Goal: Task Accomplishment & Management: Complete application form

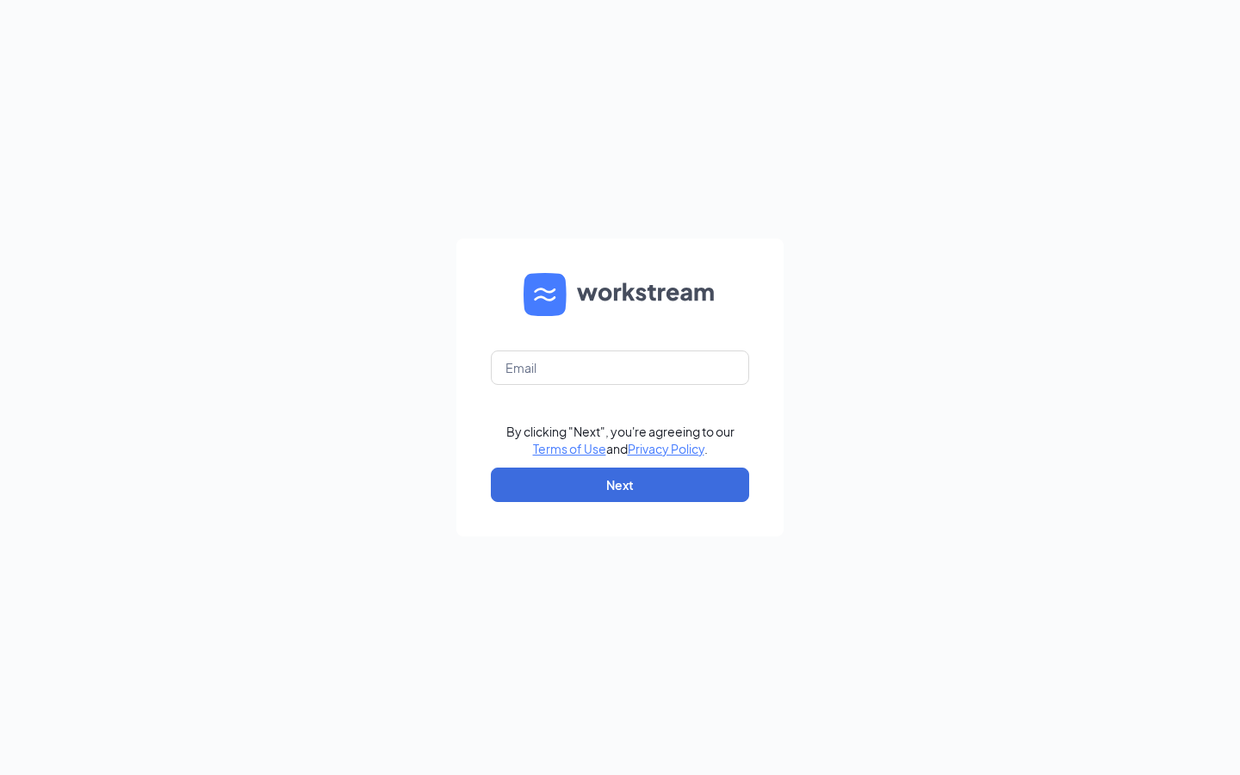
click at [551, 346] on form "By clicking "Next", you're agreeing to our Terms of Use and Privacy Policy . Ne…" at bounding box center [620, 388] width 327 height 298
click at [552, 364] on input "text" at bounding box center [620, 368] width 258 height 34
click at [556, 259] on form "By clicking "Next", you're agreeing to our Terms of Use and Privacy Policy . Ne…" at bounding box center [620, 388] width 327 height 298
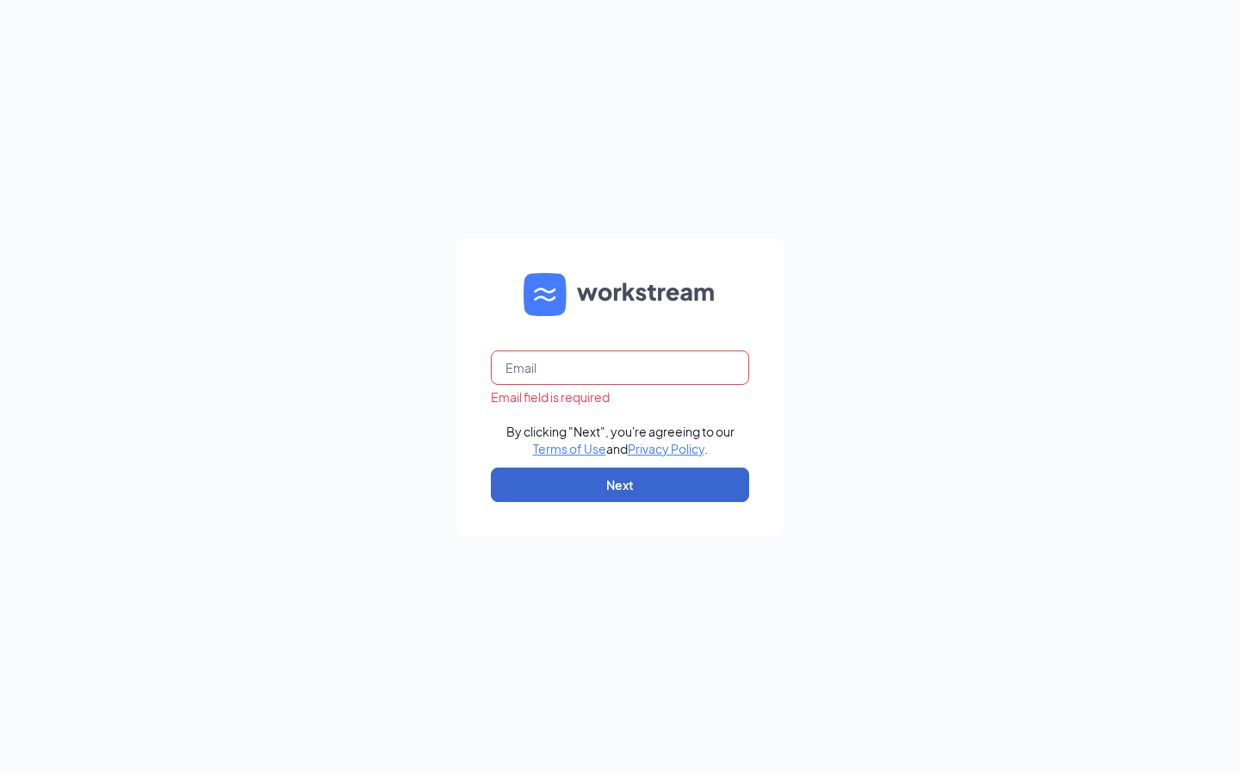
click at [564, 479] on button "Next" at bounding box center [620, 485] width 258 height 34
click at [573, 197] on div "Email field is required By clicking "Next", you're agreeing to our Terms of Use…" at bounding box center [620, 387] width 1240 height 775
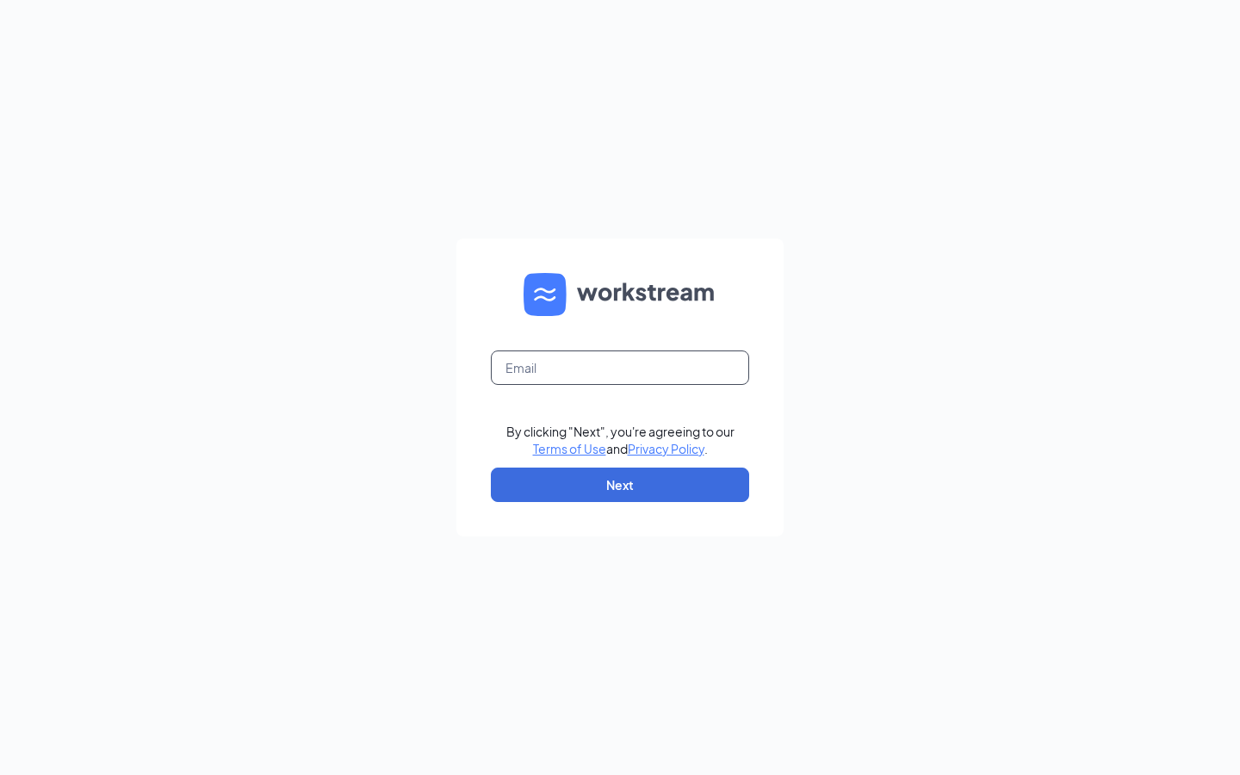
click at [651, 352] on input "text" at bounding box center [620, 368] width 258 height 34
type input "candy.ornelas.cfa@gmail.com"
click at [687, 492] on button "Next" at bounding box center [620, 485] width 258 height 34
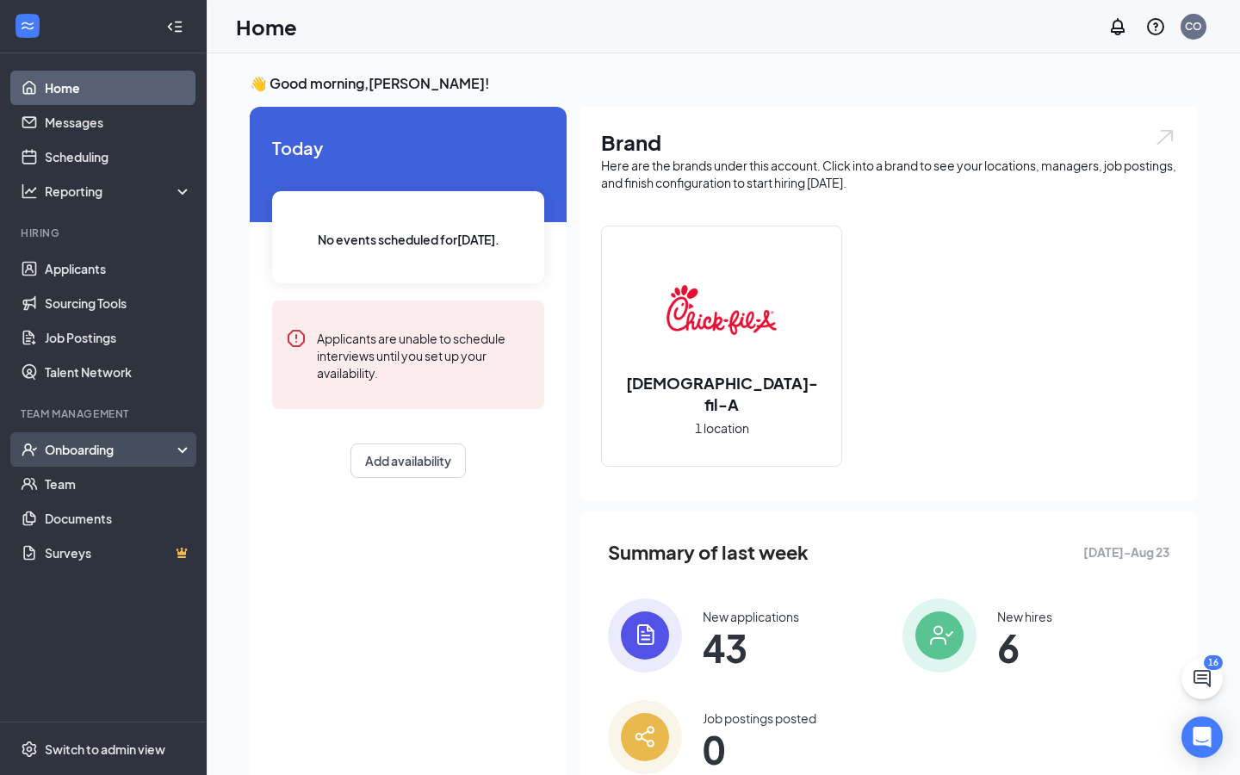
click at [105, 448] on div "Onboarding" at bounding box center [111, 449] width 133 height 17
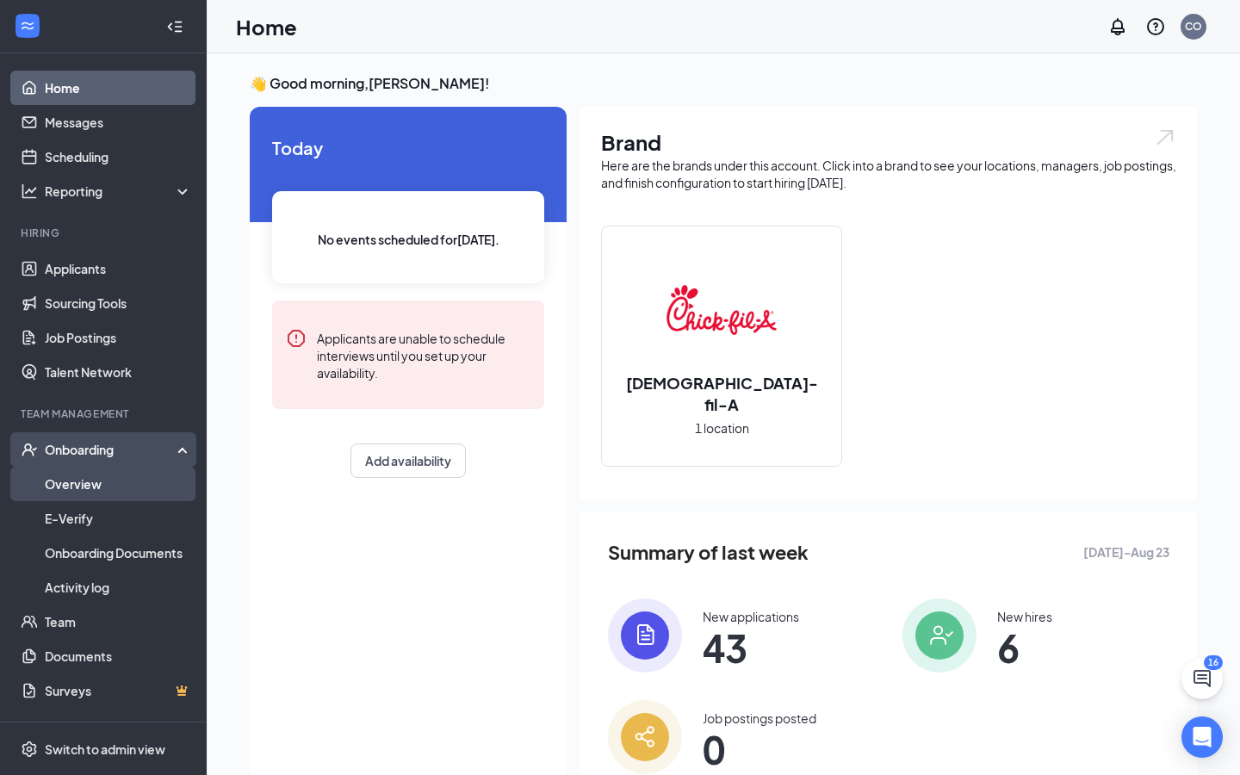
click at [95, 484] on link "Overview" at bounding box center [118, 484] width 147 height 34
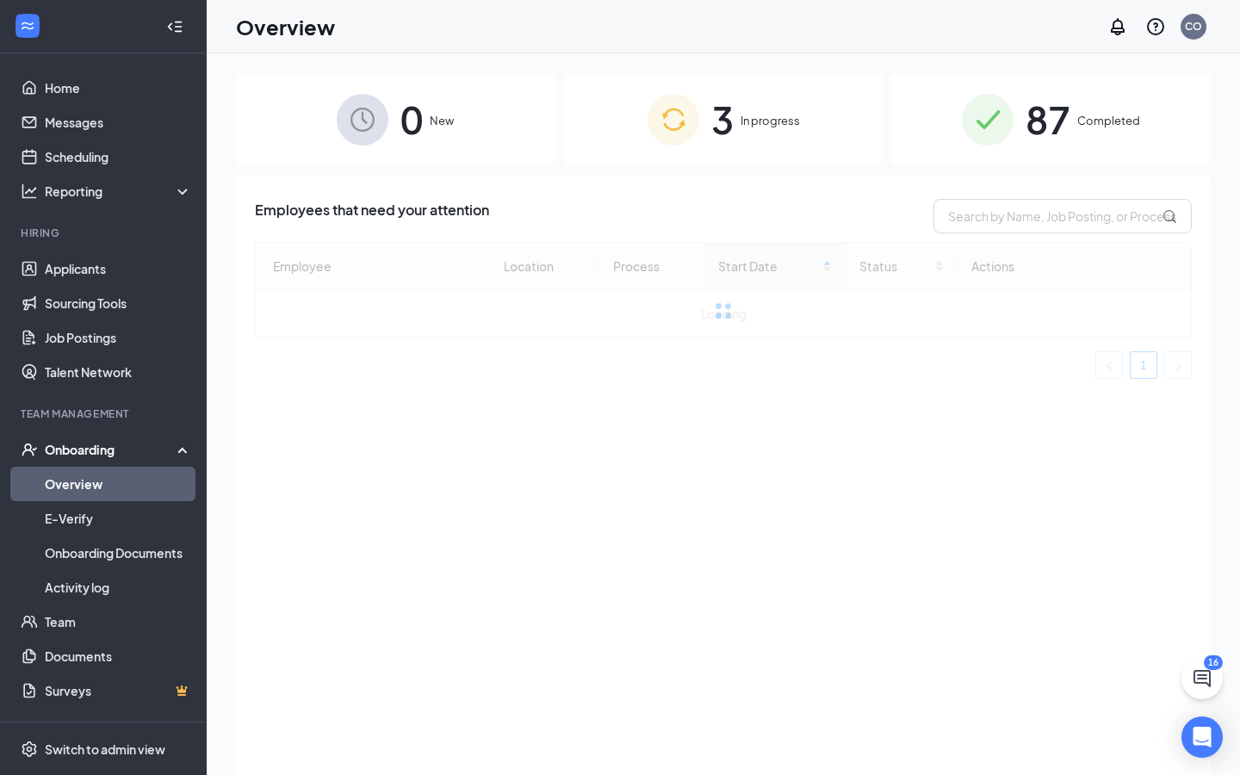
click at [776, 121] on span "In progress" at bounding box center [770, 120] width 59 height 17
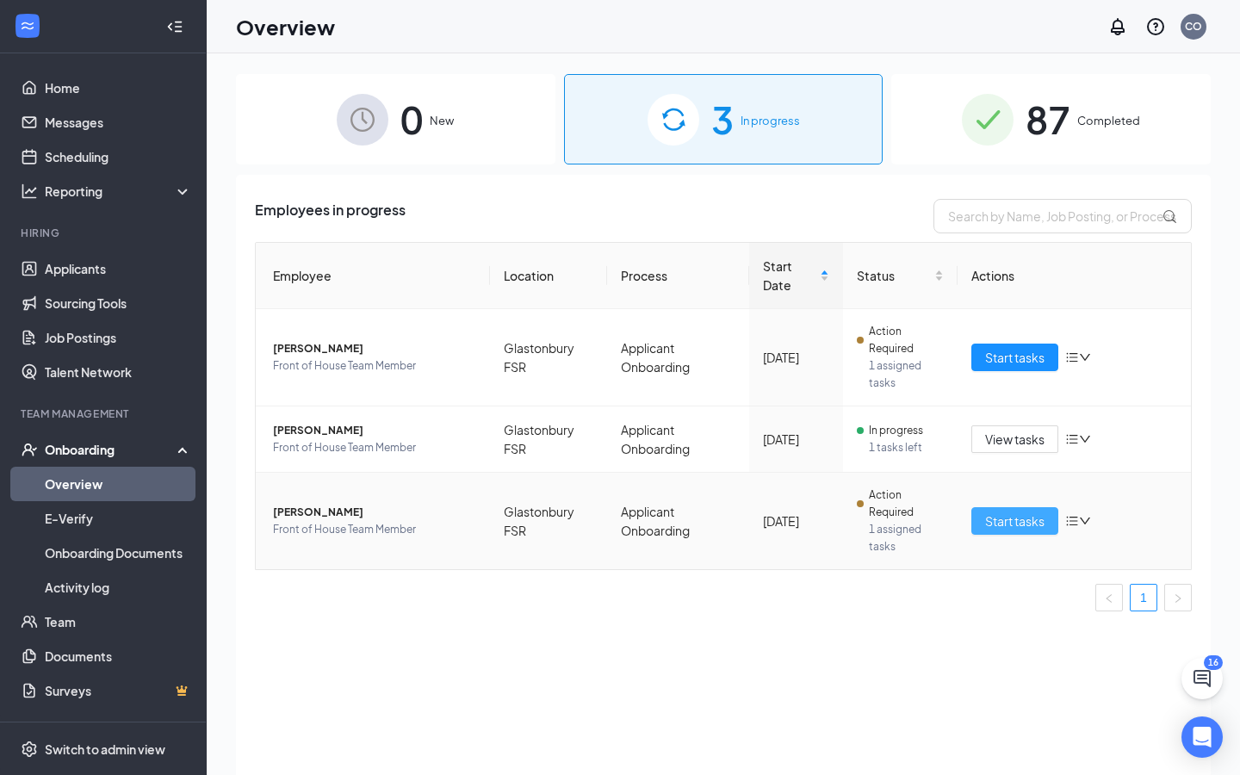
click at [1023, 526] on span "Start tasks" at bounding box center [1014, 521] width 59 height 19
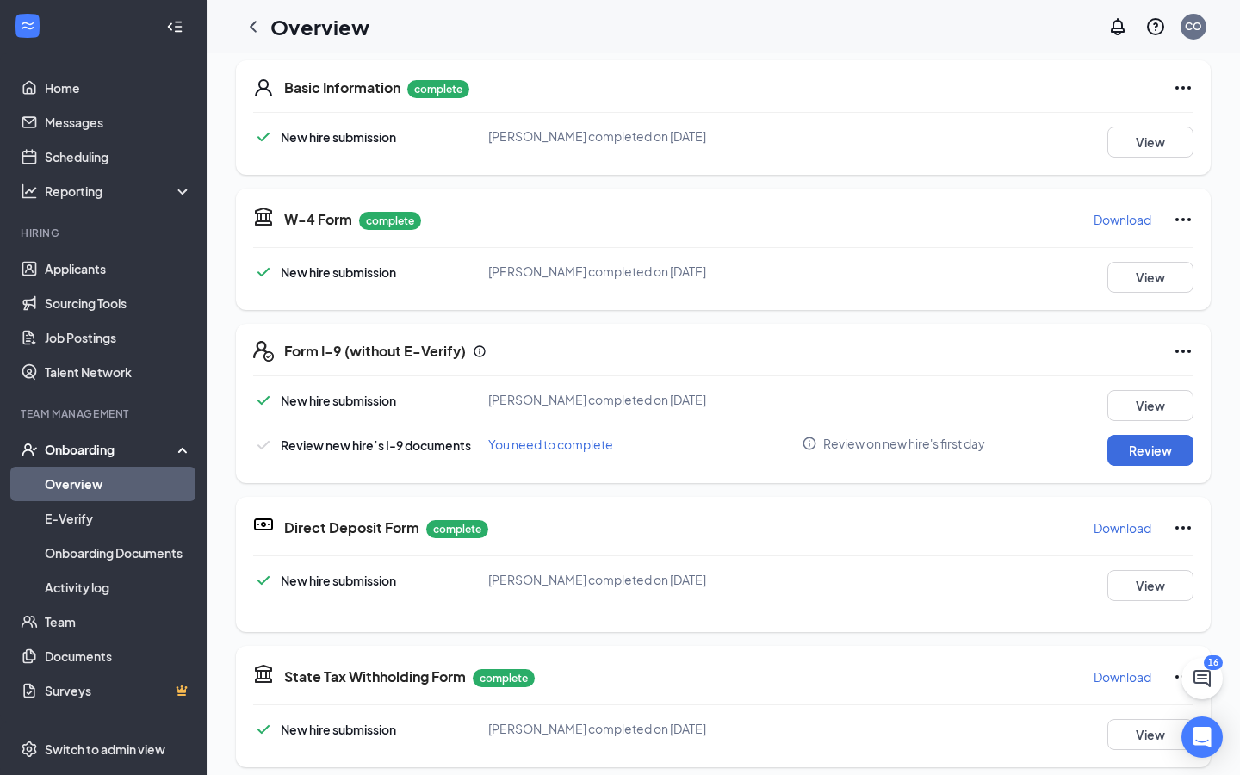
scroll to position [266, 0]
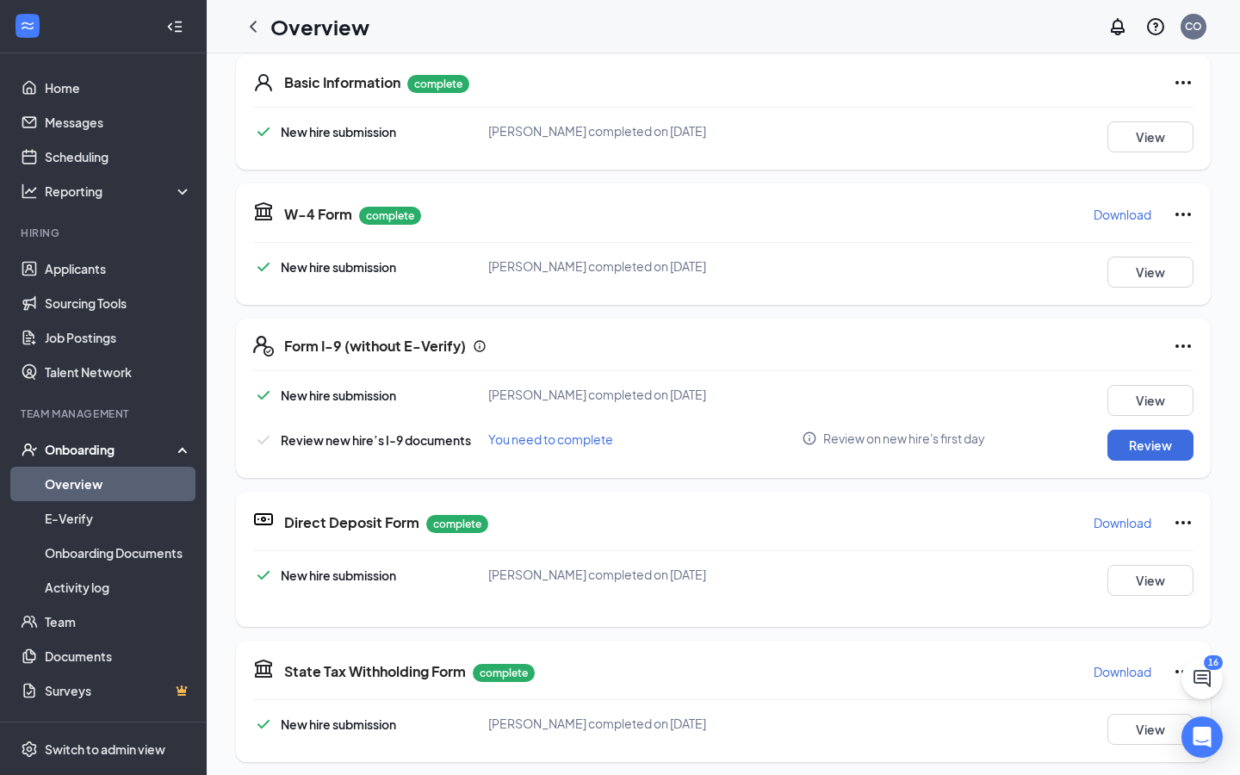
click at [527, 444] on span "You need to complete" at bounding box center [550, 440] width 125 height 16
click at [1147, 442] on button "Review" at bounding box center [1151, 445] width 86 height 31
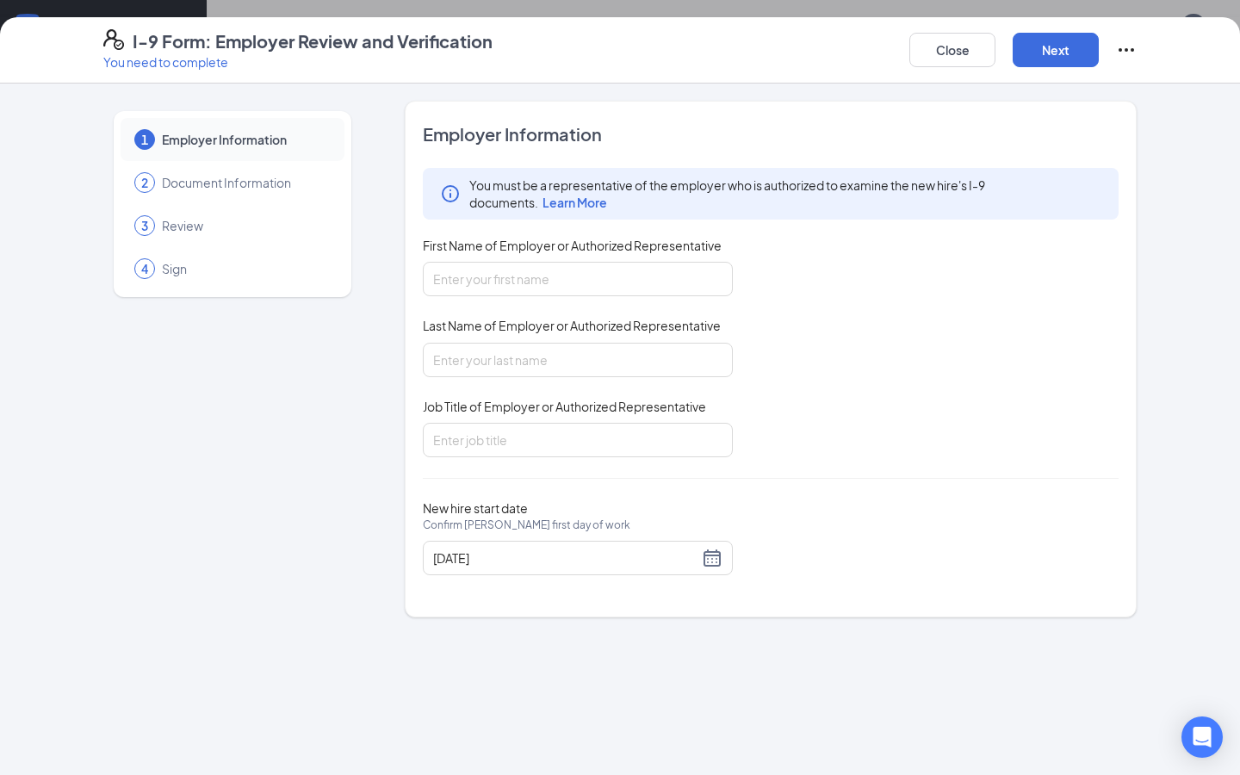
click at [699, 297] on div "You must be a representative of the employer who is authorized to examine the n…" at bounding box center [771, 312] width 696 height 289
type input "Candy"
type input "[PERSON_NAME]"
type input "Director"
click at [1069, 42] on button "Next" at bounding box center [1056, 50] width 86 height 34
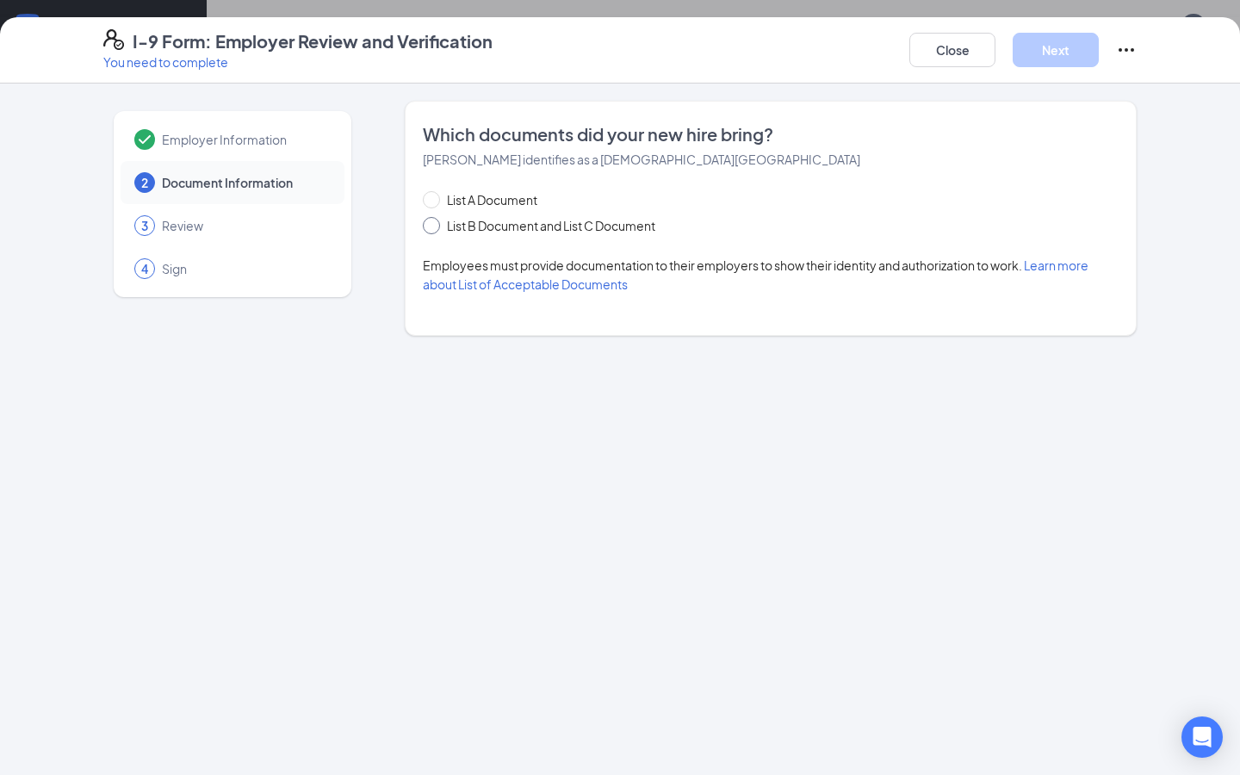
click at [427, 227] on input "List B Document and List C Document" at bounding box center [429, 223] width 12 height 12
radio input "true"
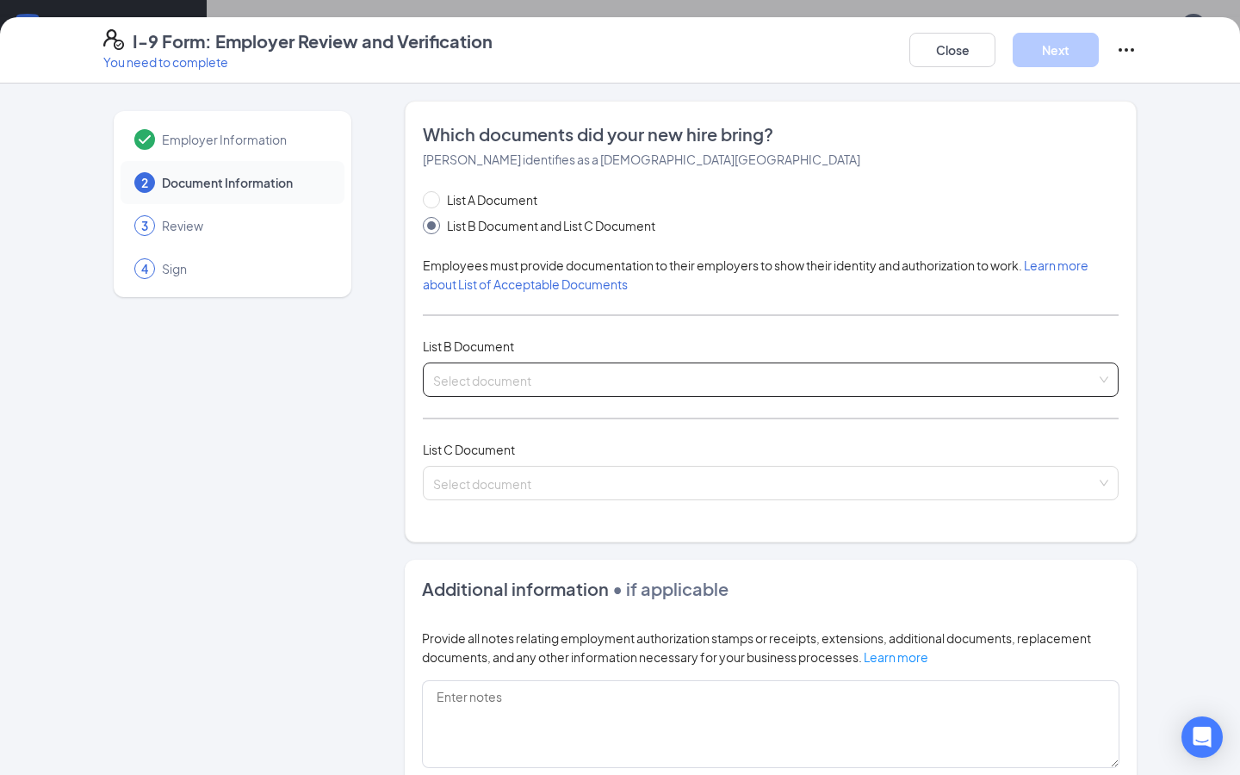
click at [454, 374] on input "search" at bounding box center [764, 377] width 663 height 26
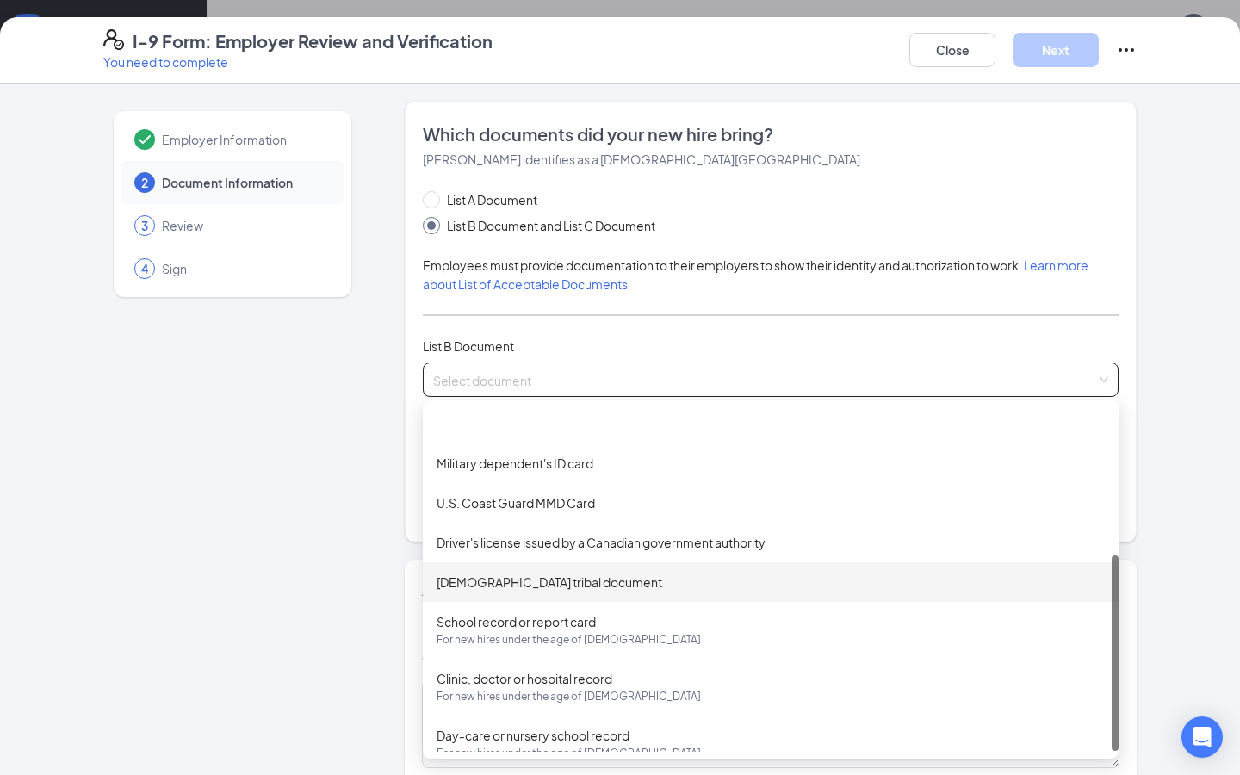
scroll to position [0, 0]
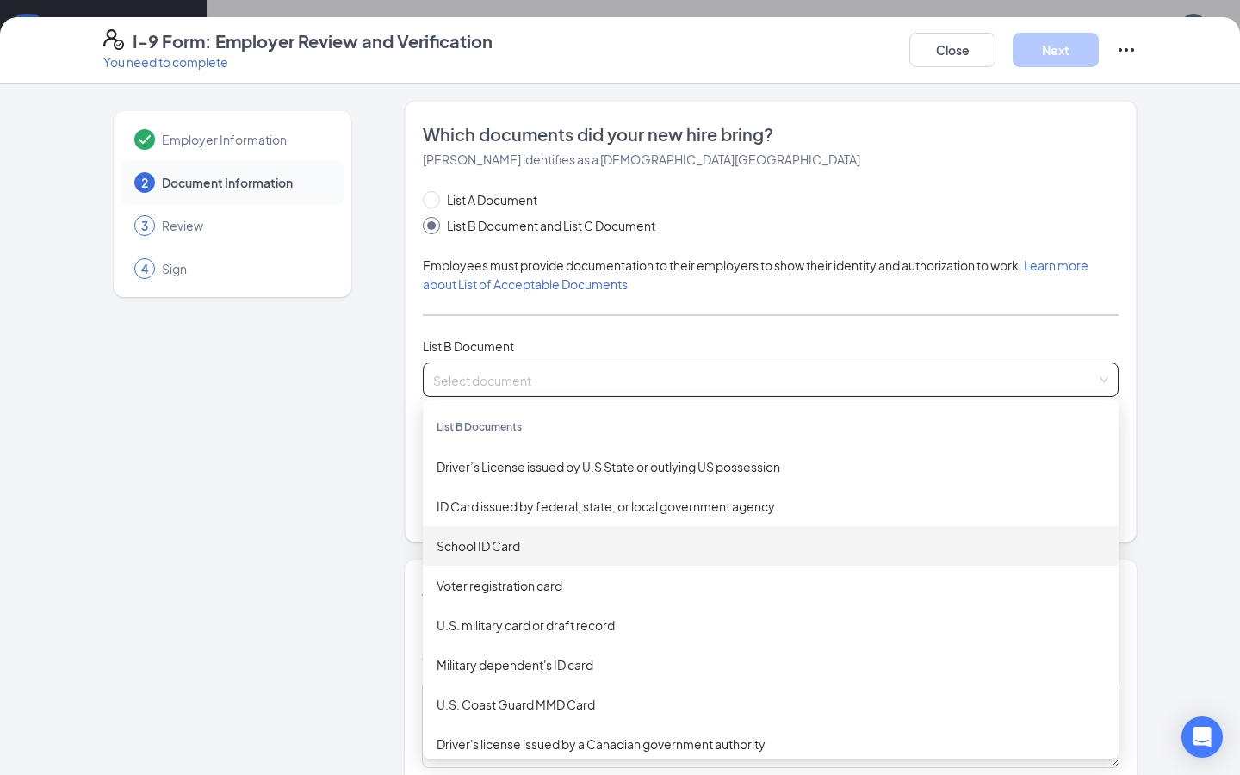
click at [476, 544] on div "School ID Card" at bounding box center [771, 546] width 668 height 19
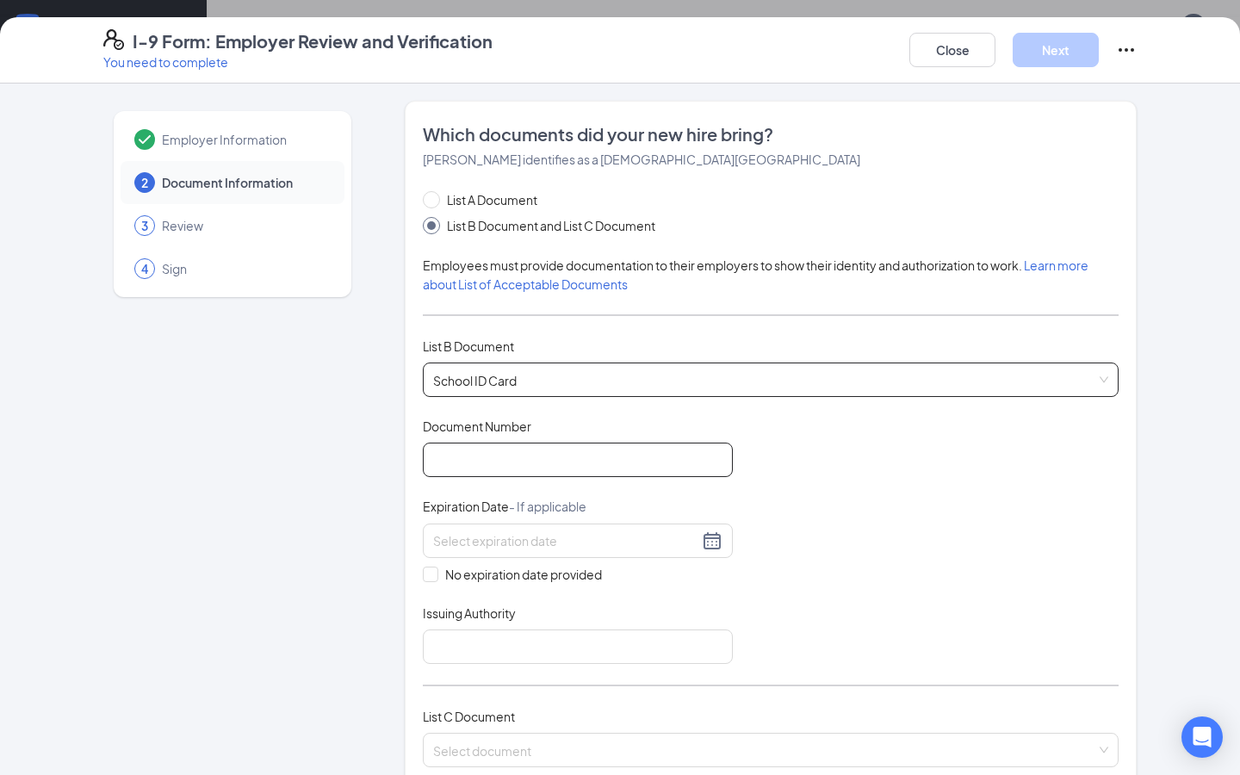
click at [482, 460] on input "Document Number" at bounding box center [578, 460] width 310 height 34
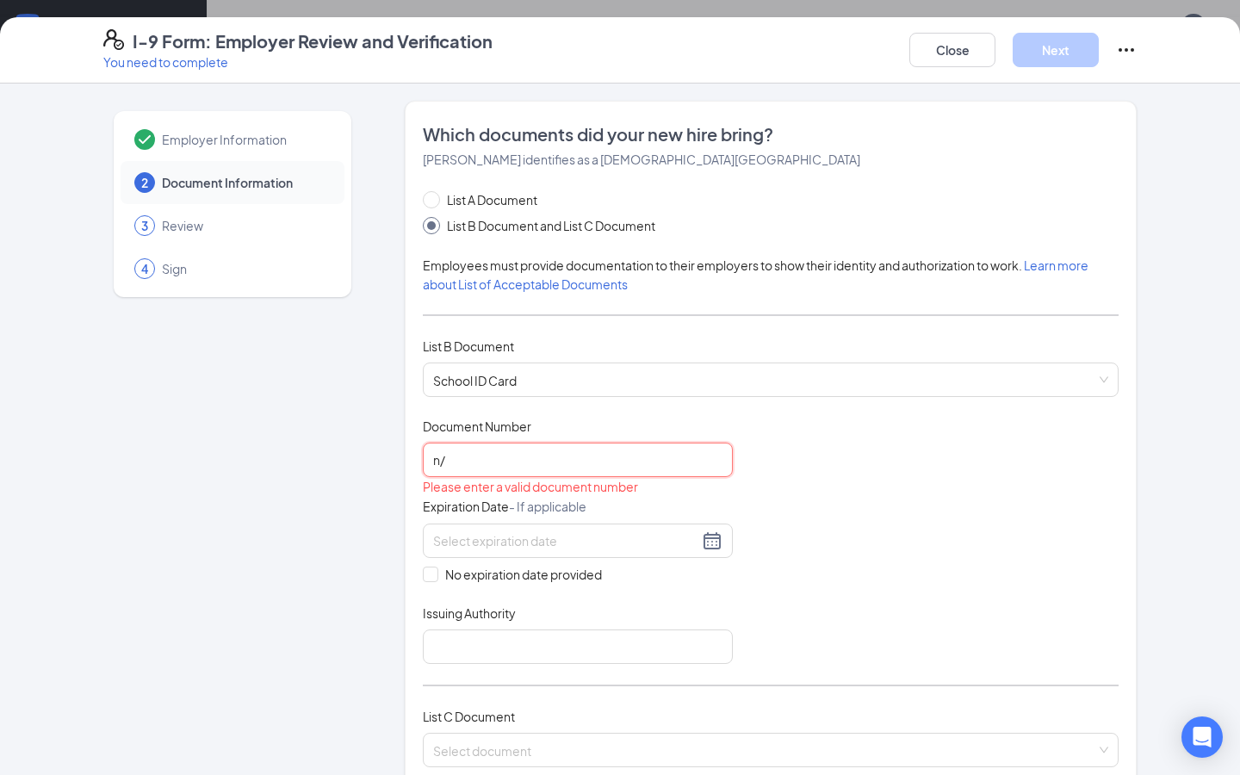
type input "n"
click at [499, 534] on input at bounding box center [565, 541] width 265 height 19
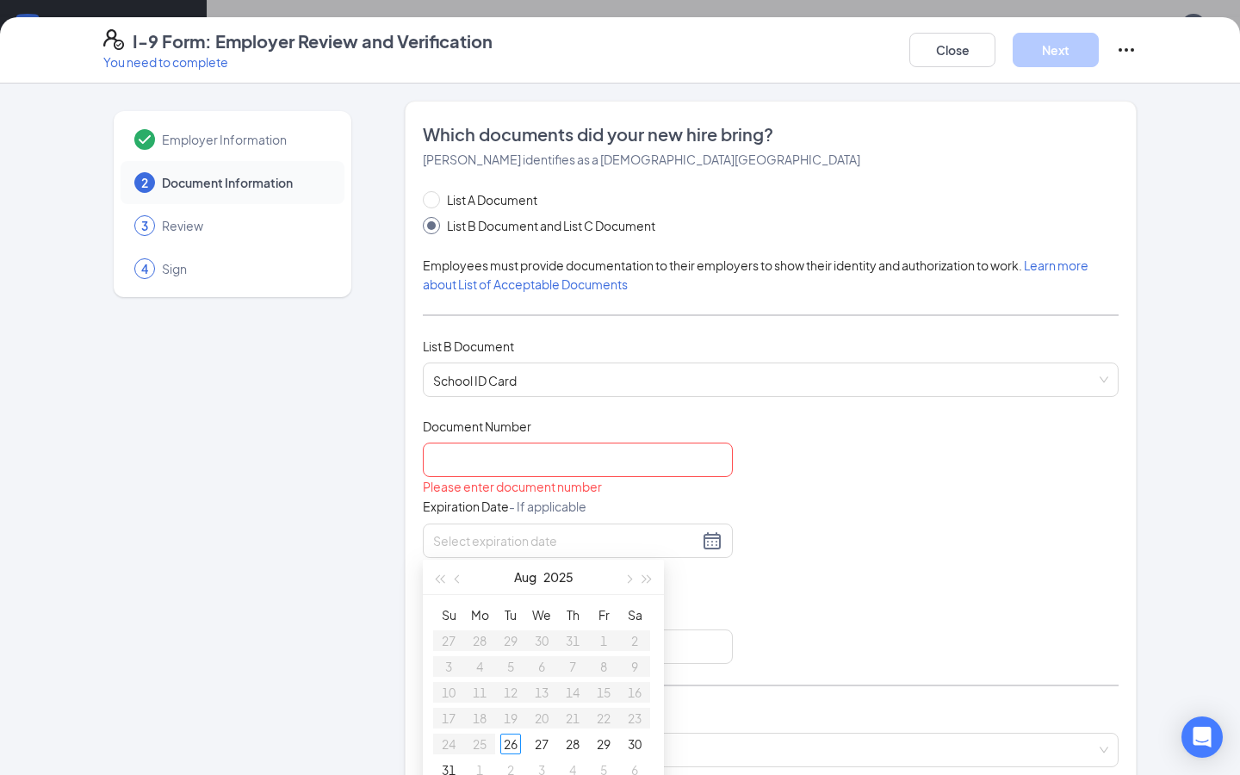
click at [602, 506] on div "Expiration Date - If applicable" at bounding box center [578, 510] width 310 height 25
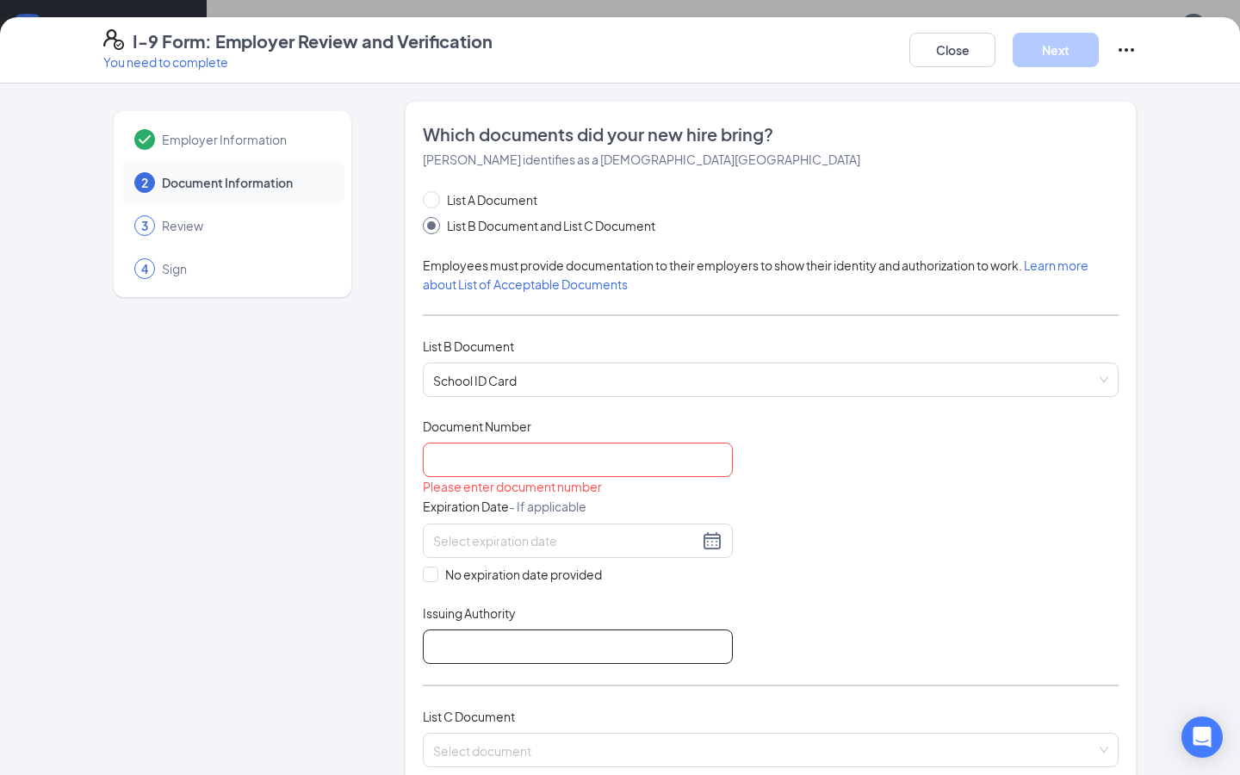
click at [545, 656] on input "Issuing Authority" at bounding box center [578, 647] width 310 height 34
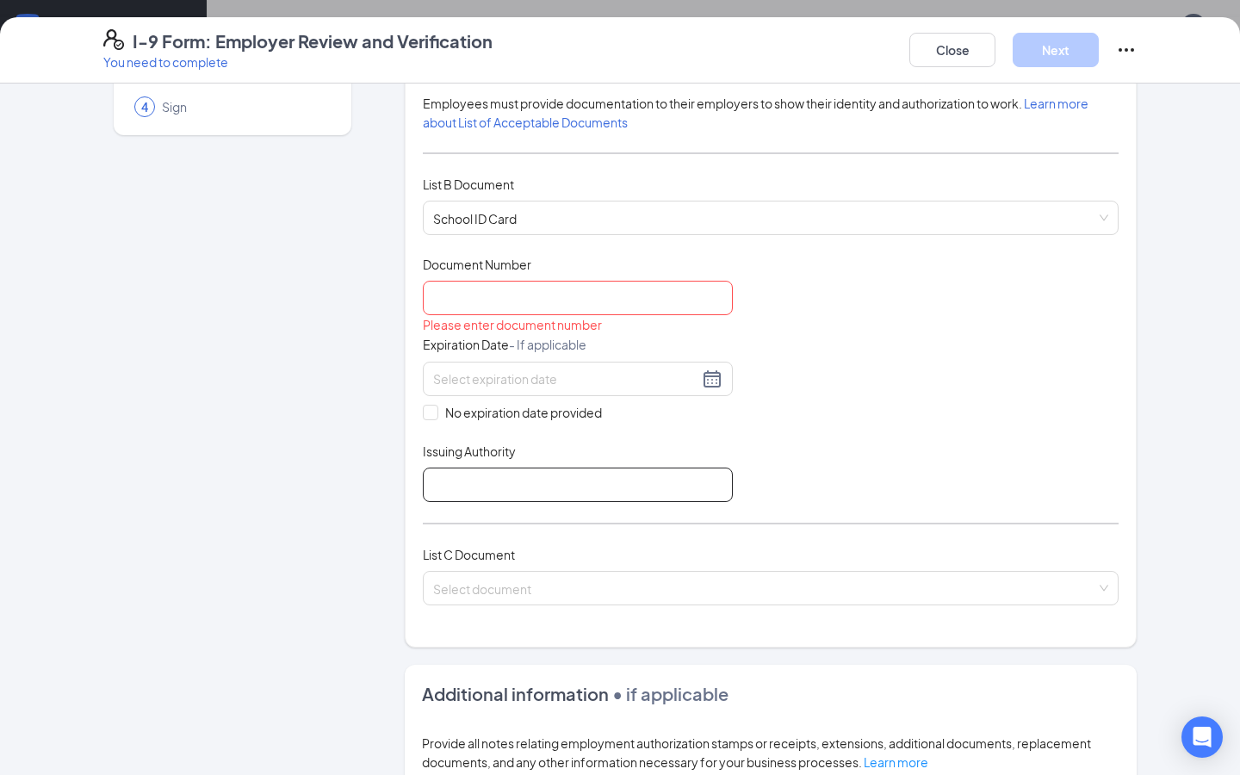
scroll to position [165, 0]
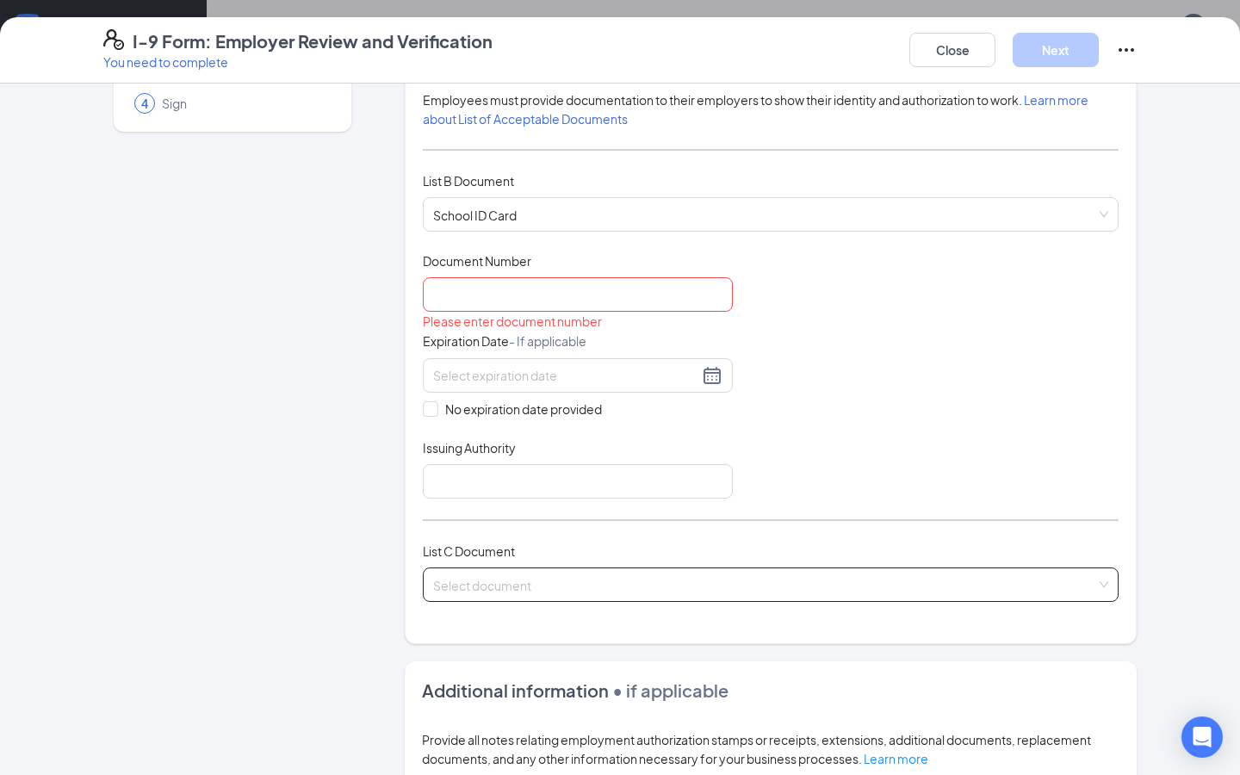
click at [551, 591] on input "search" at bounding box center [764, 582] width 663 height 26
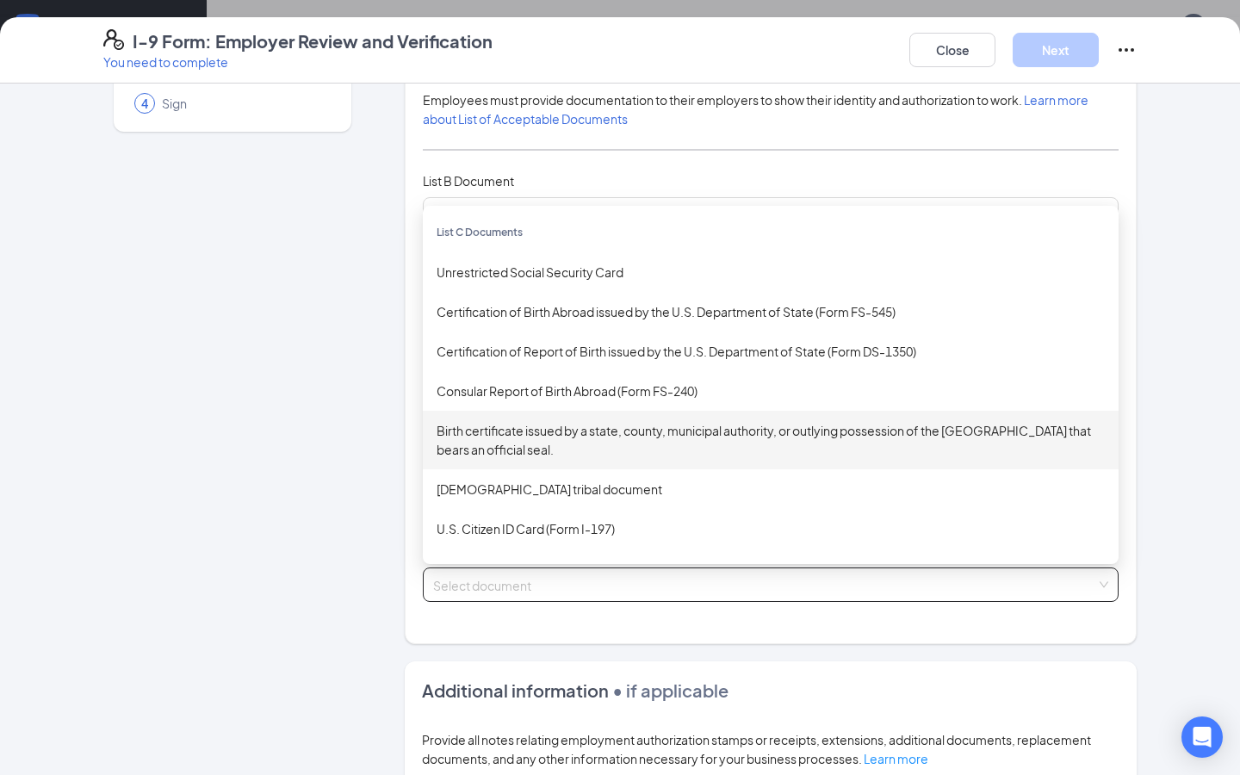
click at [531, 432] on div "Birth certificate issued by a state, county, municipal authority, or outlying p…" at bounding box center [771, 440] width 668 height 38
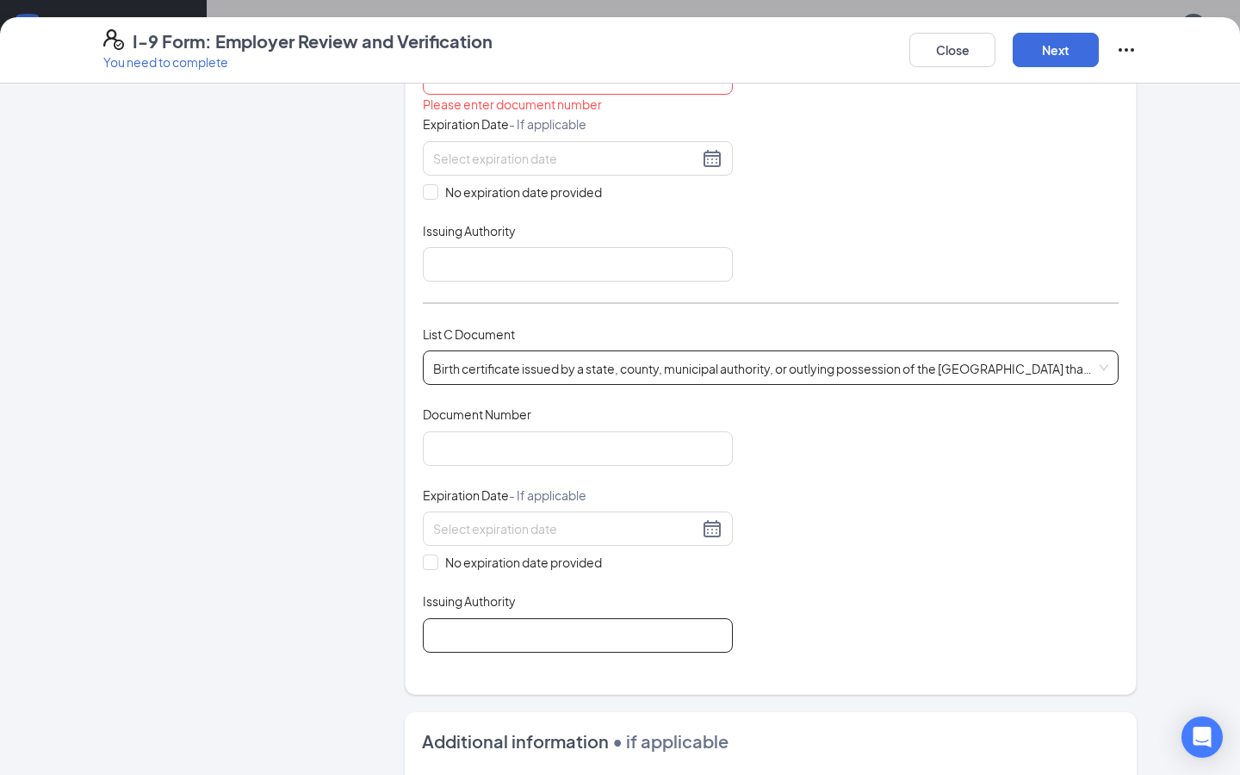
scroll to position [345, 0]
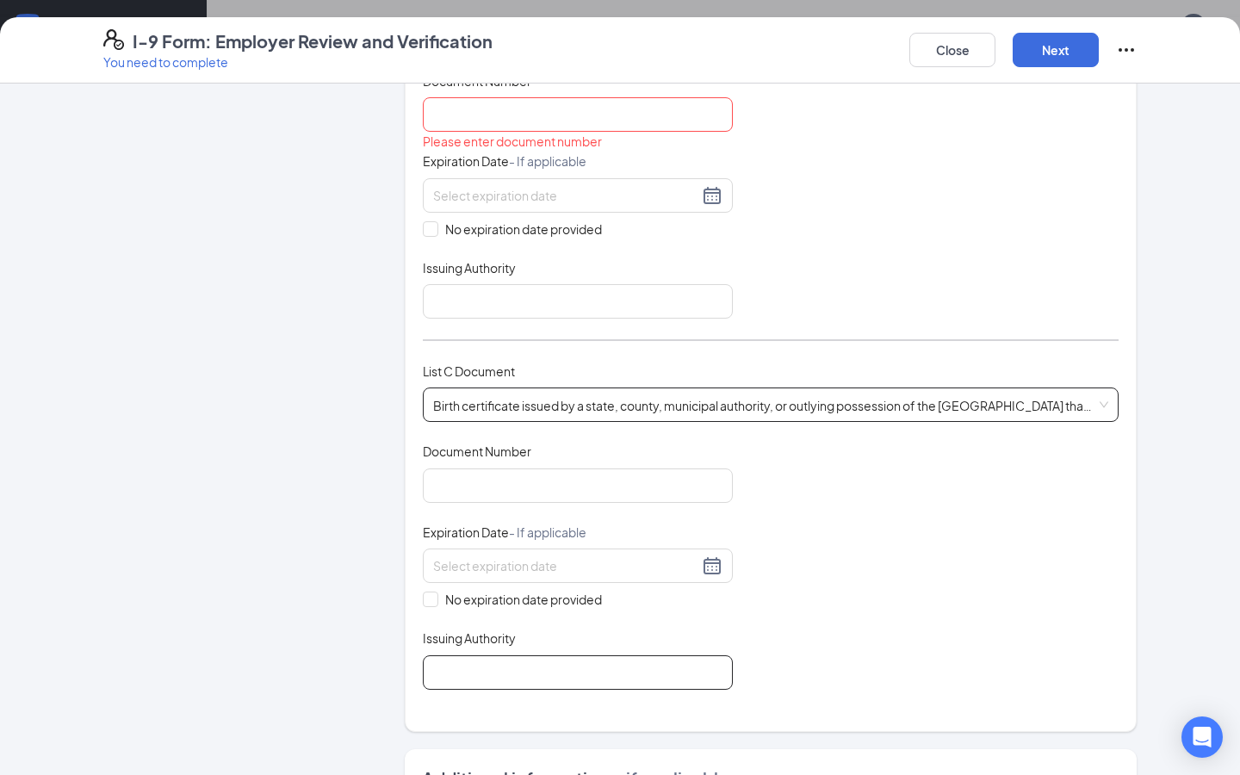
click at [476, 667] on input "Issuing Authority" at bounding box center [578, 673] width 310 height 34
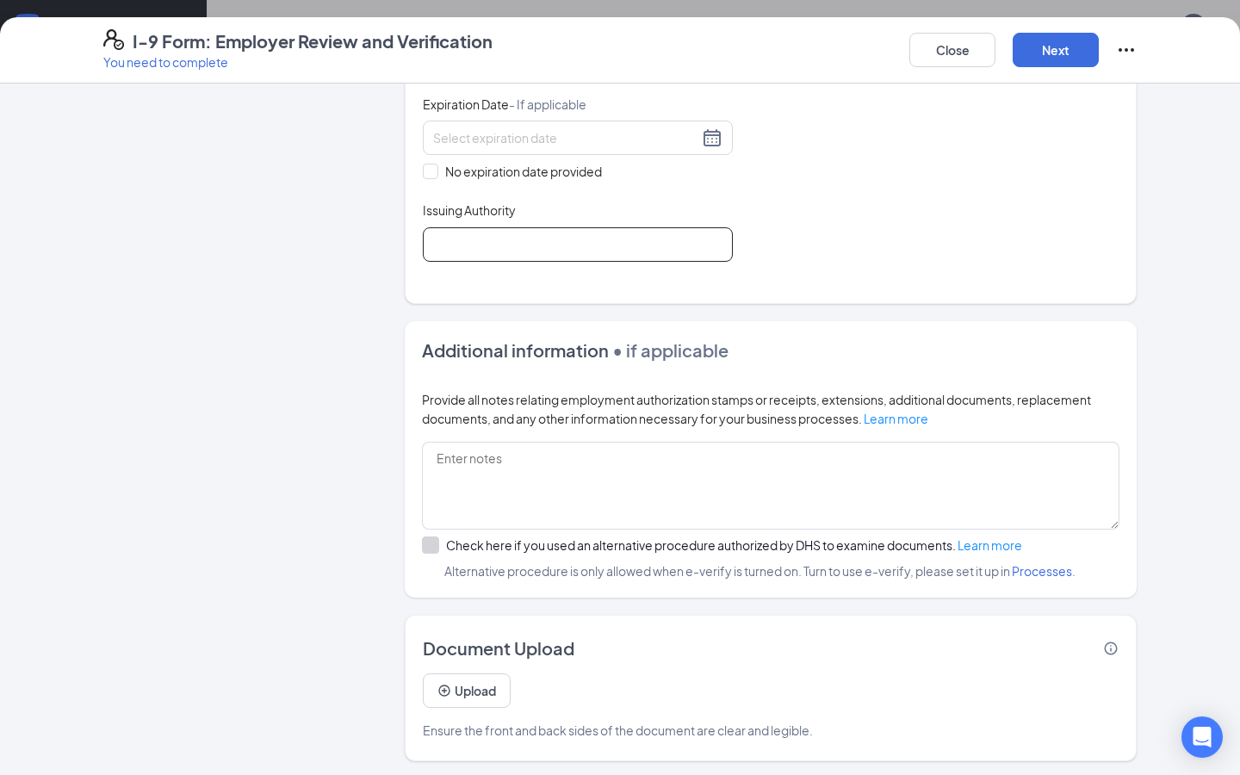
scroll to position [773, 0]
click at [461, 689] on button "Upload" at bounding box center [467, 692] width 88 height 34
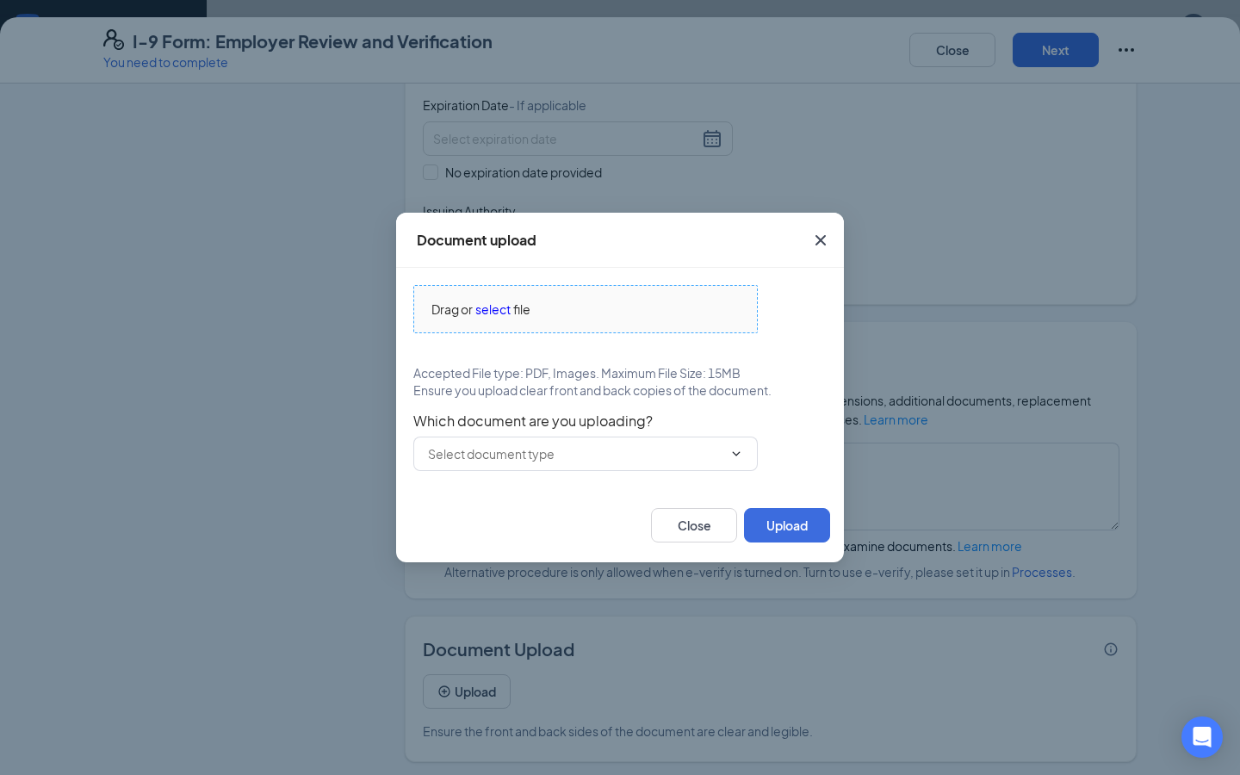
click at [494, 309] on span "select" at bounding box center [493, 309] width 35 height 19
click at [816, 247] on icon "Cross" at bounding box center [821, 240] width 21 height 21
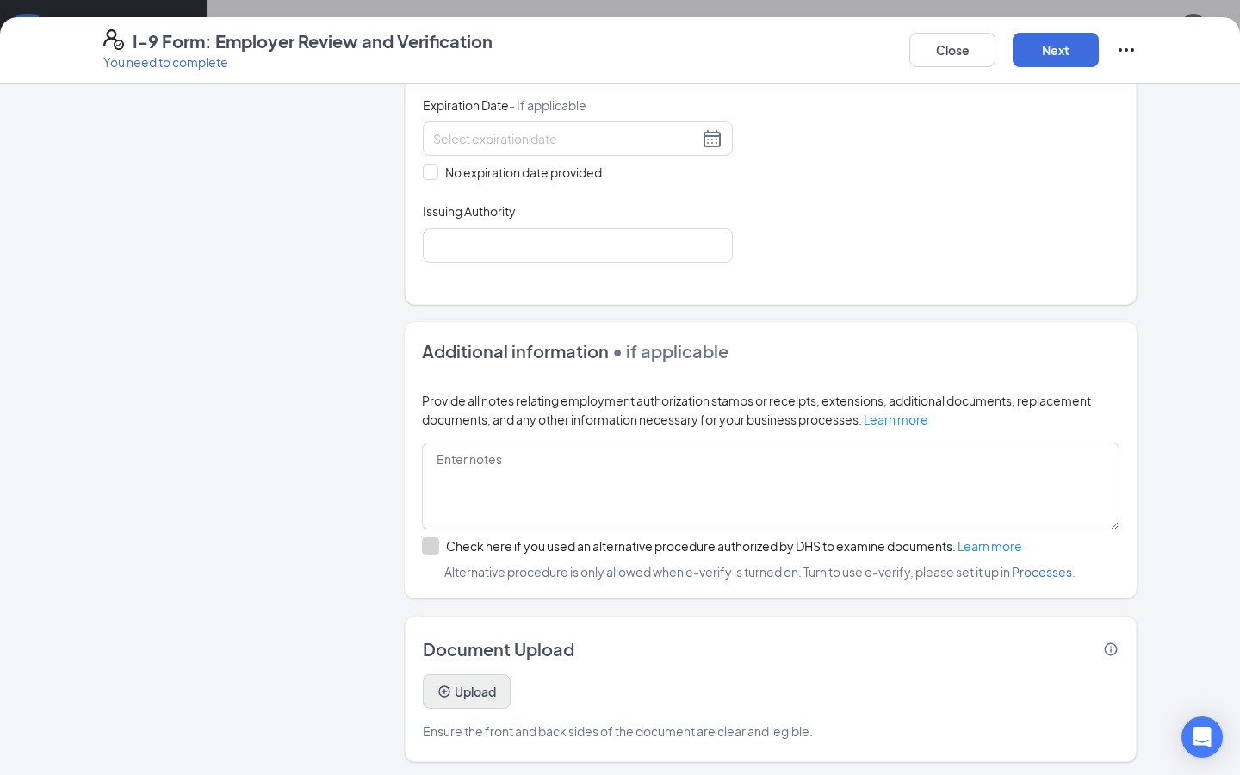
click at [440, 677] on button "Upload" at bounding box center [467, 692] width 88 height 34
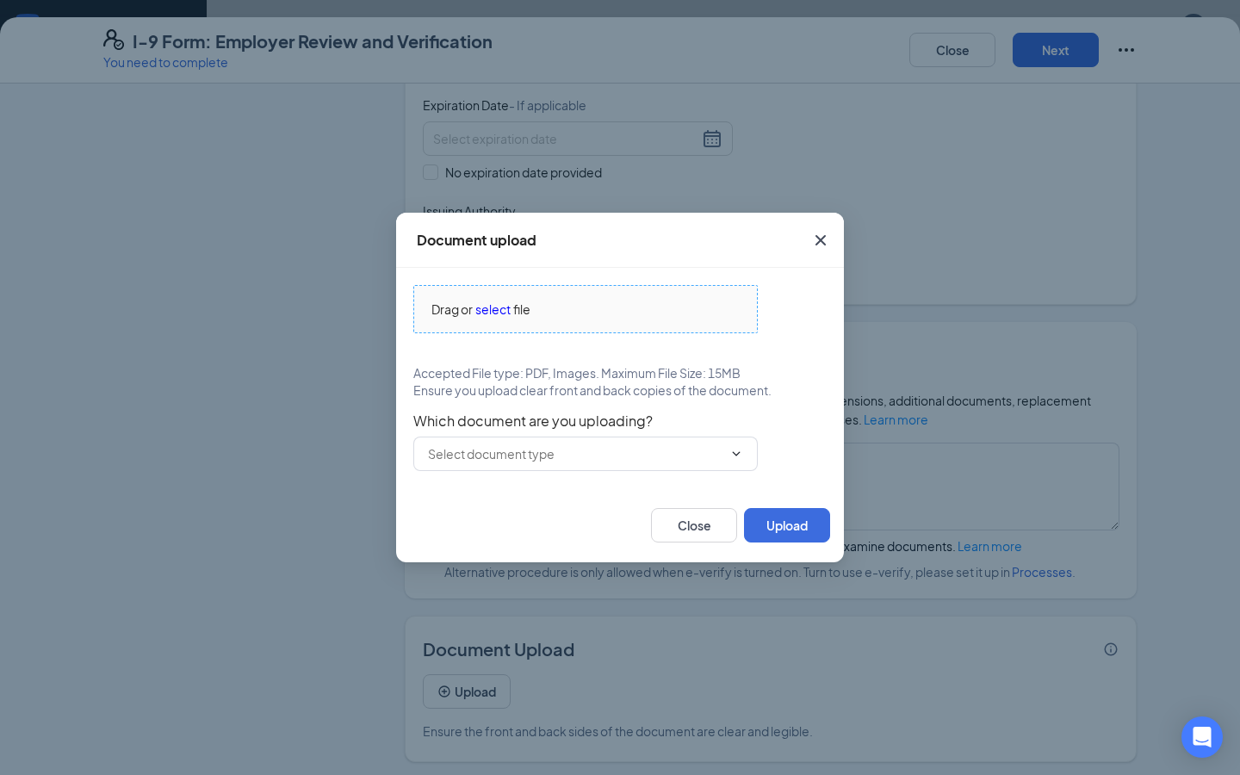
click at [500, 304] on span "select" at bounding box center [493, 309] width 35 height 19
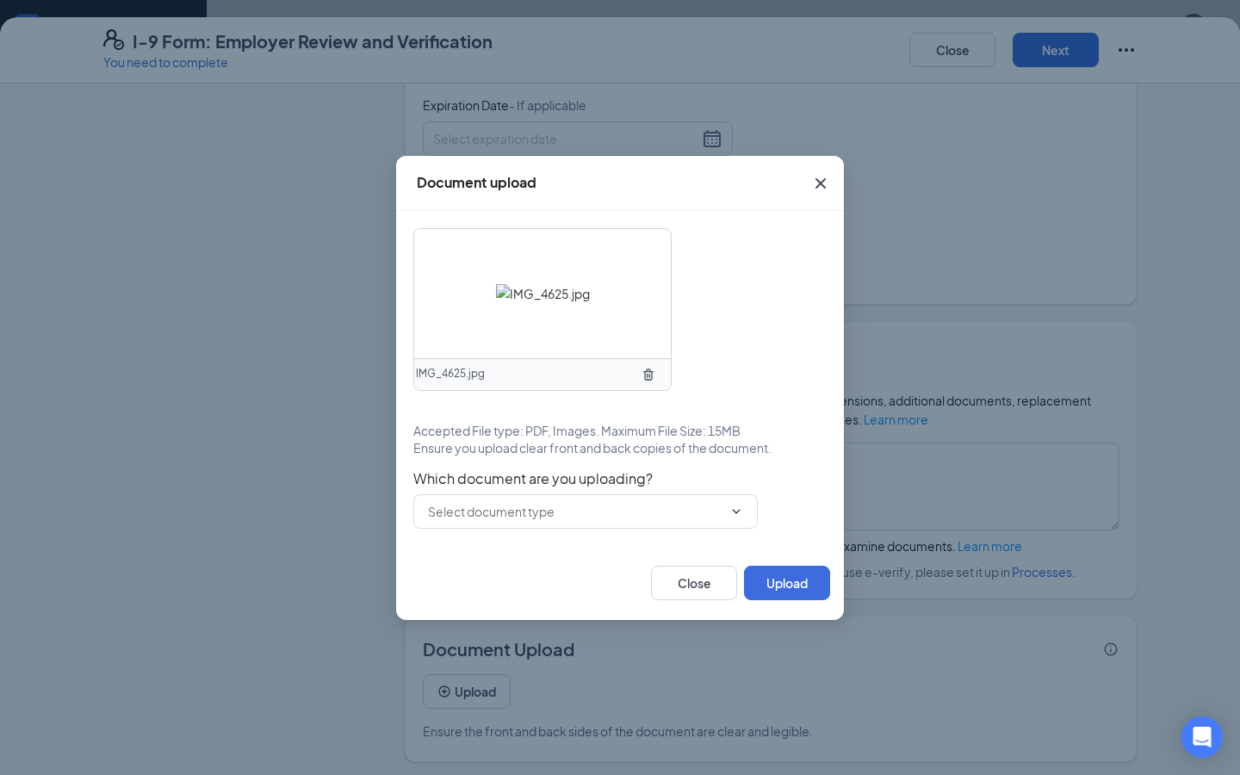
click at [701, 464] on div "IMG_4625.jpg Accepted File type: PDF, Images. Maximum File Size: 15MB Ensure yo…" at bounding box center [619, 378] width 413 height 301
click at [704, 500] on span at bounding box center [585, 511] width 345 height 34
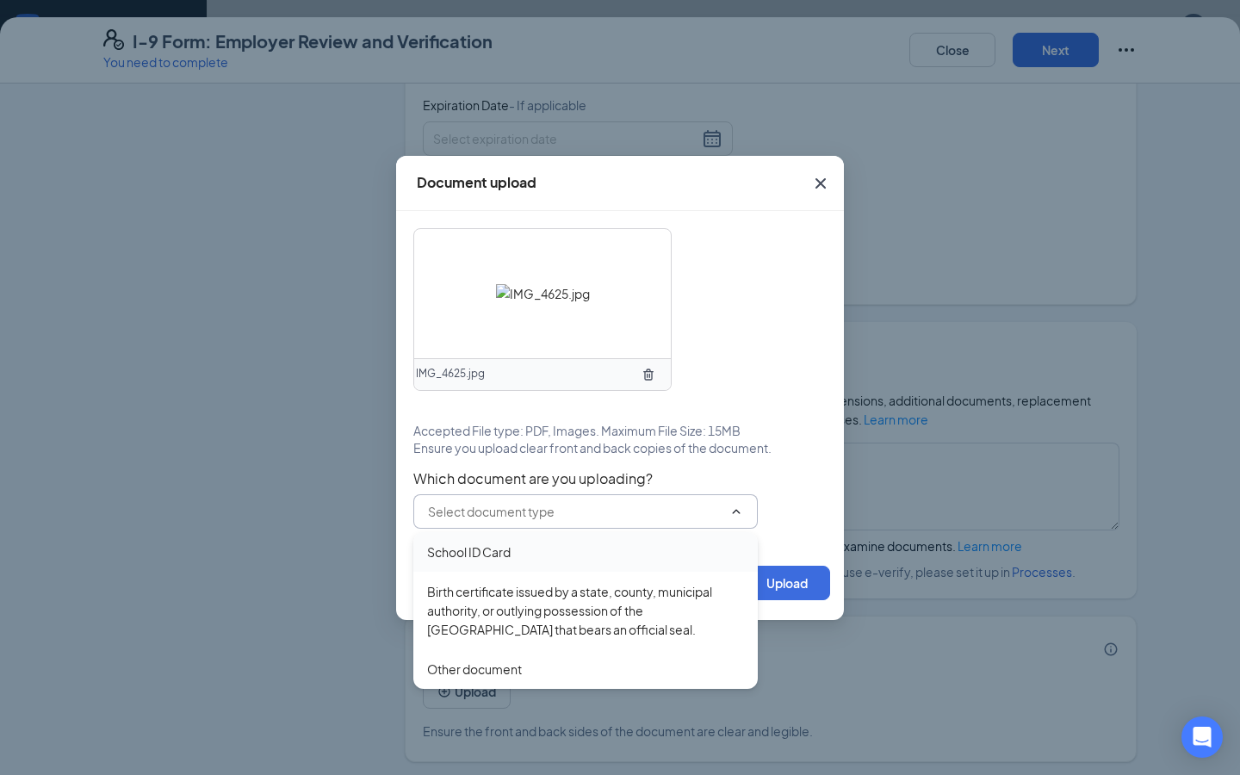
click at [637, 550] on div "School ID Card" at bounding box center [585, 552] width 317 height 19
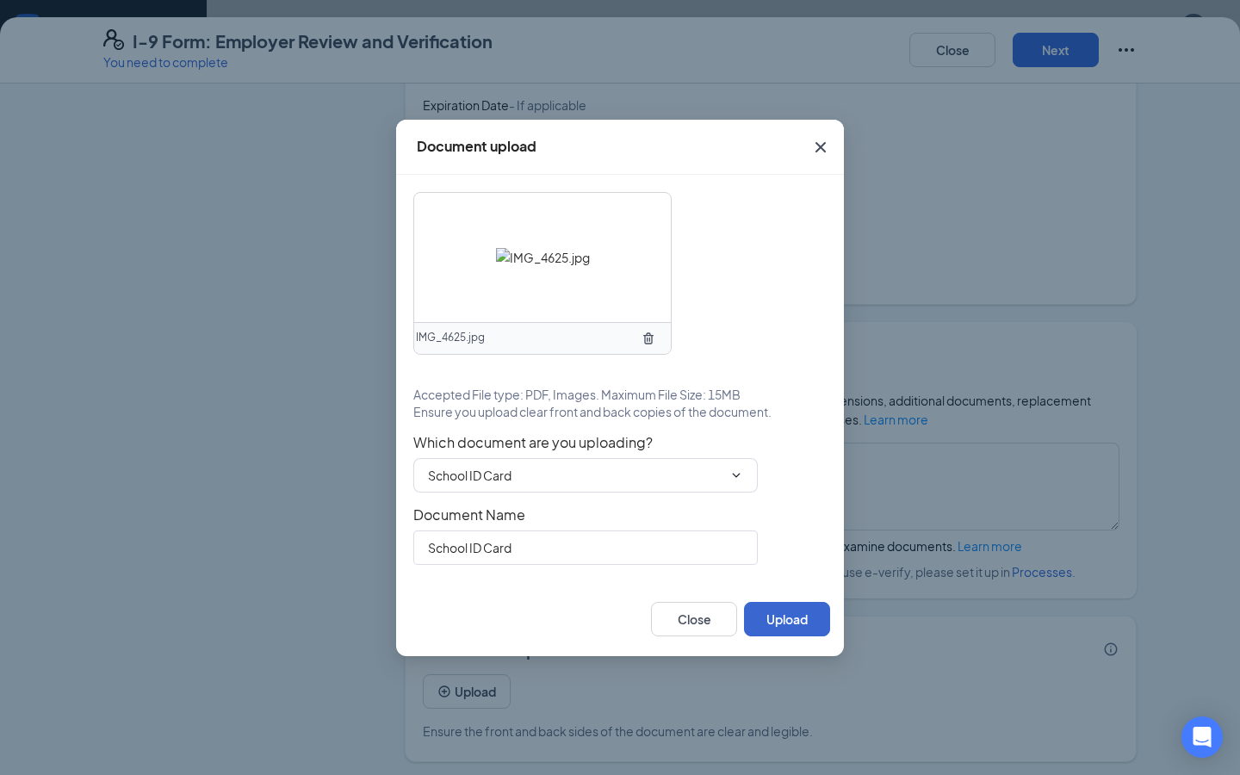
click at [799, 616] on button "Upload" at bounding box center [787, 619] width 86 height 34
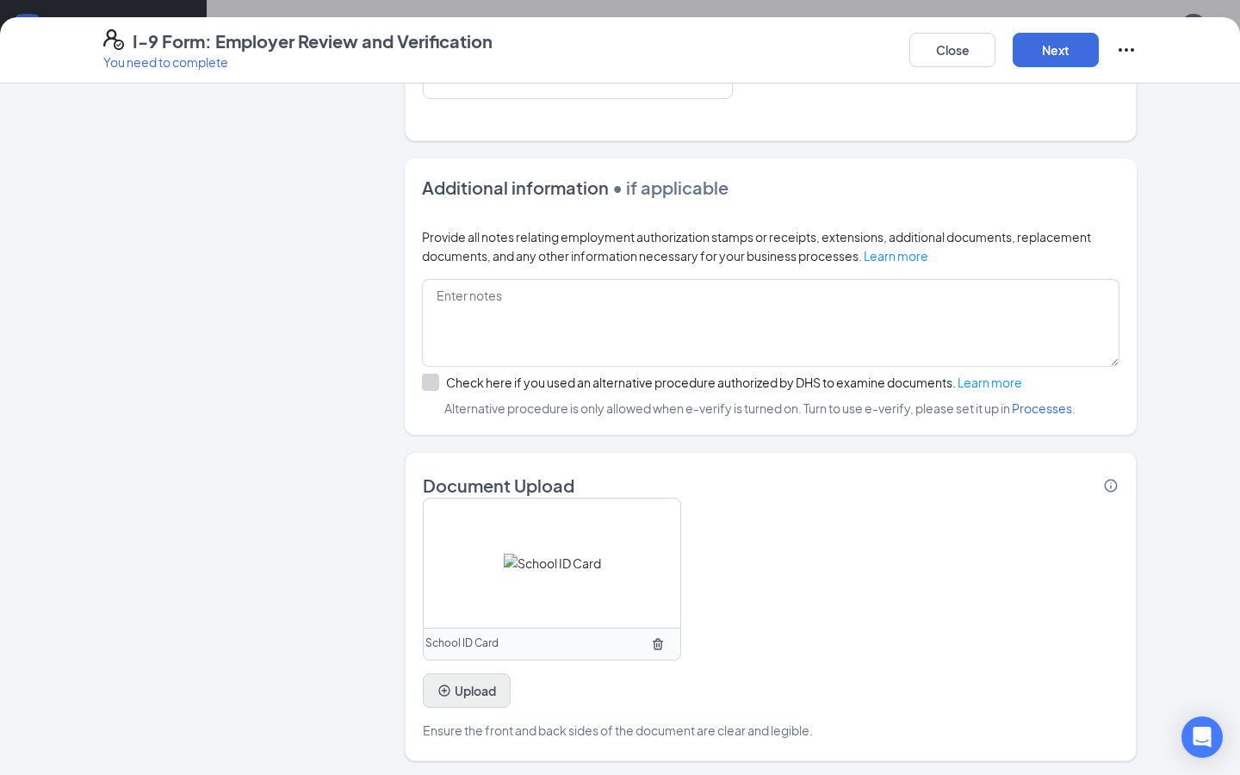
scroll to position [936, 0]
click at [463, 683] on button "Upload" at bounding box center [467, 692] width 88 height 34
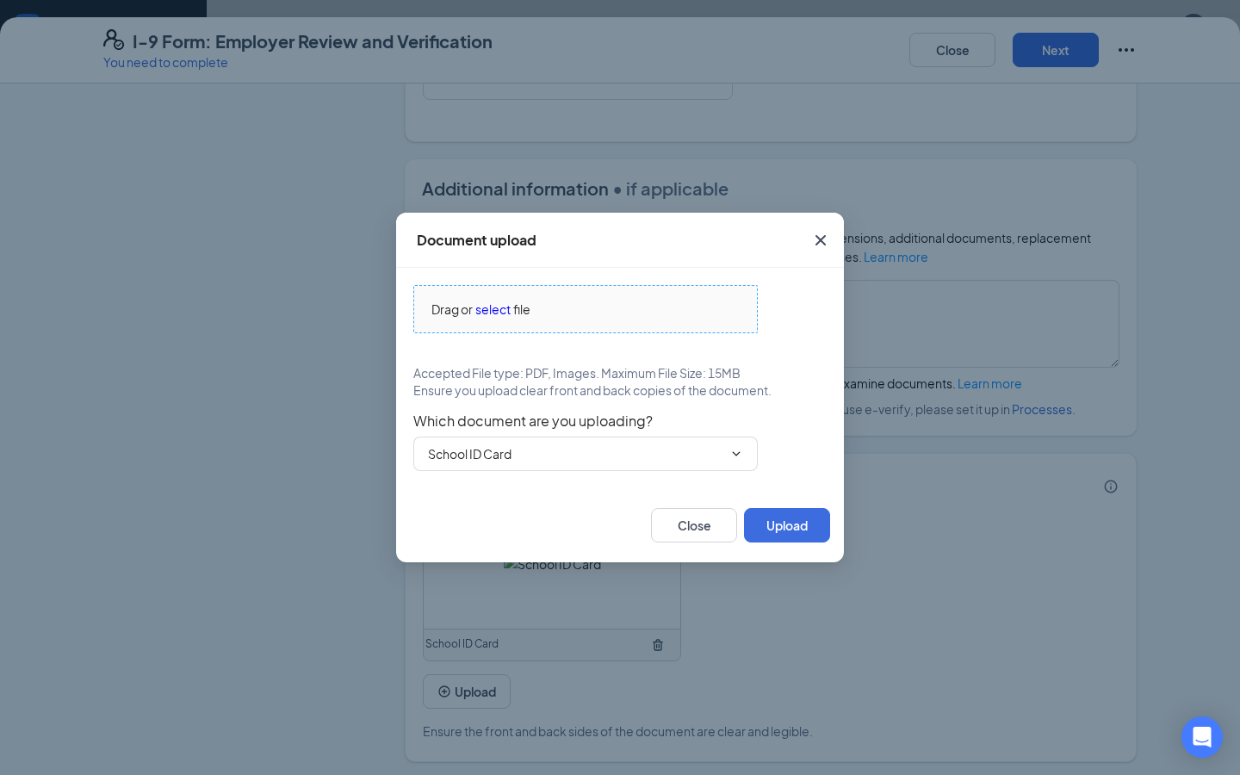
click at [496, 311] on span "select" at bounding box center [493, 309] width 35 height 19
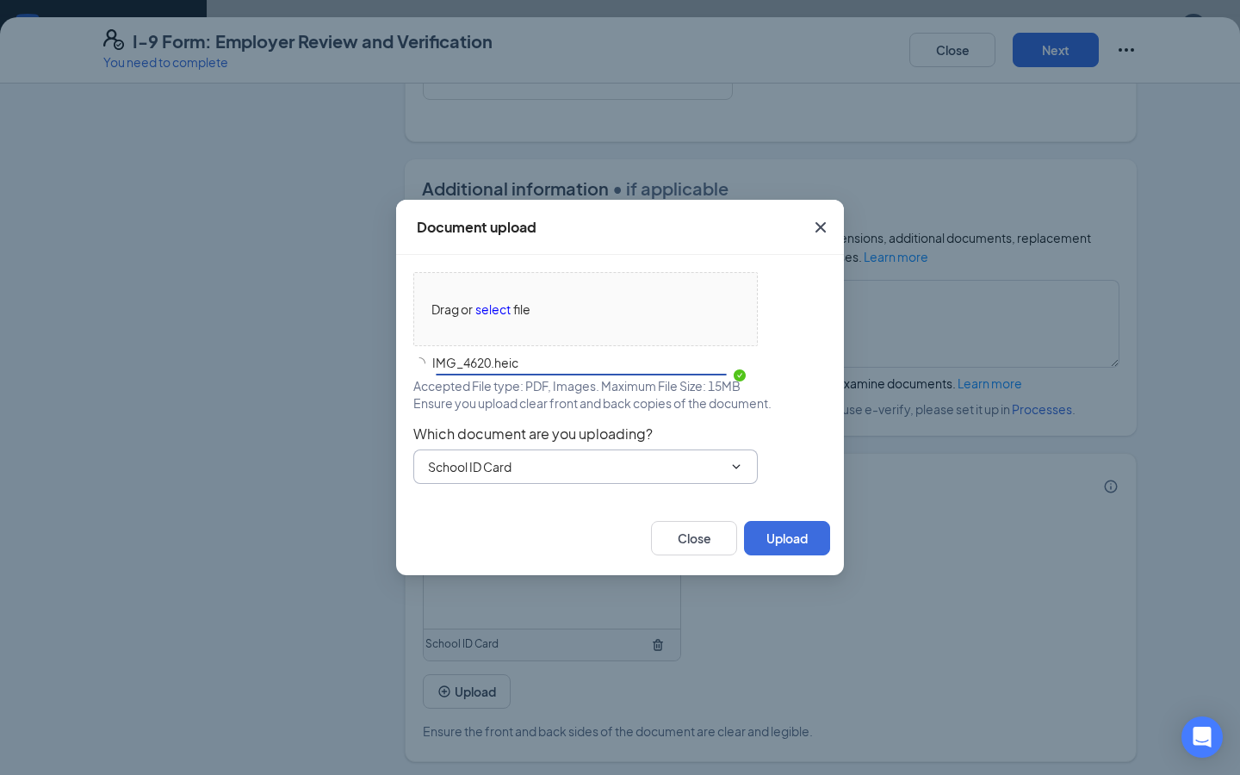
click at [716, 468] on input "School ID Card" at bounding box center [575, 466] width 295 height 19
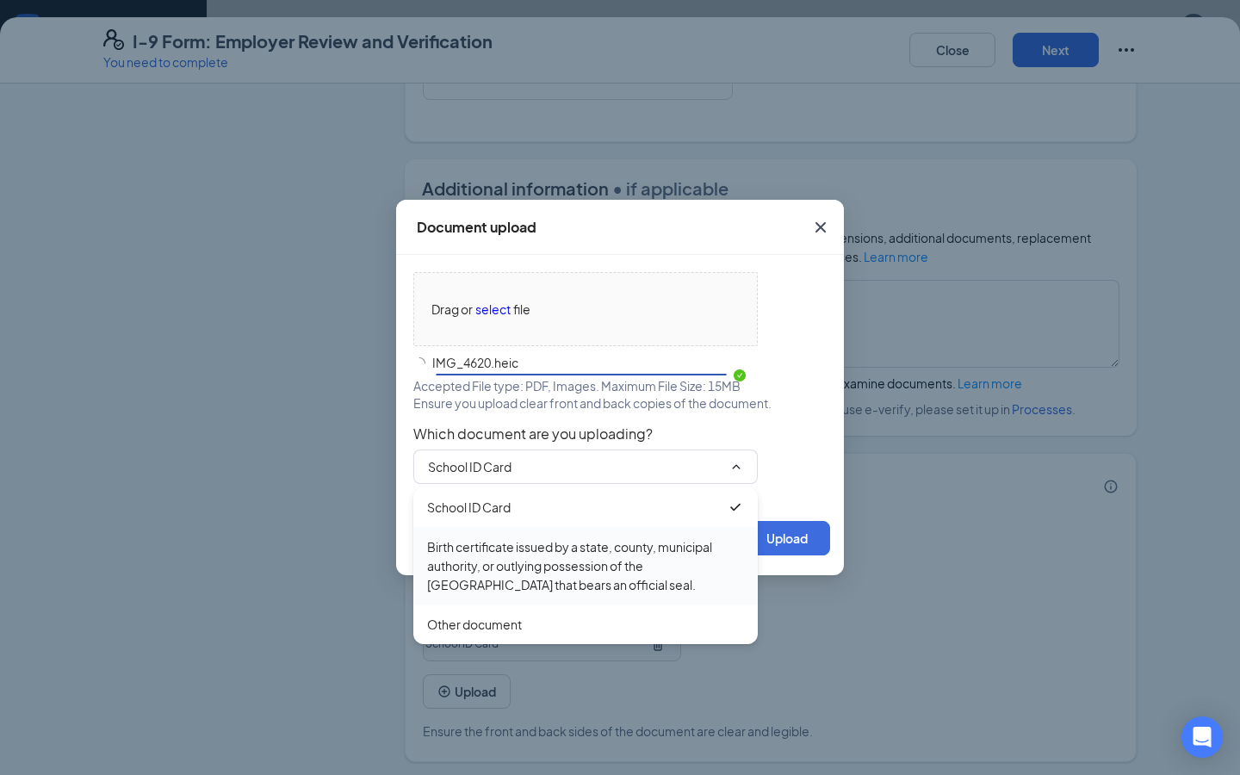
click at [666, 556] on div "Birth certificate issued by a state, county, municipal authority, or outlying p…" at bounding box center [585, 566] width 317 height 57
type input "Birth certificate issued by a state, county, municipal authority, or outlying p…"
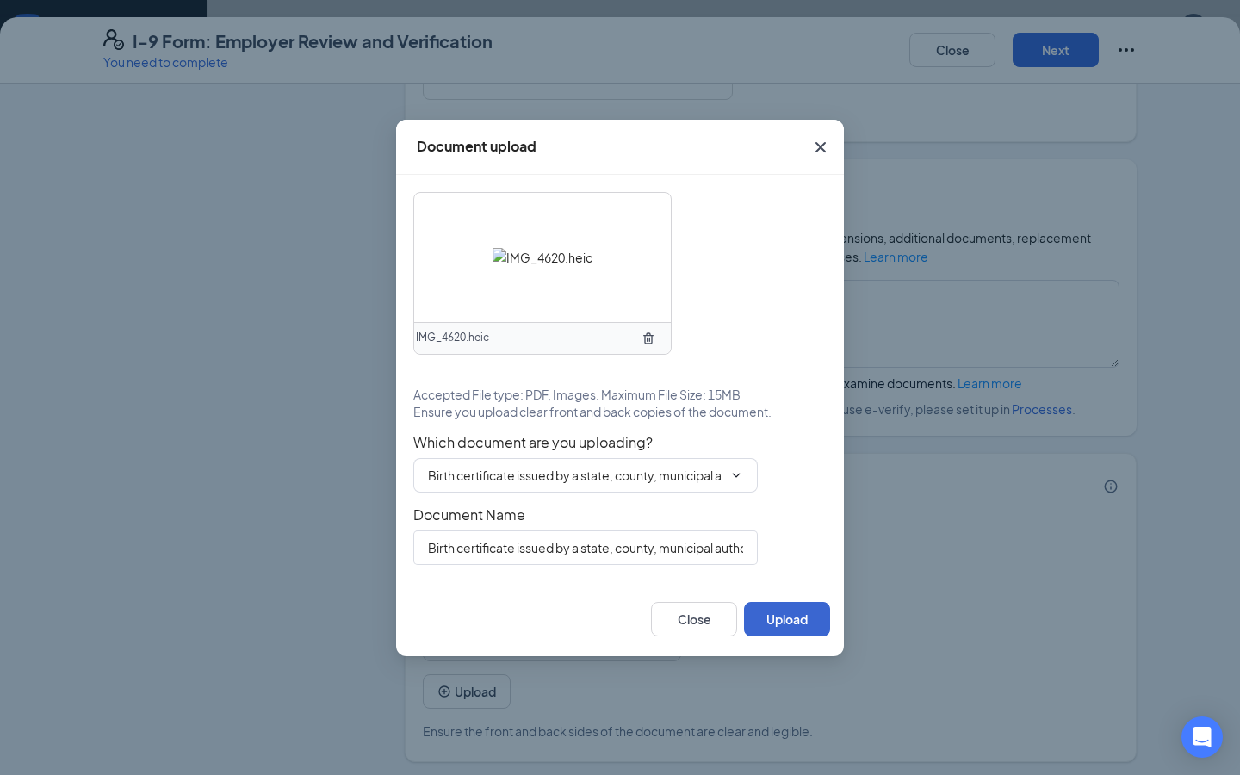
click at [786, 613] on button "Upload" at bounding box center [787, 619] width 86 height 34
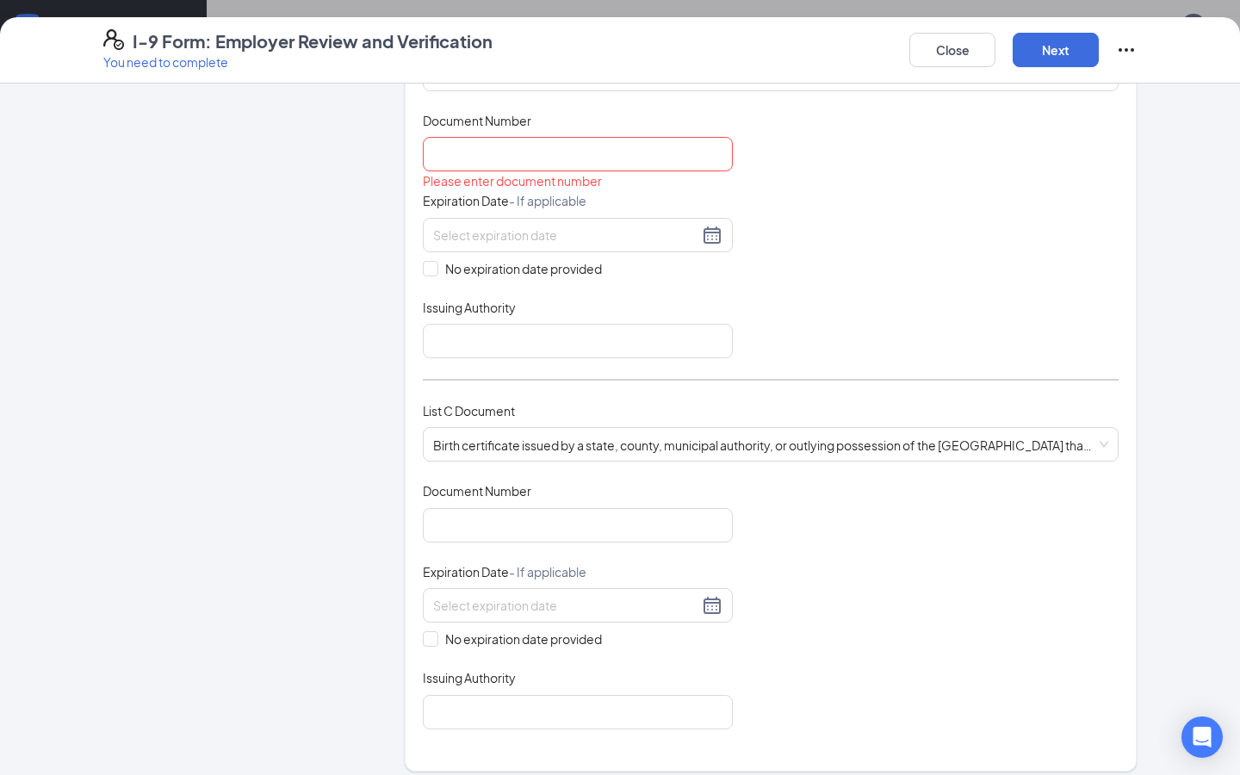
scroll to position [307, 0]
click at [554, 513] on input "Document Number" at bounding box center [578, 524] width 310 height 34
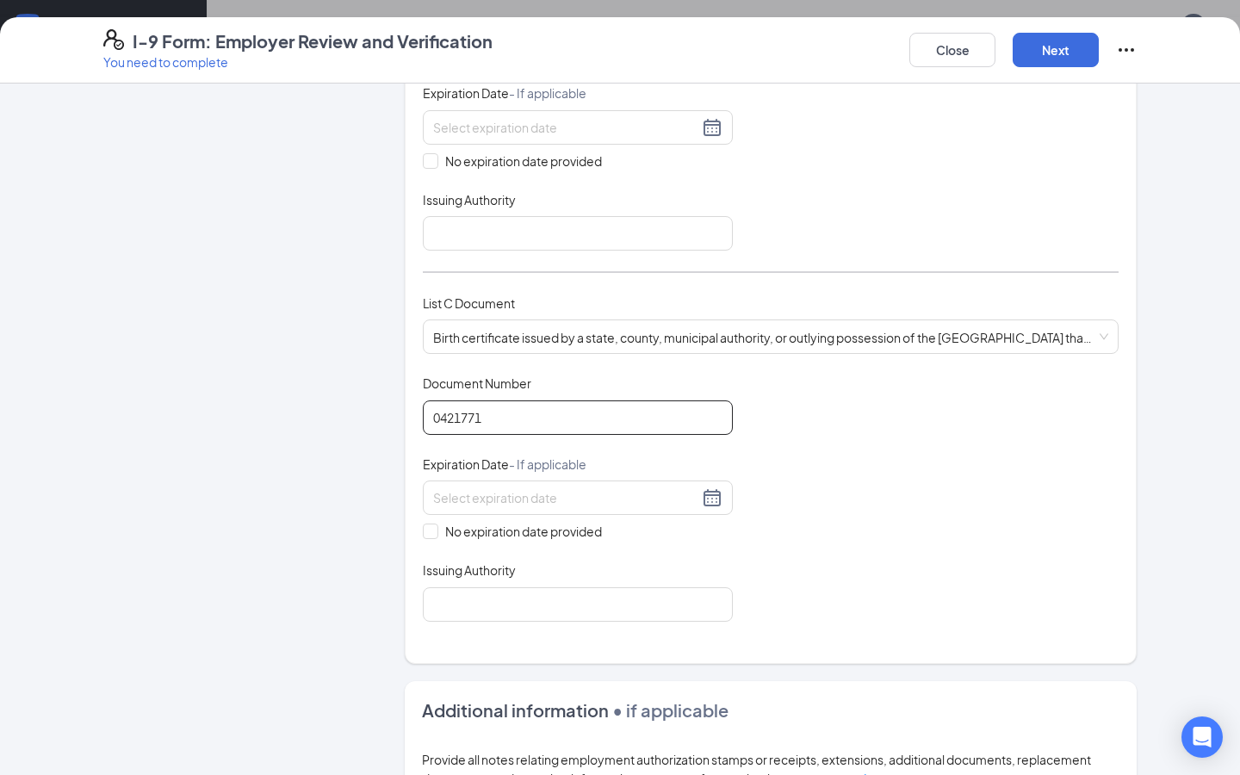
scroll to position [419, 0]
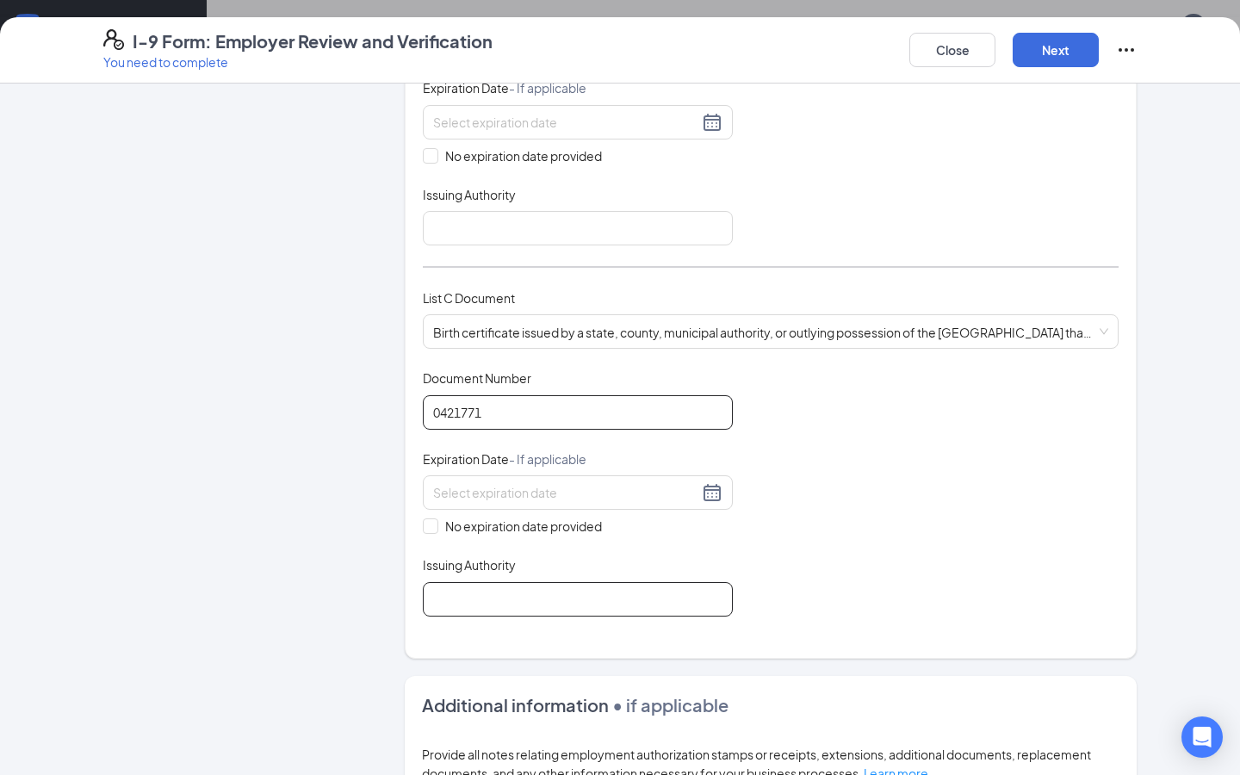
type input "0421771"
click at [556, 594] on input "Issuing Authority" at bounding box center [578, 599] width 310 height 34
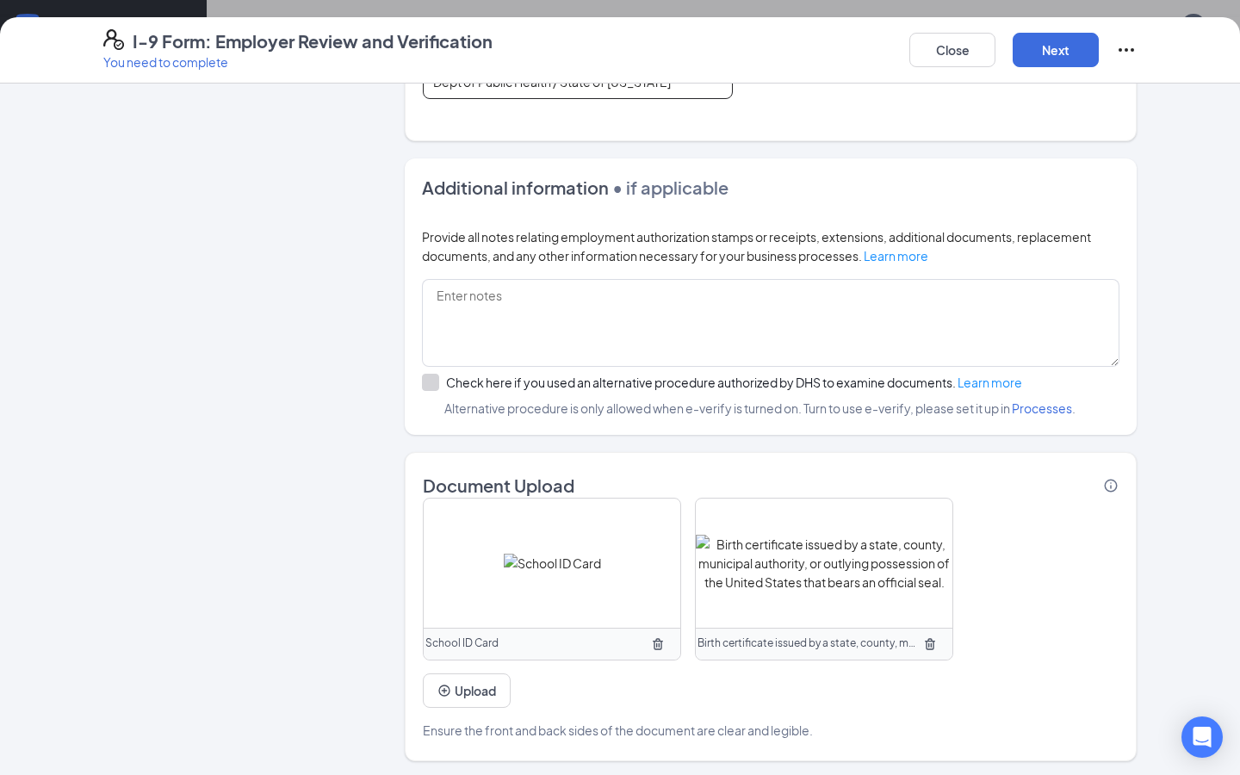
scroll to position [936, 0]
type input "Dept of Public Health / State of [US_STATE]"
click at [498, 678] on button "Upload" at bounding box center [467, 692] width 88 height 34
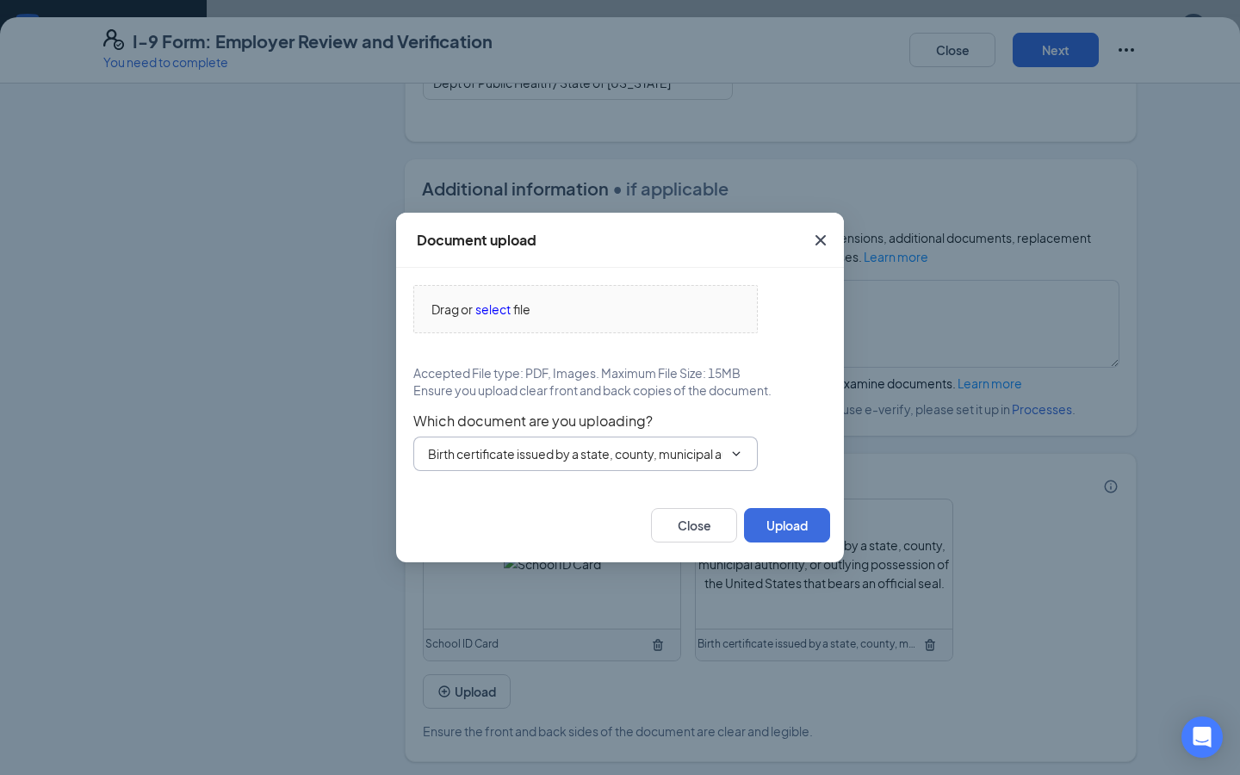
click at [572, 449] on input "Birth certificate issued by a state, county, municipal authority, or outlying p…" at bounding box center [575, 454] width 295 height 19
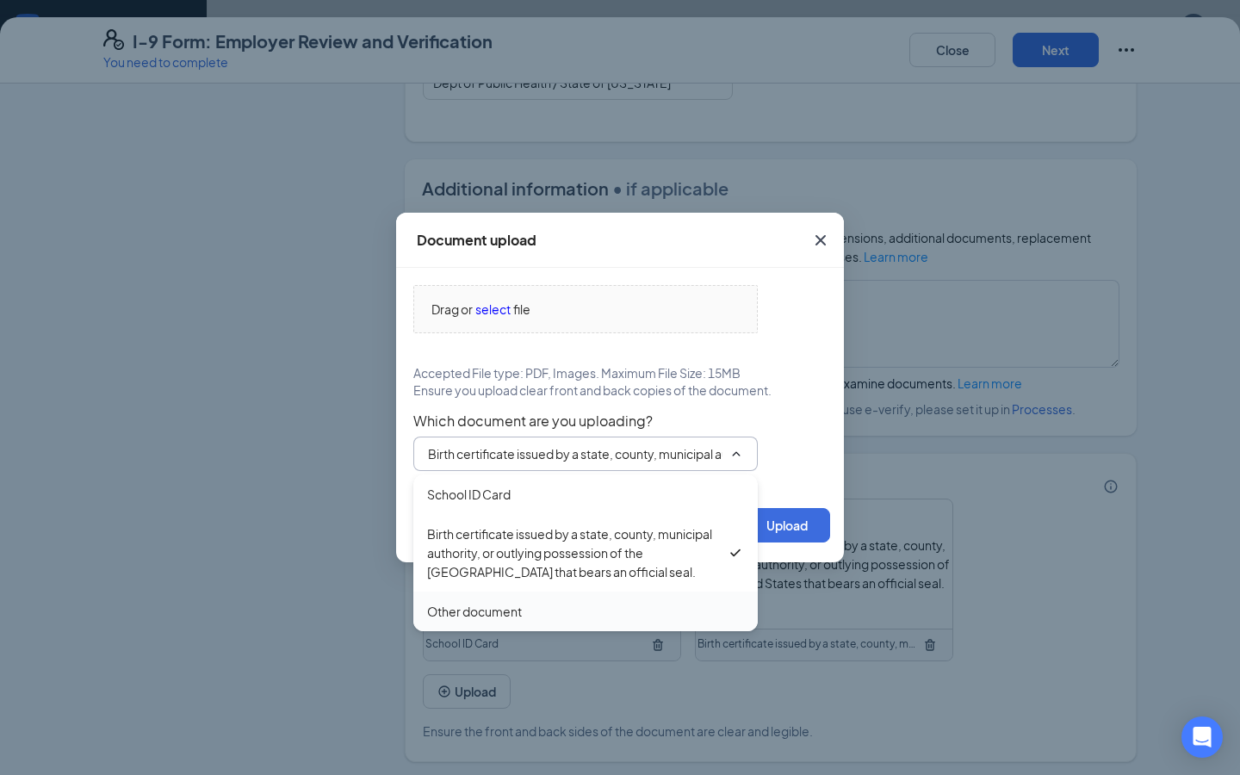
click at [536, 619] on div "Other document" at bounding box center [585, 611] width 317 height 19
type input "Other document"
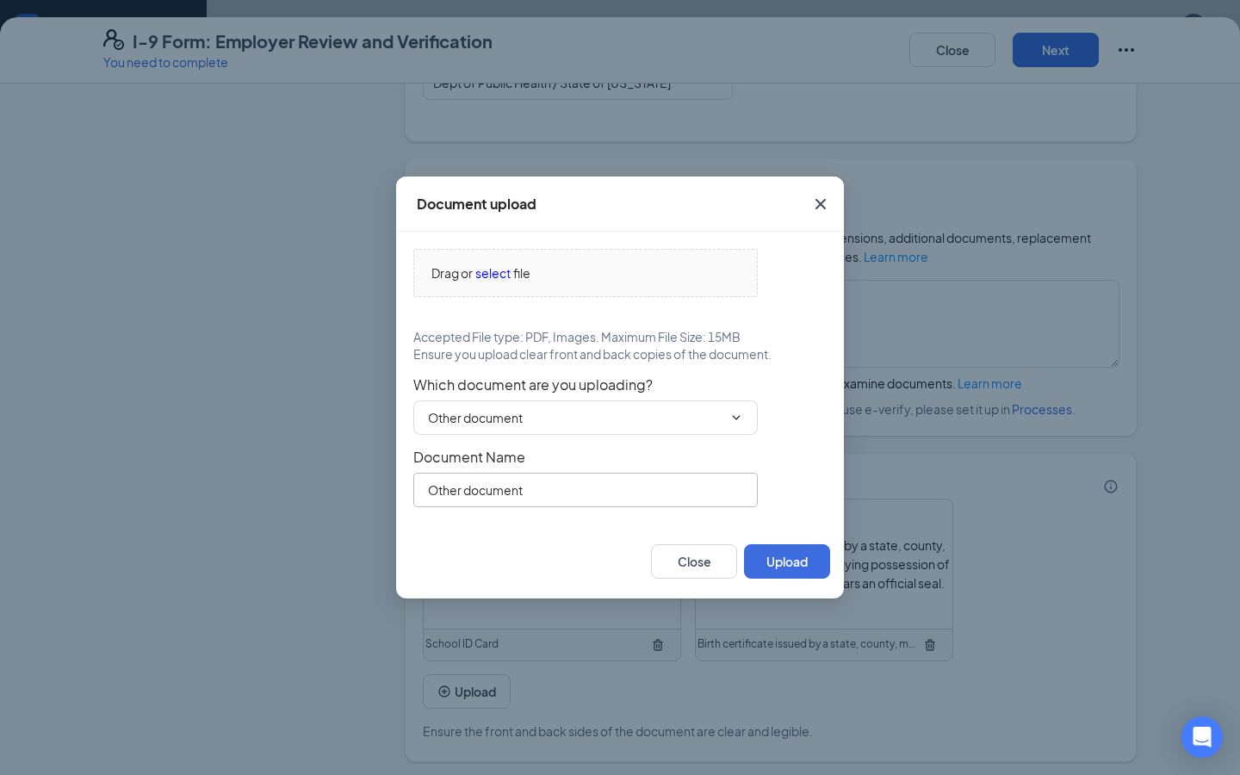
click at [604, 488] on input "Other document" at bounding box center [585, 490] width 345 height 34
type input "O"
type input "School Document"
click at [812, 559] on button "Upload" at bounding box center [787, 561] width 86 height 34
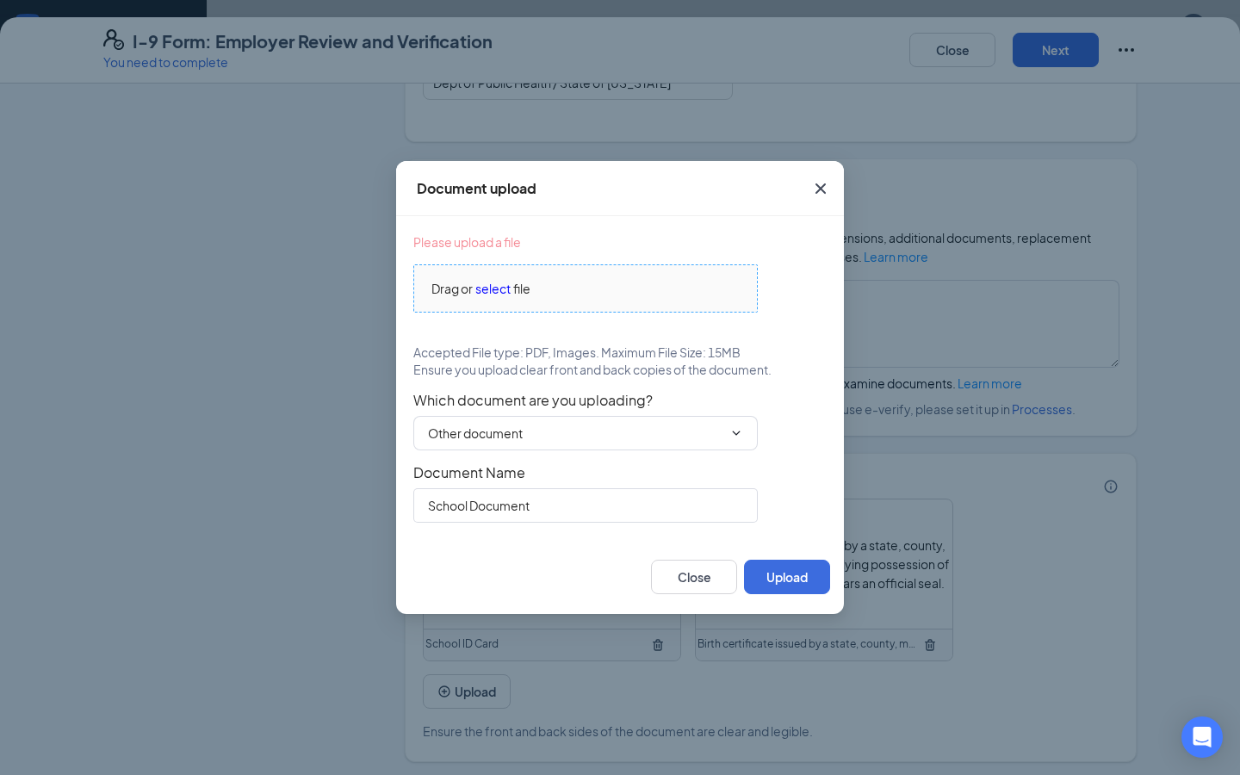
click at [488, 283] on span "select" at bounding box center [493, 288] width 35 height 19
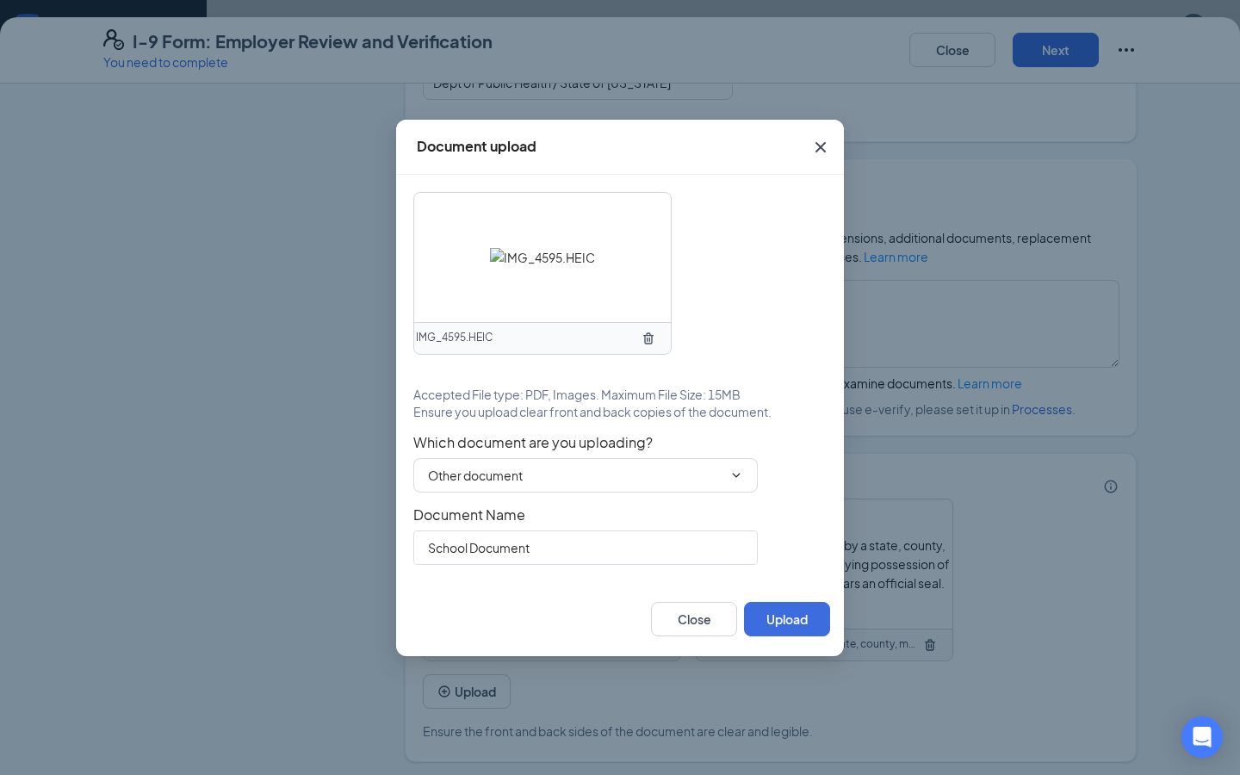
click at [748, 326] on div "IMG_4595.HEIC Accepted File type: PDF, Images. Maximum File Size: 15MB Ensure y…" at bounding box center [619, 378] width 413 height 373
click at [764, 620] on button "Upload" at bounding box center [787, 619] width 86 height 34
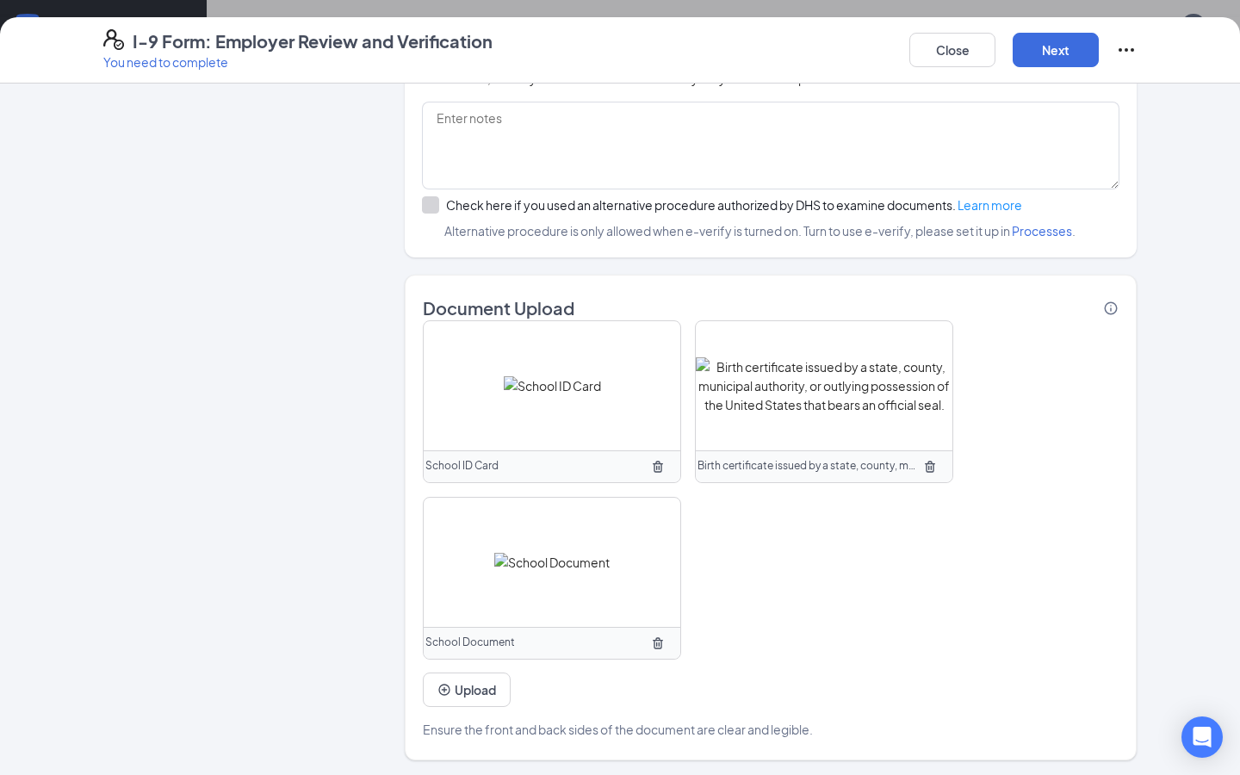
scroll to position [1112, 0]
click at [475, 687] on button "Upload" at bounding box center [467, 692] width 88 height 34
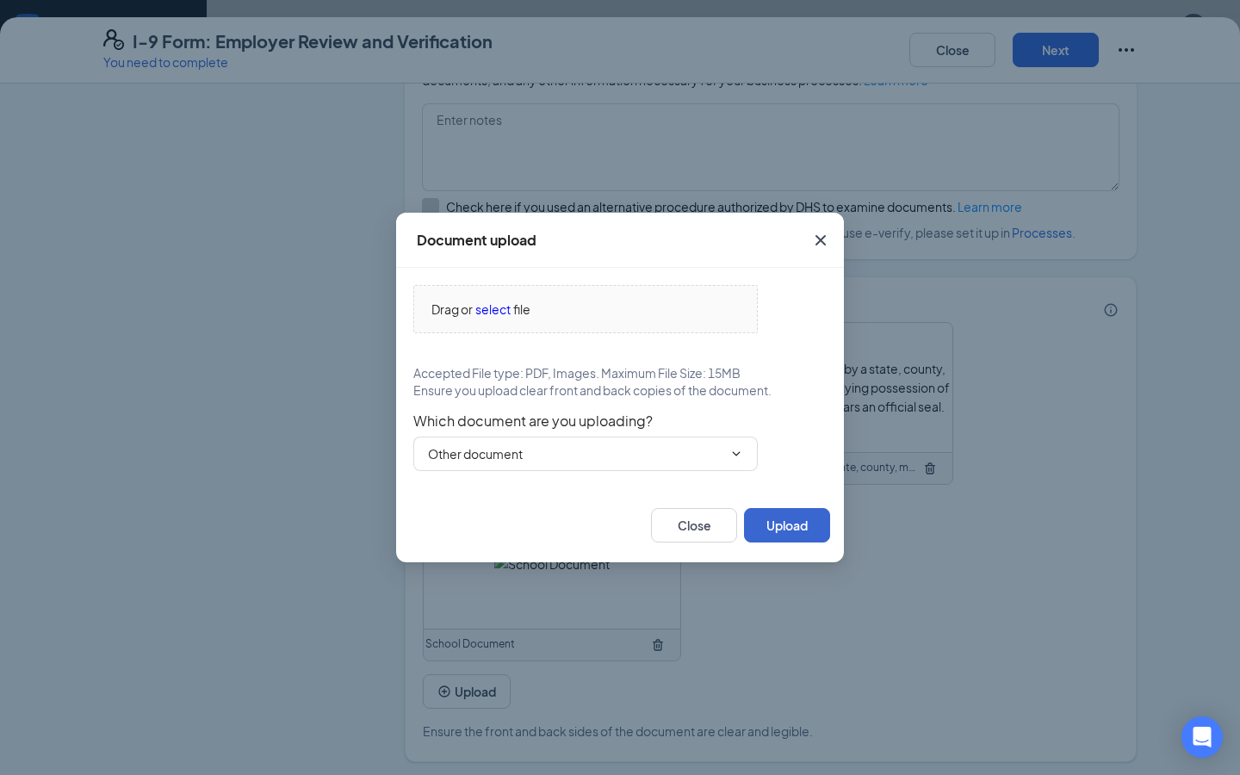
click at [793, 523] on button "Upload" at bounding box center [787, 525] width 86 height 34
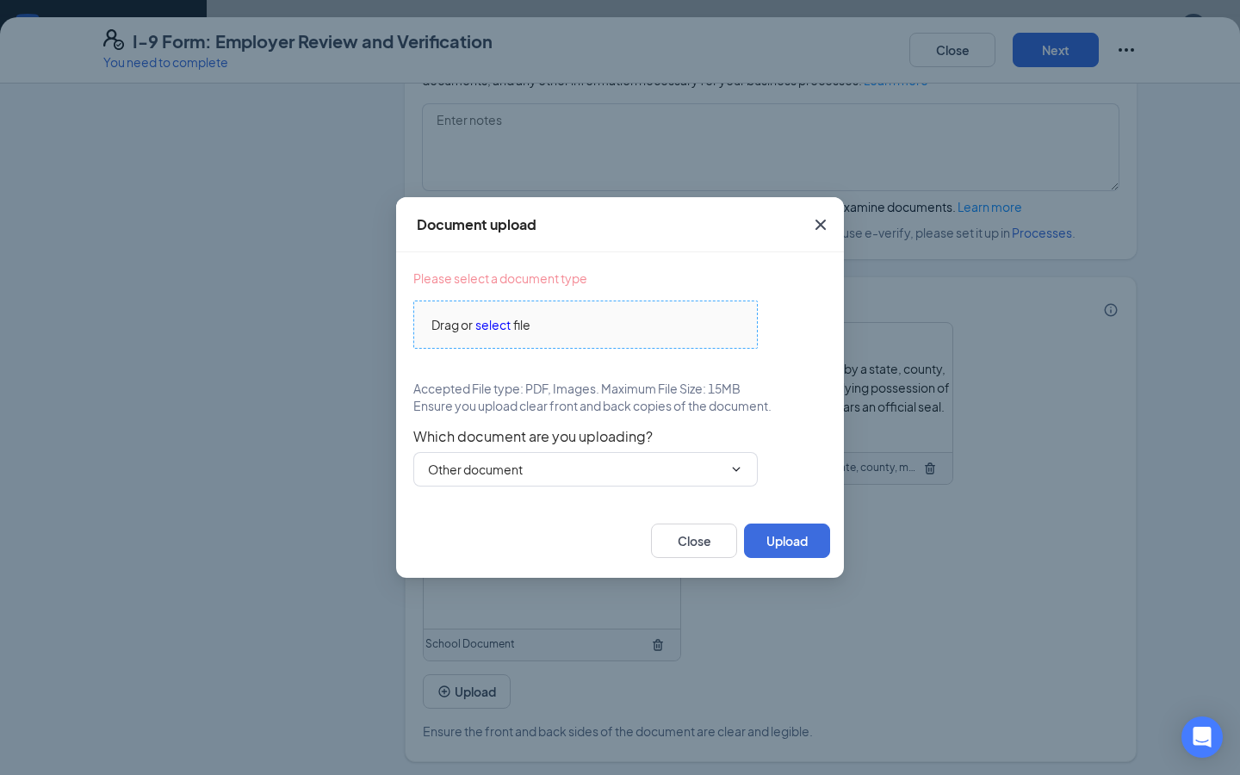
click at [499, 326] on span "select" at bounding box center [493, 324] width 35 height 19
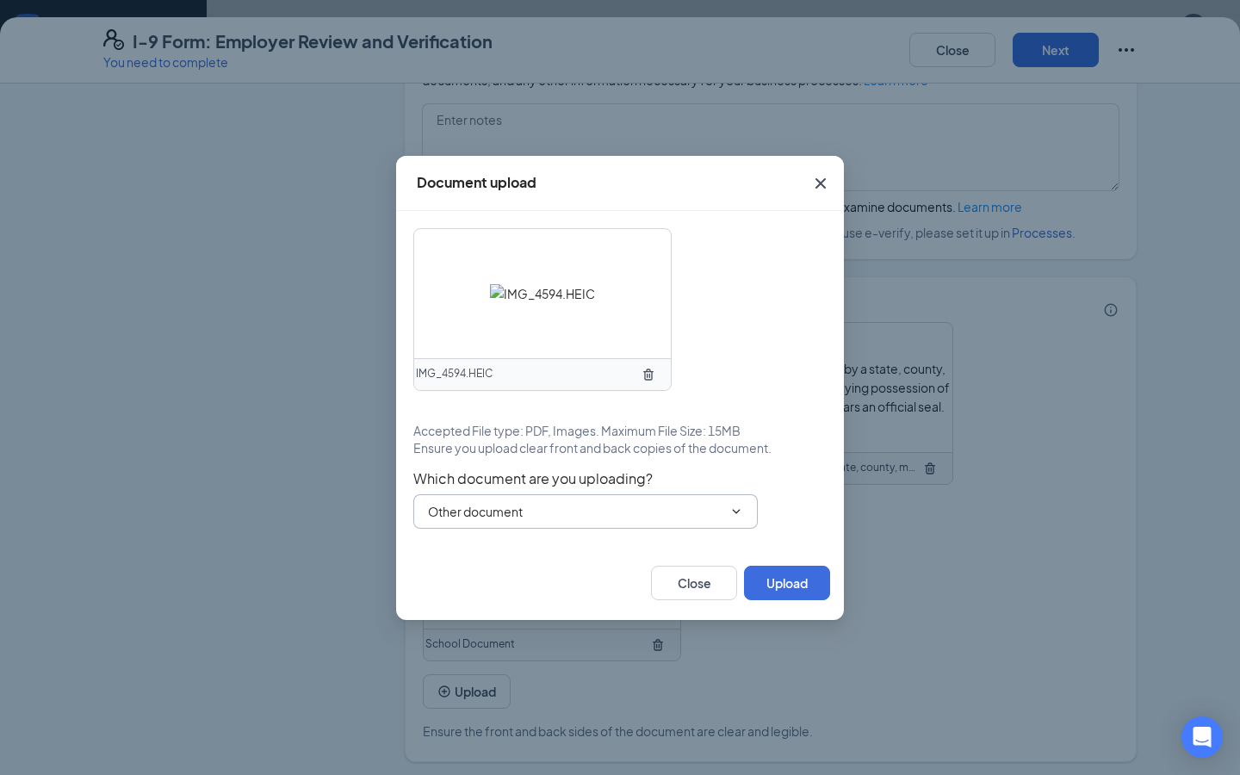
click at [746, 514] on span "Other document" at bounding box center [585, 511] width 345 height 34
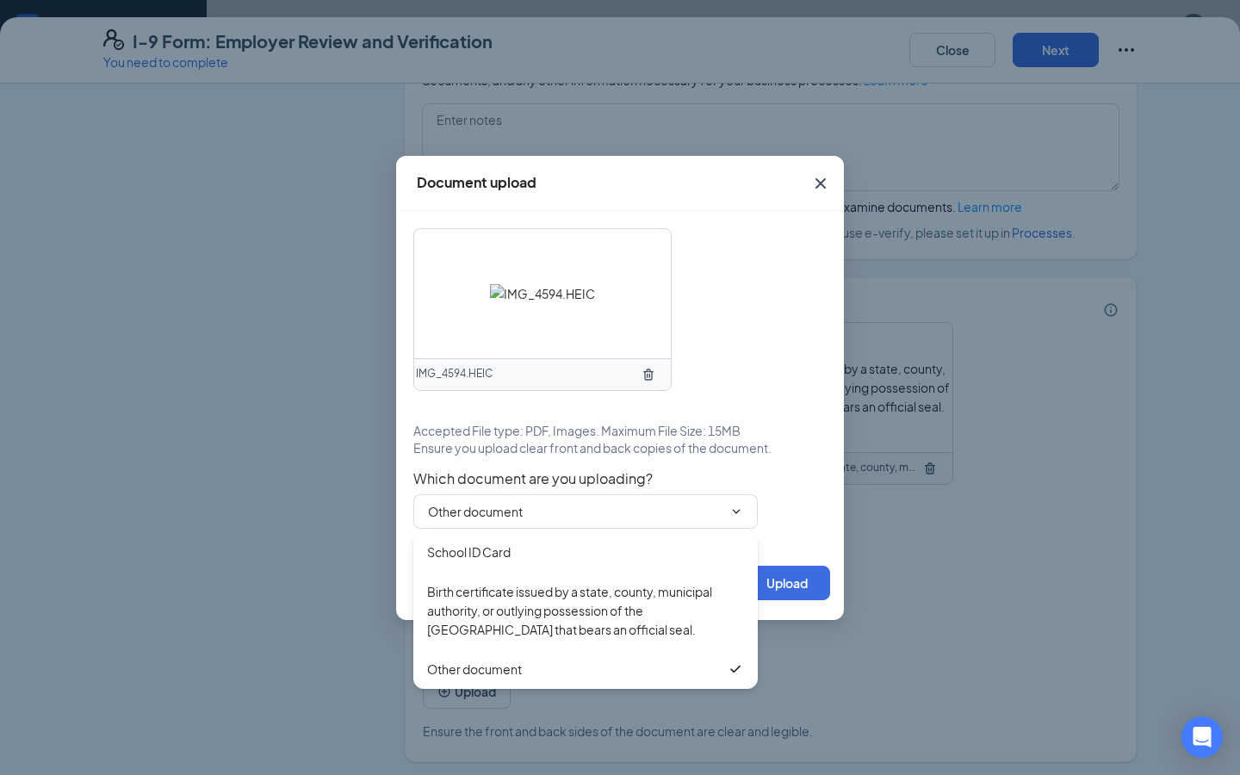
click at [799, 514] on div "Which document are you uploading? Other document" at bounding box center [619, 499] width 413 height 59
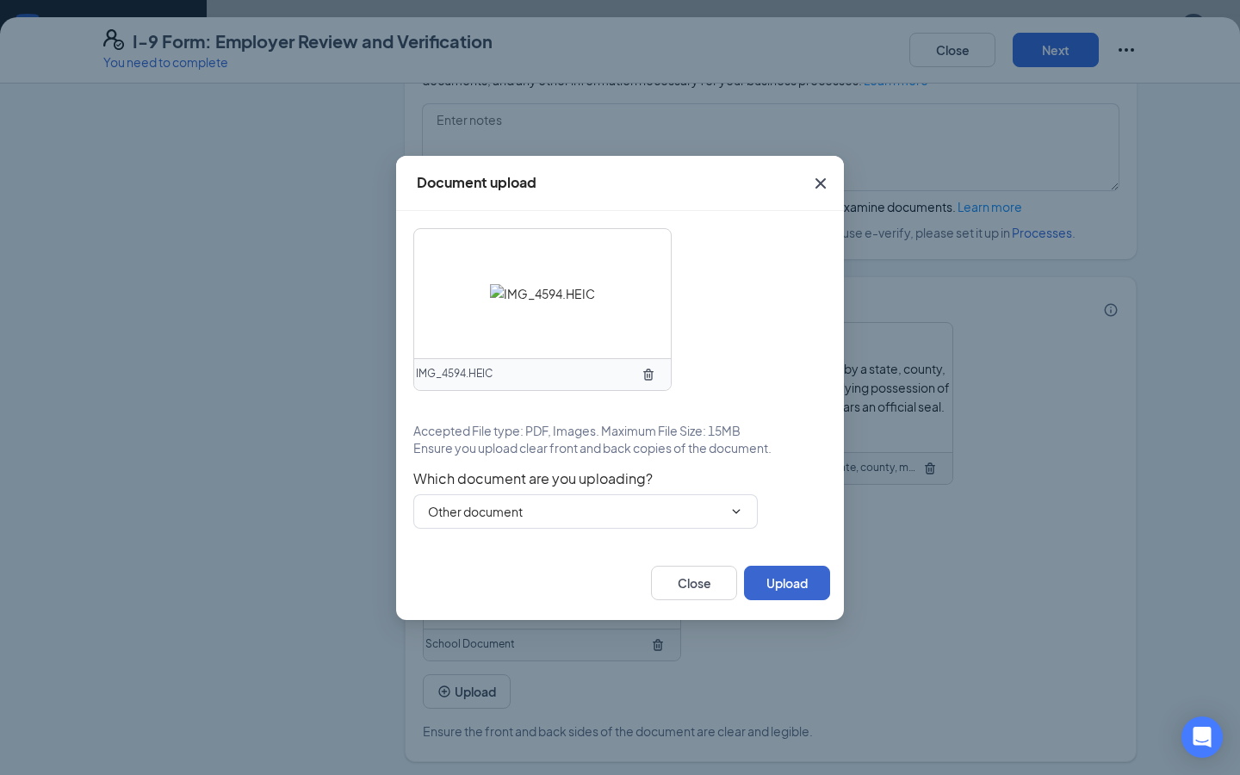
click at [786, 578] on button "Upload" at bounding box center [787, 583] width 86 height 34
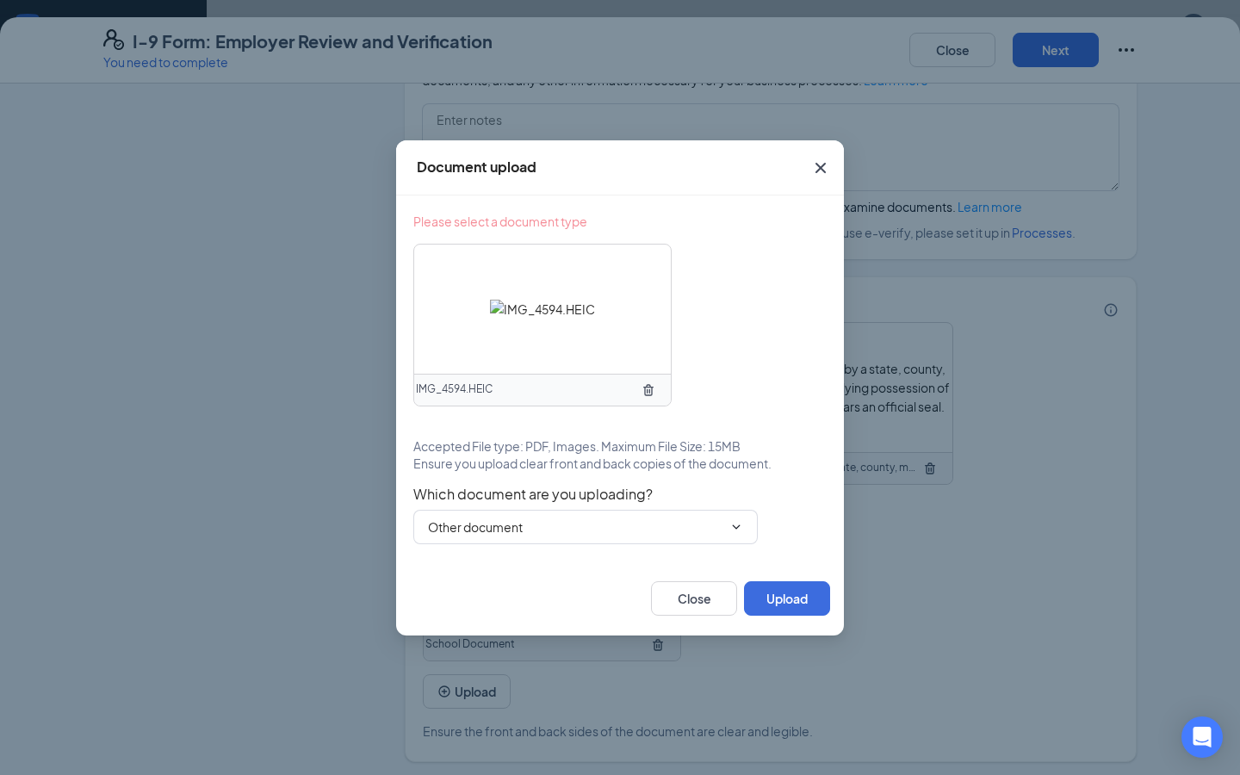
click at [550, 219] on span "Please select a document type" at bounding box center [500, 221] width 174 height 17
click at [554, 525] on input "Other document" at bounding box center [575, 527] width 295 height 19
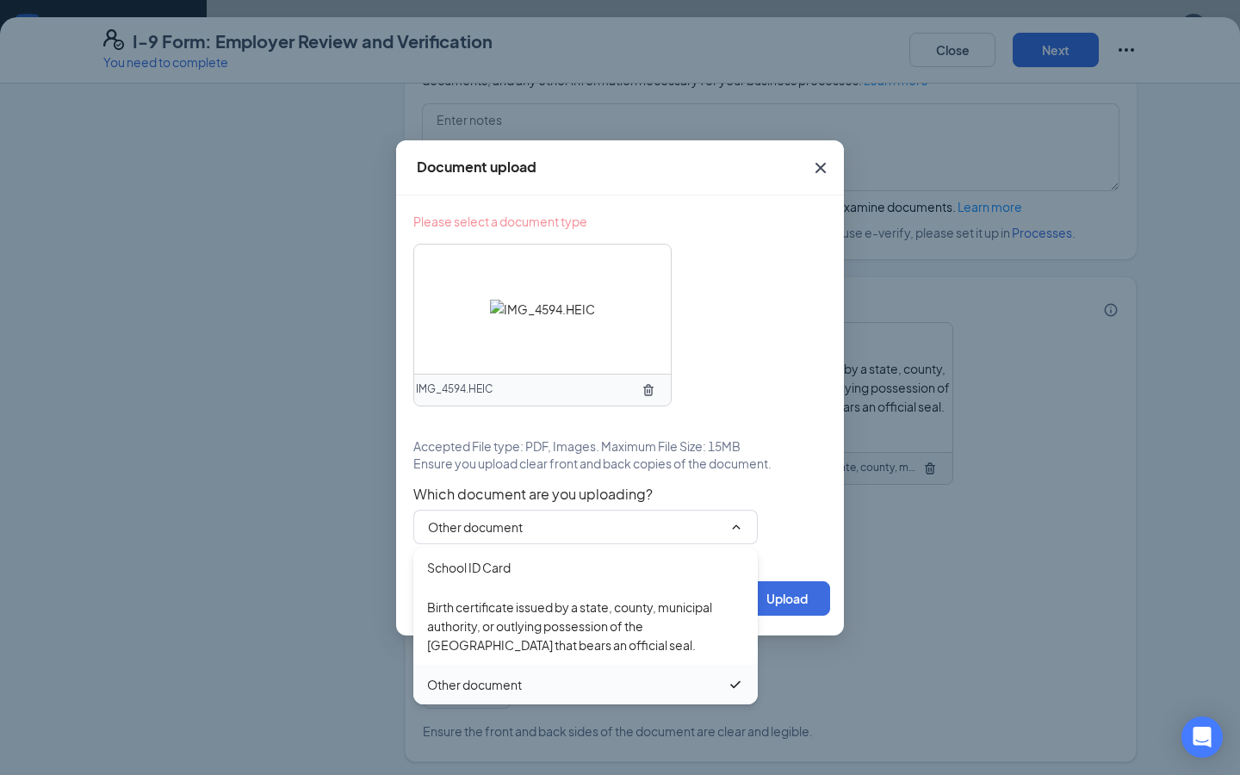
click at [527, 683] on div "Other document" at bounding box center [577, 684] width 300 height 19
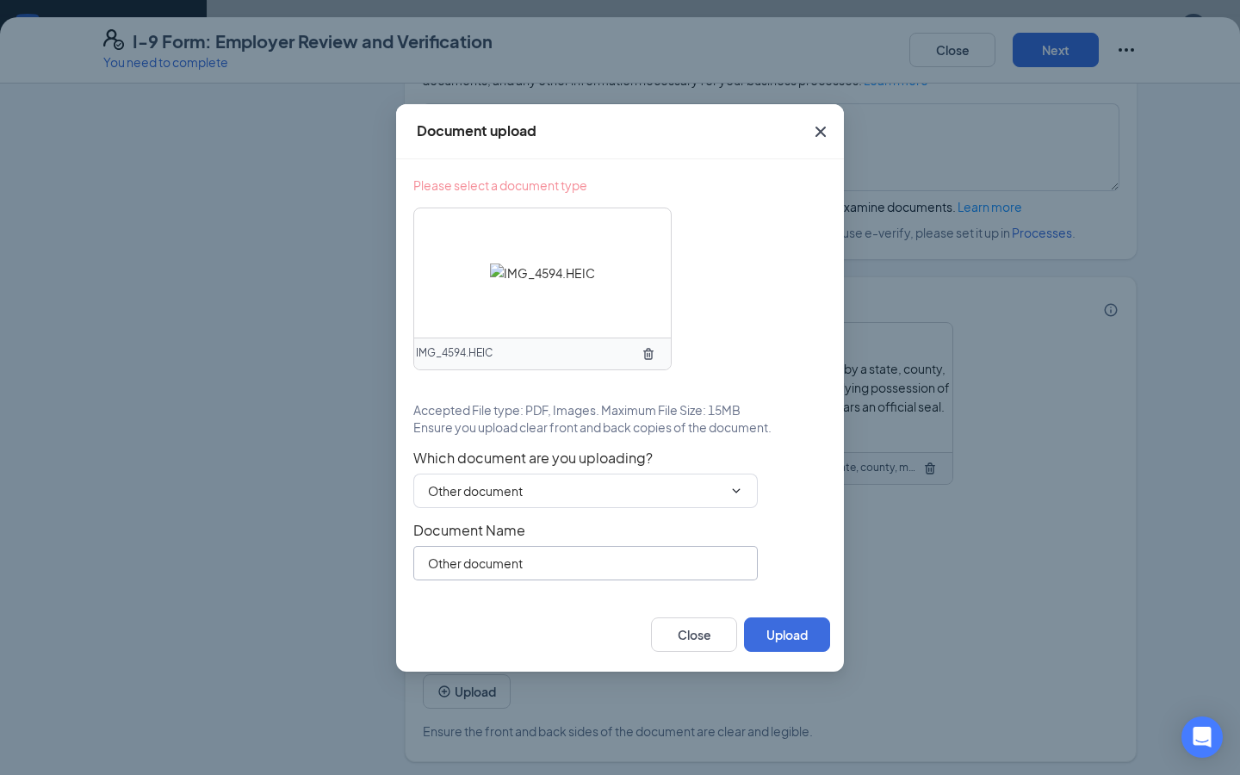
drag, startPoint x: 531, startPoint y: 564, endPoint x: 352, endPoint y: 563, distance: 178.3
click at [352, 563] on div "Document upload Please select a document type IMG_4594.HEIC Accepted File type:…" at bounding box center [620, 387] width 1240 height 775
type input "S"
type input "Availability"
click at [771, 633] on button "Upload" at bounding box center [787, 635] width 86 height 34
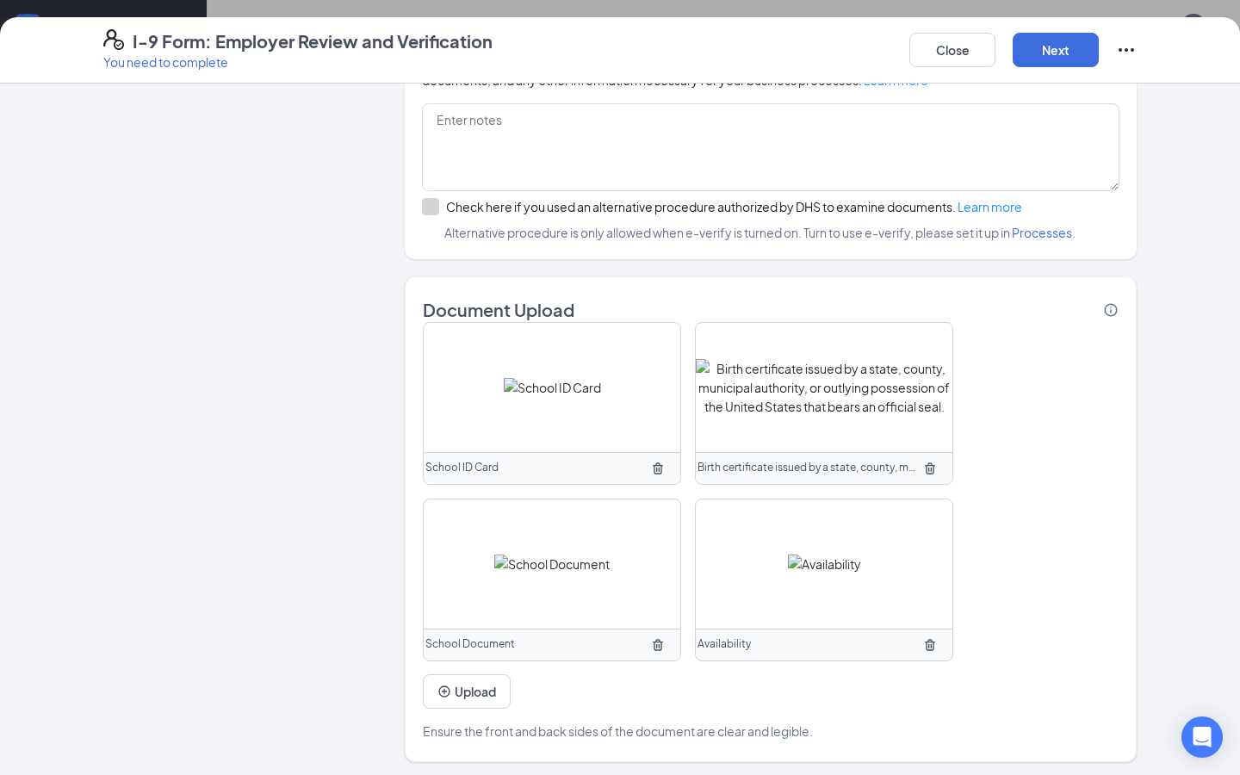
click at [512, 637] on span "School Document" at bounding box center [471, 645] width 90 height 16
click at [507, 640] on span "School Document" at bounding box center [471, 645] width 90 height 16
click at [533, 574] on img at bounding box center [551, 564] width 115 height 19
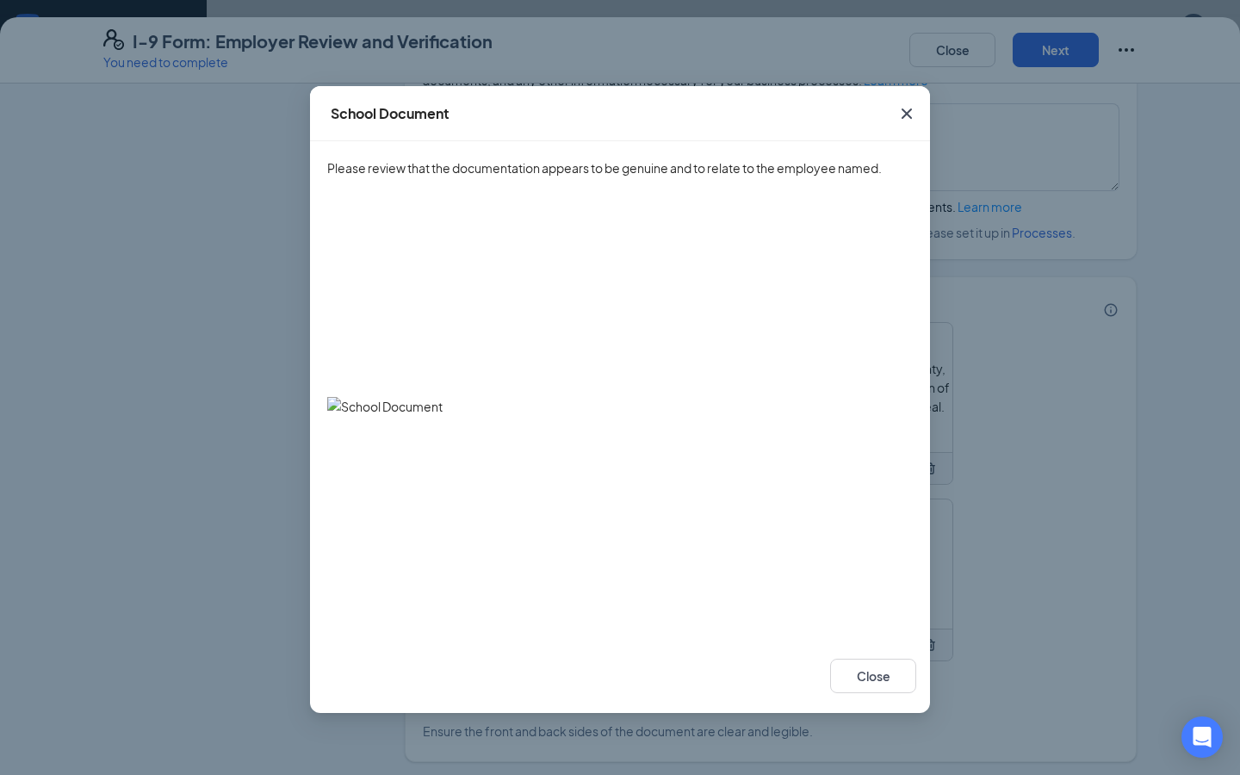
click at [917, 664] on div "Close" at bounding box center [620, 676] width 620 height 74
click at [893, 672] on button "Close" at bounding box center [873, 676] width 86 height 34
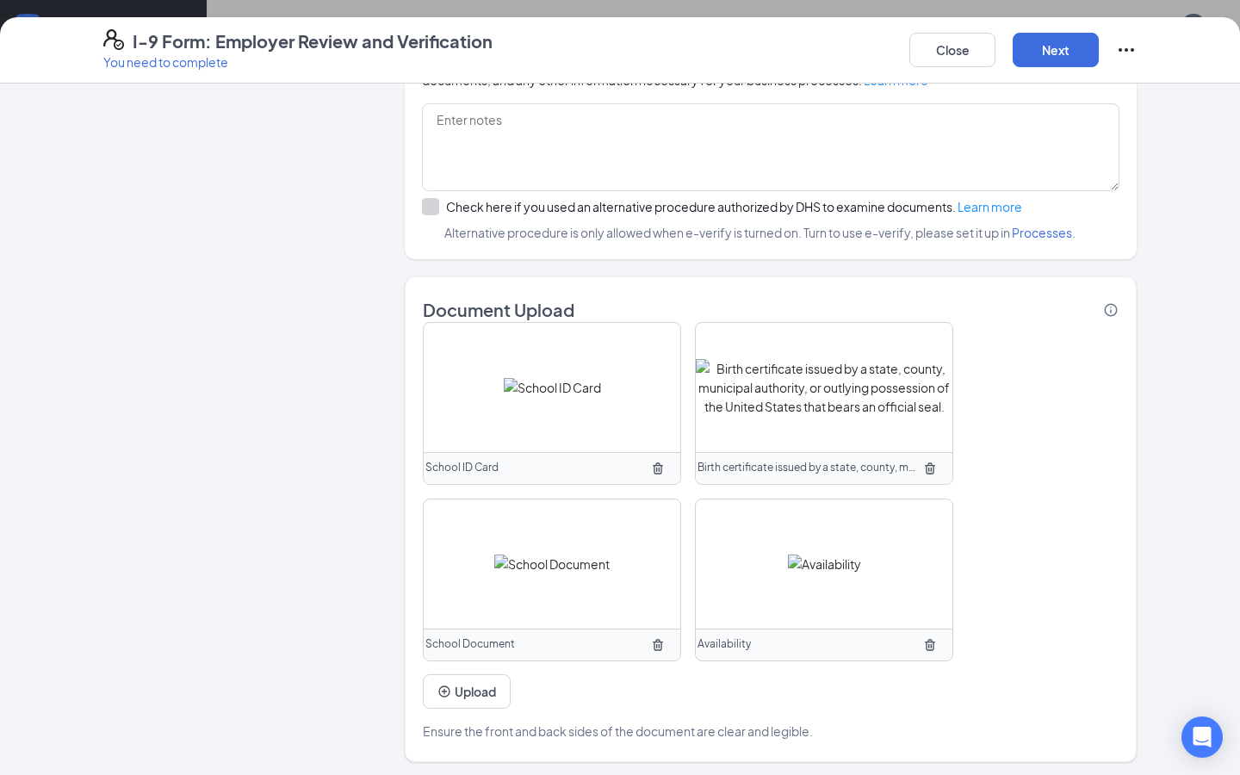
click at [657, 640] on icon "TrashOutline" at bounding box center [658, 644] width 10 height 11
click at [482, 687] on button "Upload" at bounding box center [467, 692] width 88 height 34
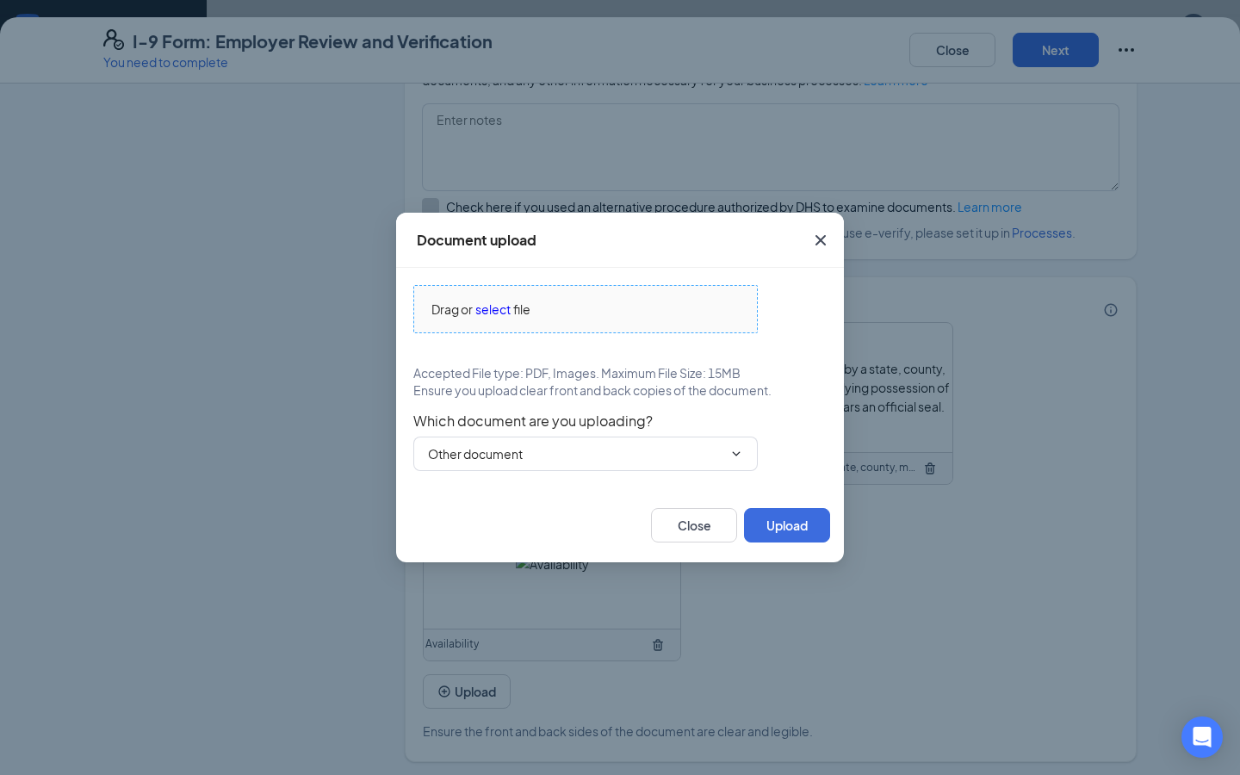
click at [502, 312] on span "select" at bounding box center [493, 309] width 35 height 19
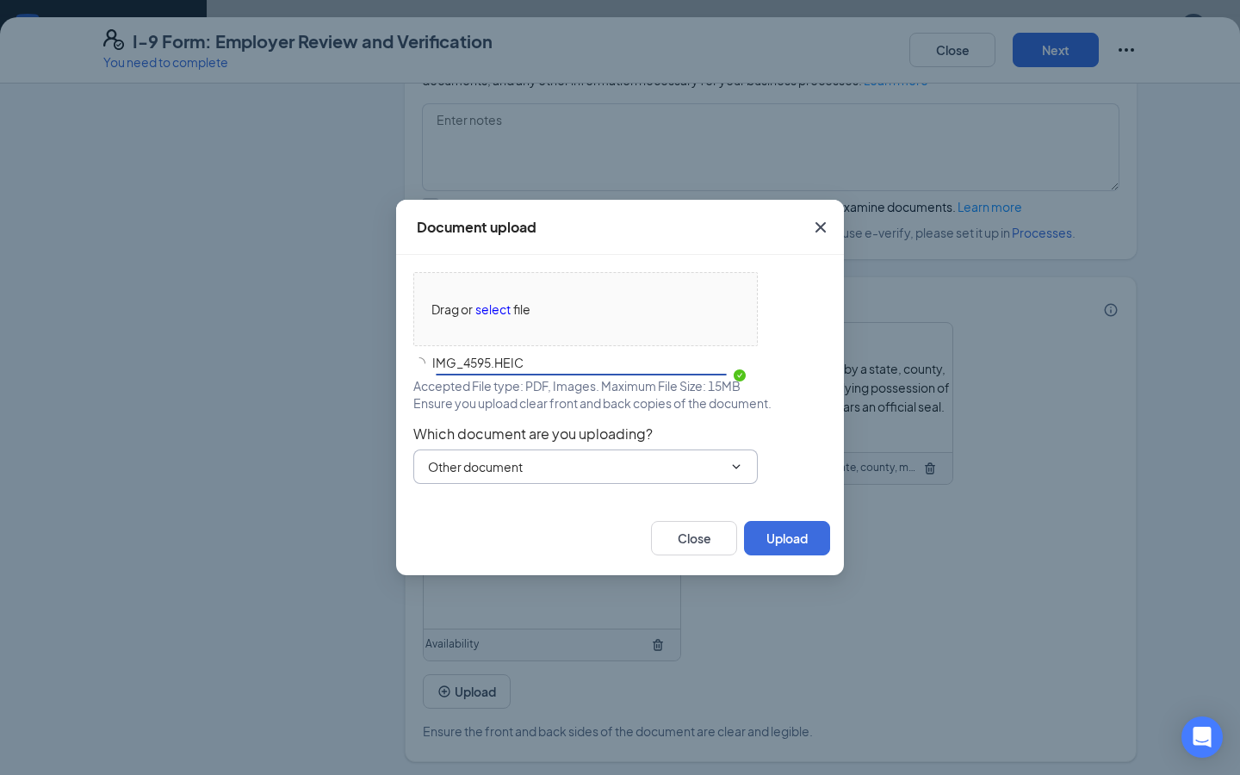
click at [683, 463] on input "Other document" at bounding box center [575, 466] width 295 height 19
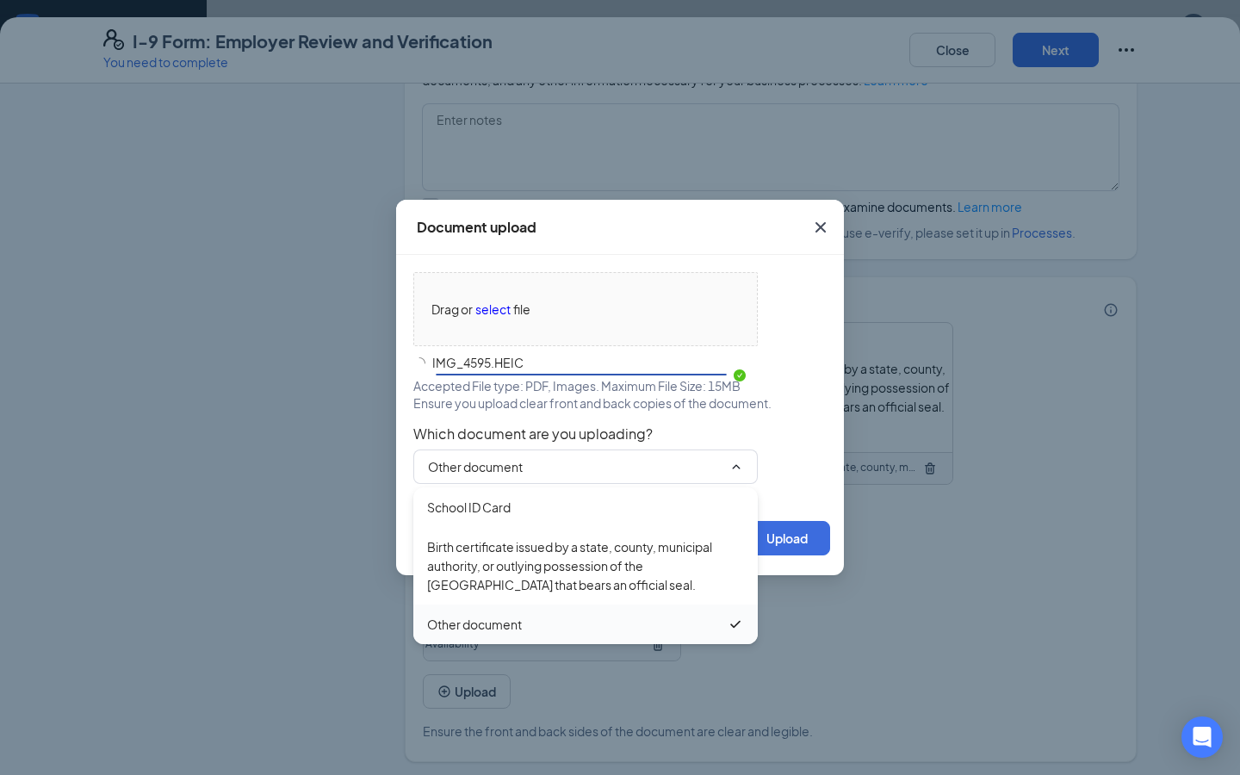
click at [577, 633] on div "Other document" at bounding box center [577, 624] width 300 height 19
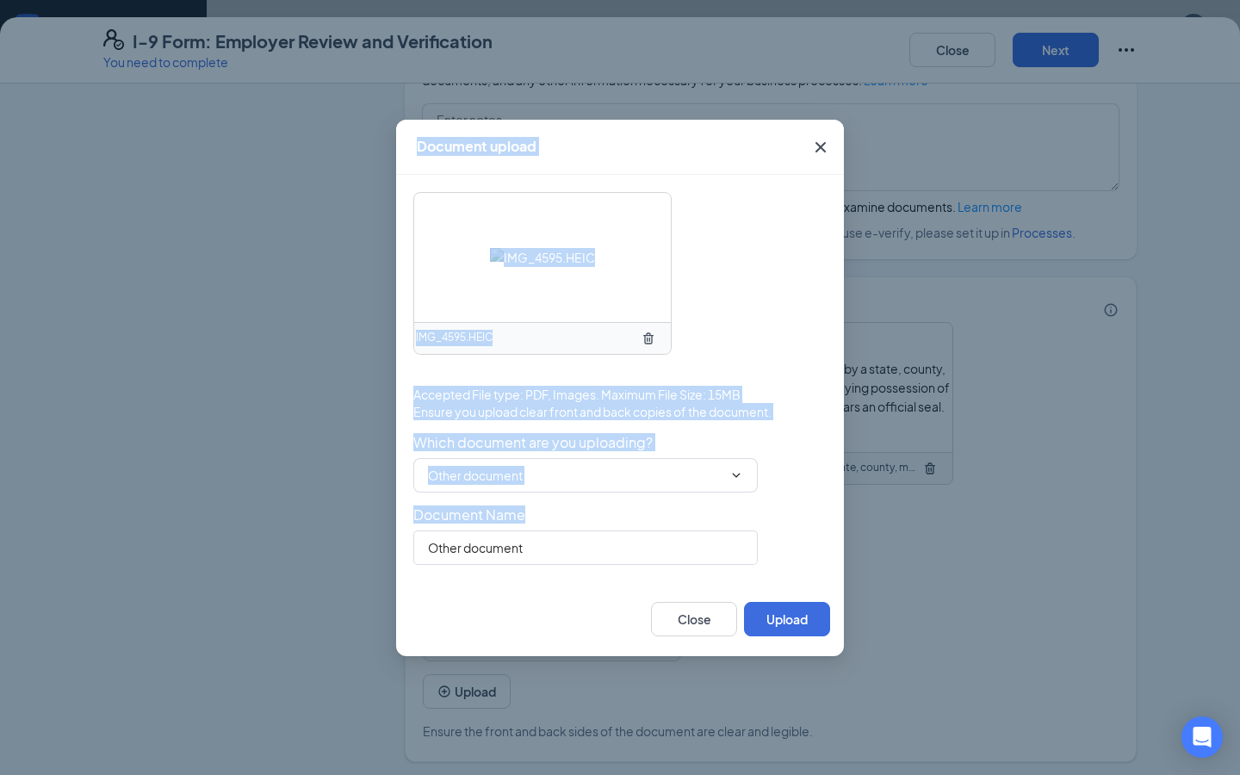
drag, startPoint x: 558, startPoint y: 507, endPoint x: 362, endPoint y: 532, distance: 198.0
click at [362, 532] on div "Document upload IMG_4595.HEIC Accepted File type: PDF, Images. Maximum File Siz…" at bounding box center [620, 387] width 1240 height 775
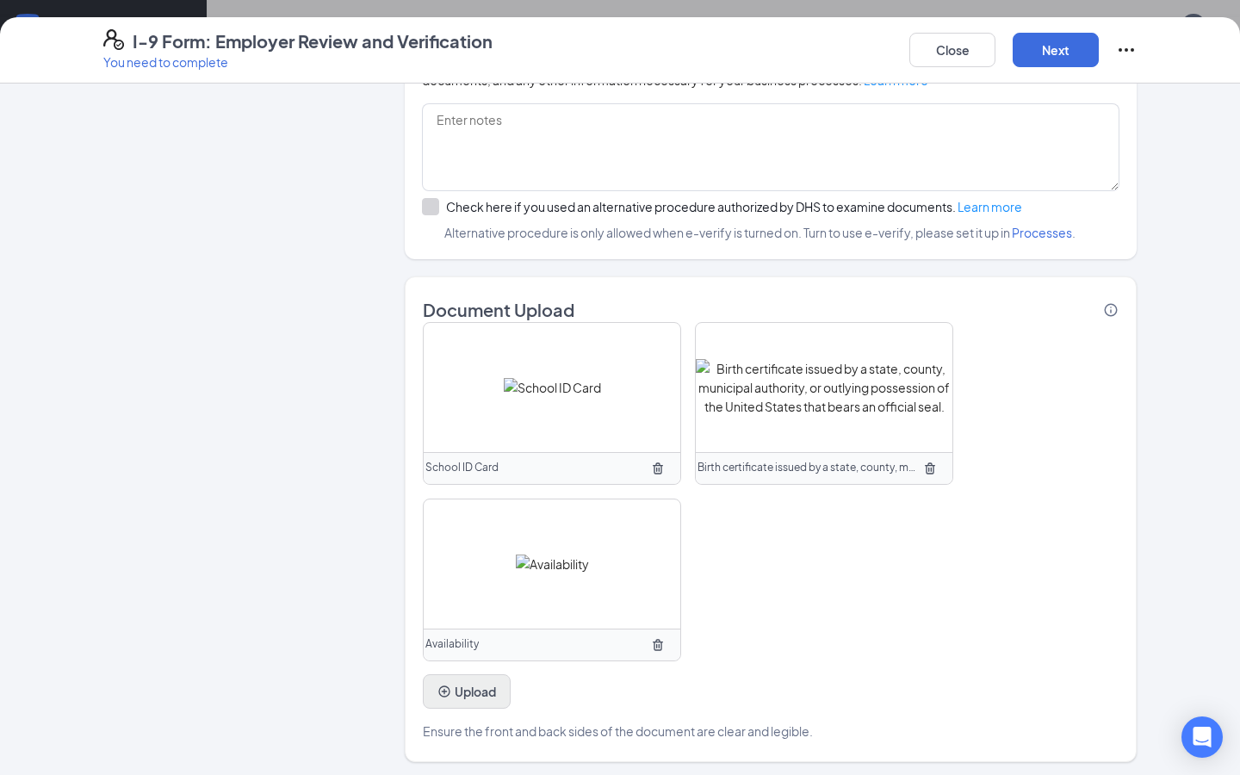
click at [469, 683] on button "Upload" at bounding box center [467, 692] width 88 height 34
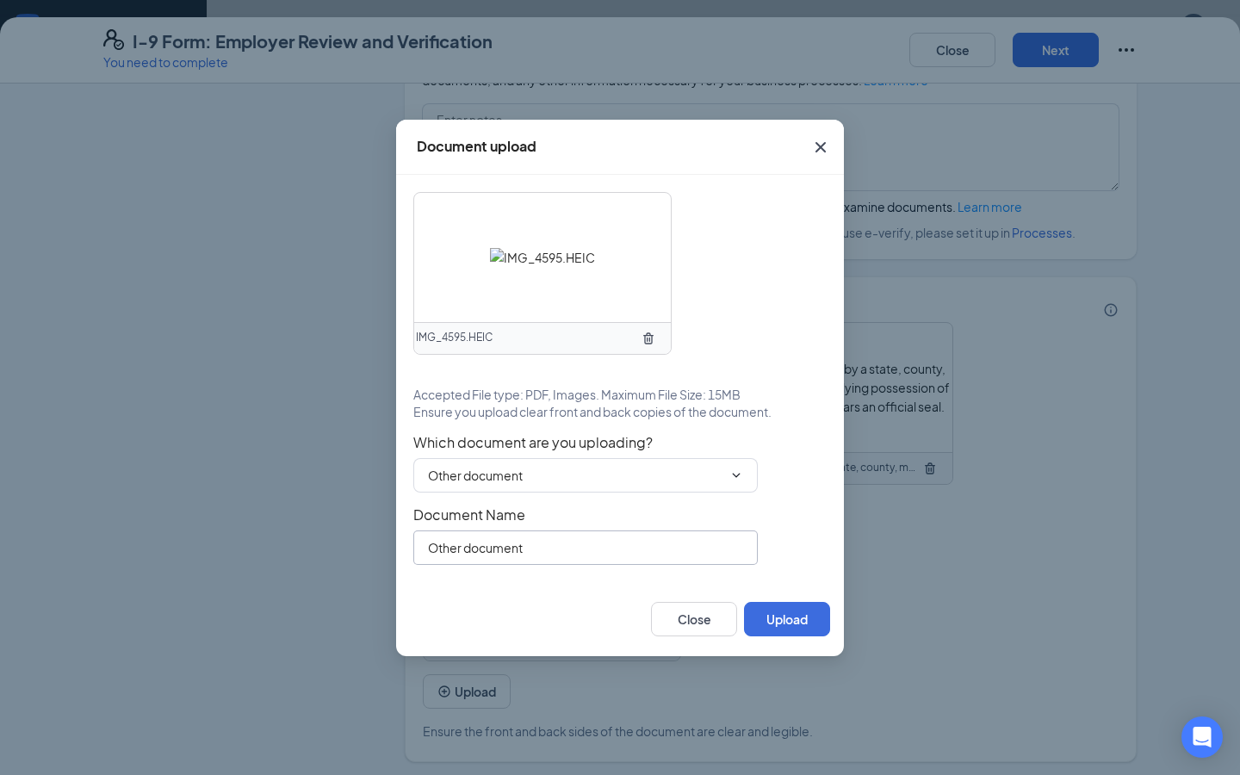
click at [522, 544] on input "Other document" at bounding box center [585, 548] width 345 height 34
drag, startPoint x: 522, startPoint y: 544, endPoint x: 403, endPoint y: 551, distance: 119.1
click at [403, 551] on div "IMG_4595.HEIC Accepted File type: PDF, Images. Maximum File Size: 15MB Ensure y…" at bounding box center [620, 378] width 448 height 407
type input "Points Policy"
click at [771, 610] on button "Upload" at bounding box center [787, 619] width 86 height 34
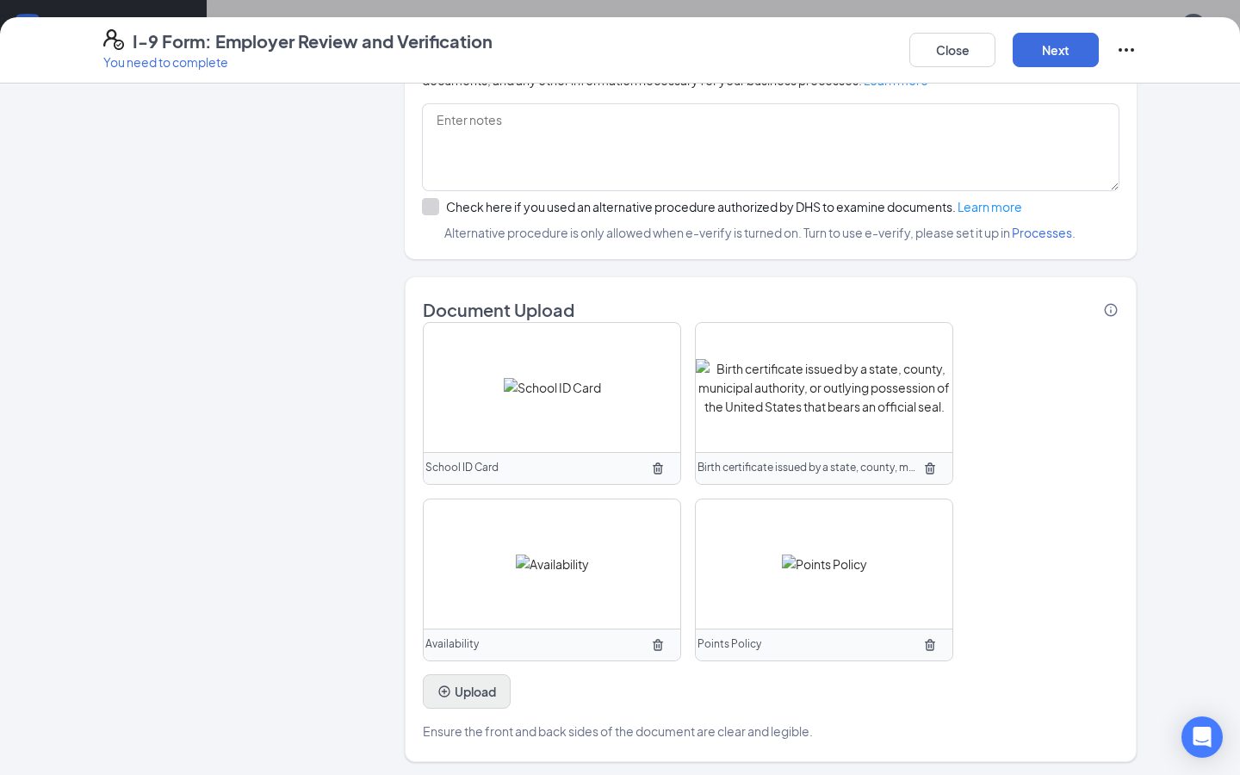
click at [452, 691] on button "Upload" at bounding box center [467, 692] width 88 height 34
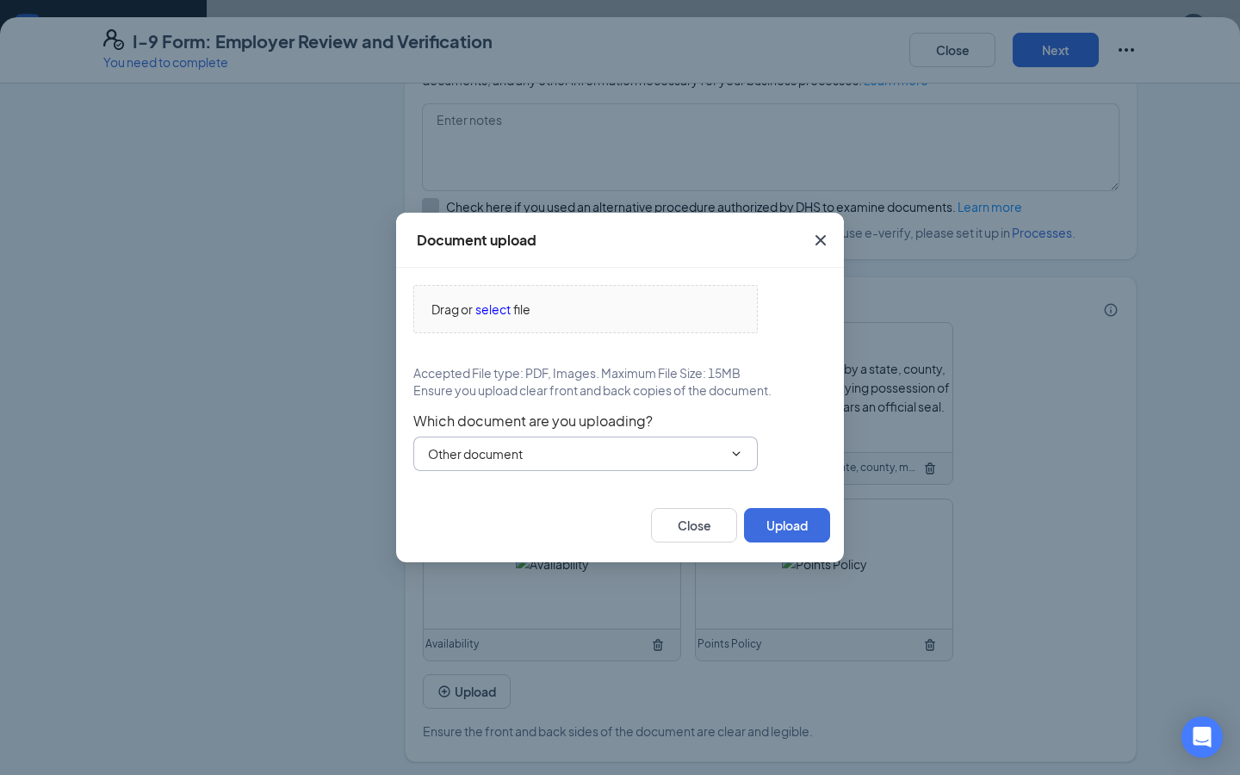
click at [530, 458] on input "Other document" at bounding box center [575, 454] width 295 height 19
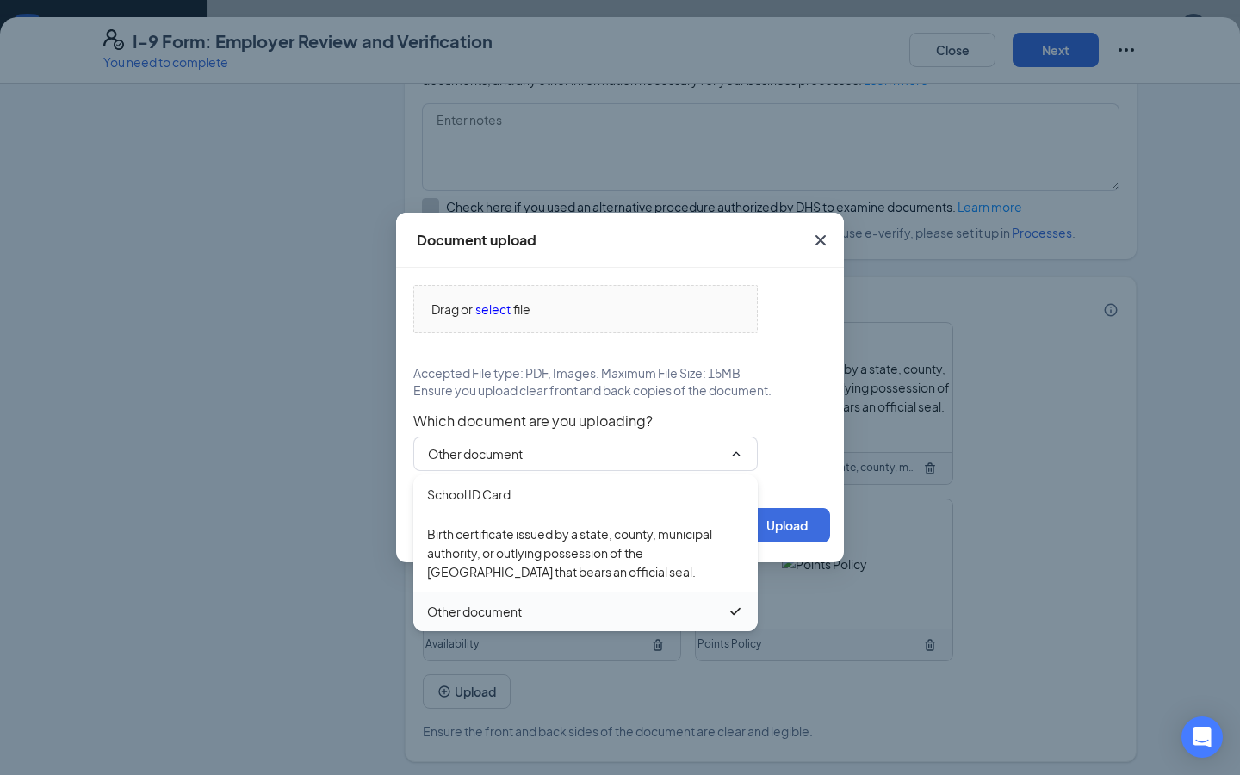
click at [500, 613] on div "Other document" at bounding box center [474, 611] width 95 height 19
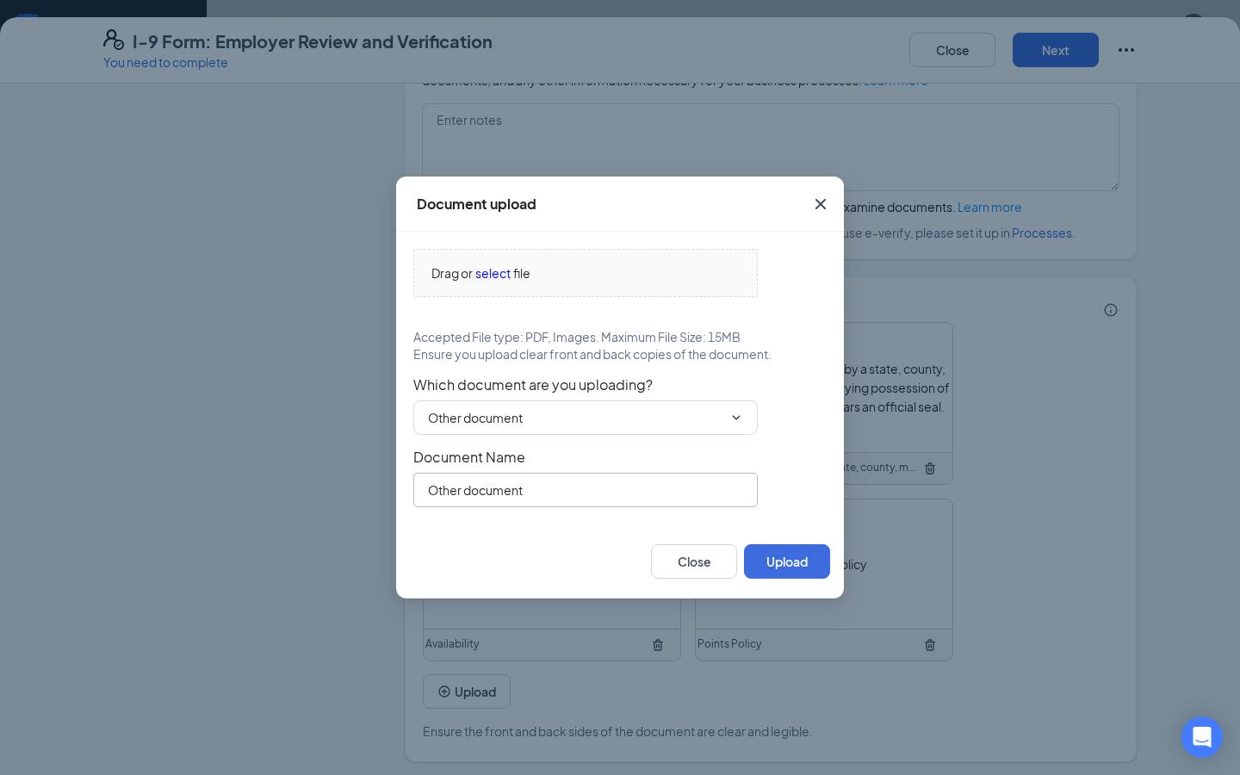
drag, startPoint x: 532, startPoint y: 489, endPoint x: 390, endPoint y: 488, distance: 142.1
click at [390, 488] on div "Document upload Drag or select file Accepted File type: PDF, Images. Maximum Fi…" at bounding box center [620, 387] width 1240 height 775
click at [490, 273] on span "select" at bounding box center [493, 273] width 35 height 19
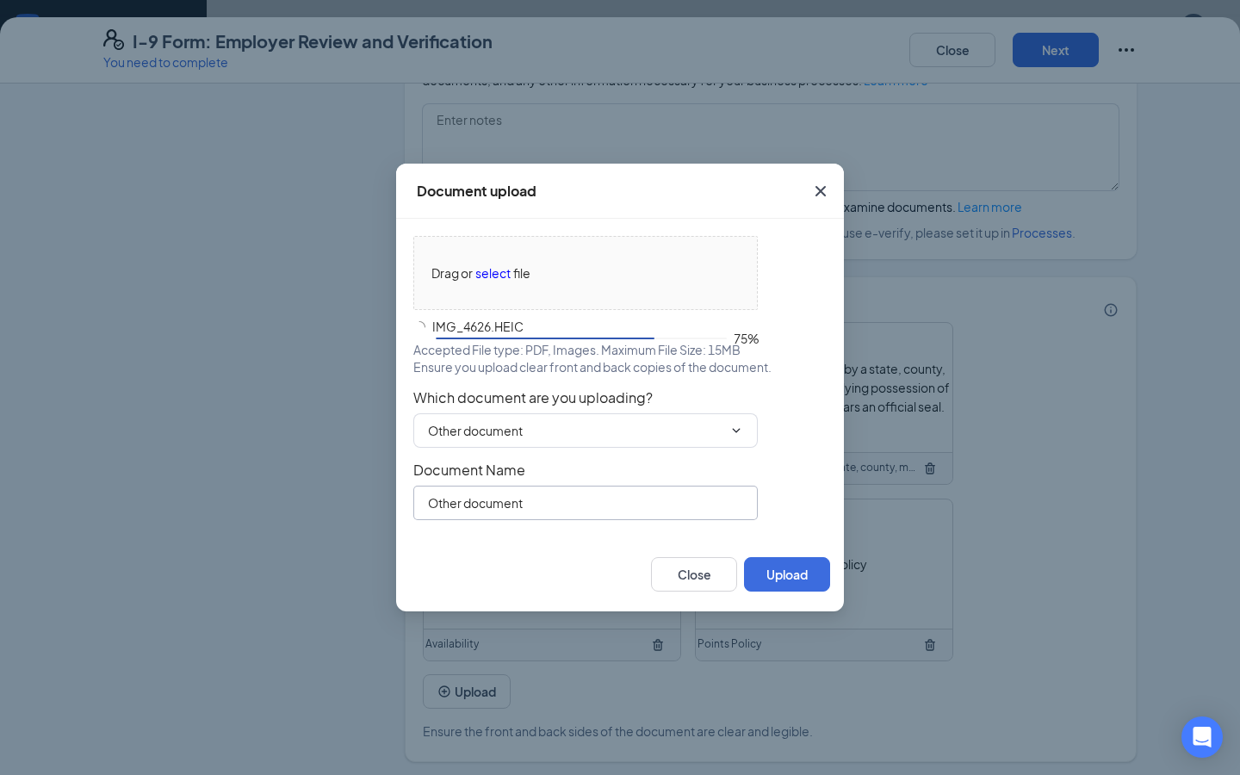
click at [622, 518] on input "Other document" at bounding box center [585, 503] width 345 height 34
drag, startPoint x: 621, startPoint y: 507, endPoint x: 371, endPoint y: 500, distance: 249.9
click at [371, 500] on div "Document upload Drag or select file IMG_4626.HEIC Accepted File type: PDF, Imag…" at bounding box center [620, 387] width 1240 height 775
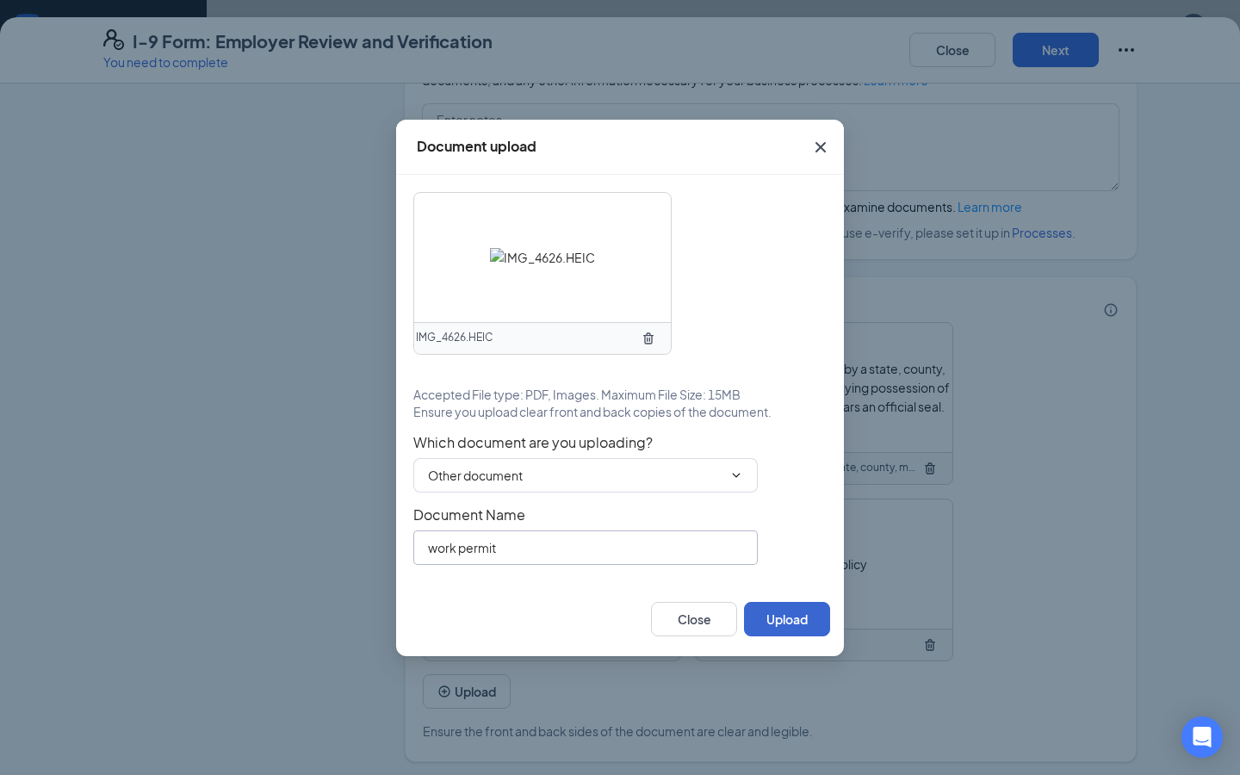
type input "work permit"
click at [792, 617] on button "Upload" at bounding box center [787, 619] width 86 height 34
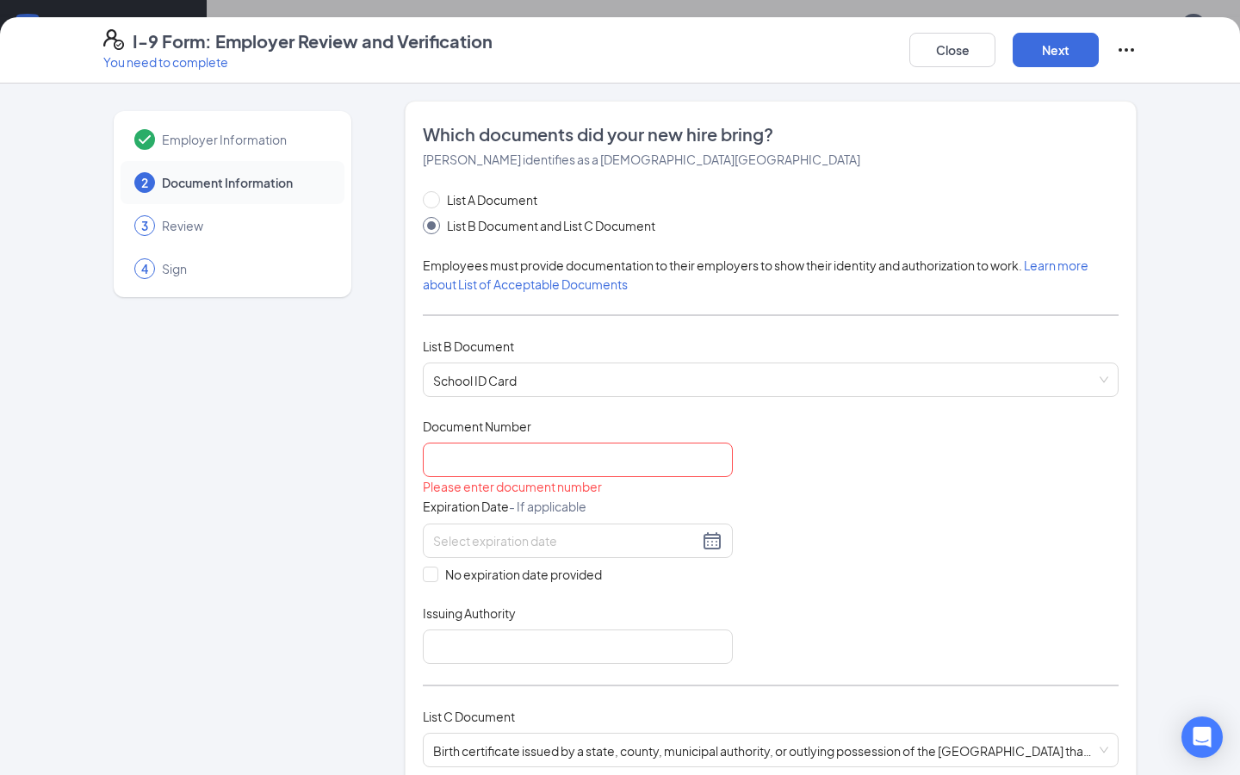
scroll to position [0, 0]
click at [565, 465] on input "Document Number" at bounding box center [578, 460] width 310 height 34
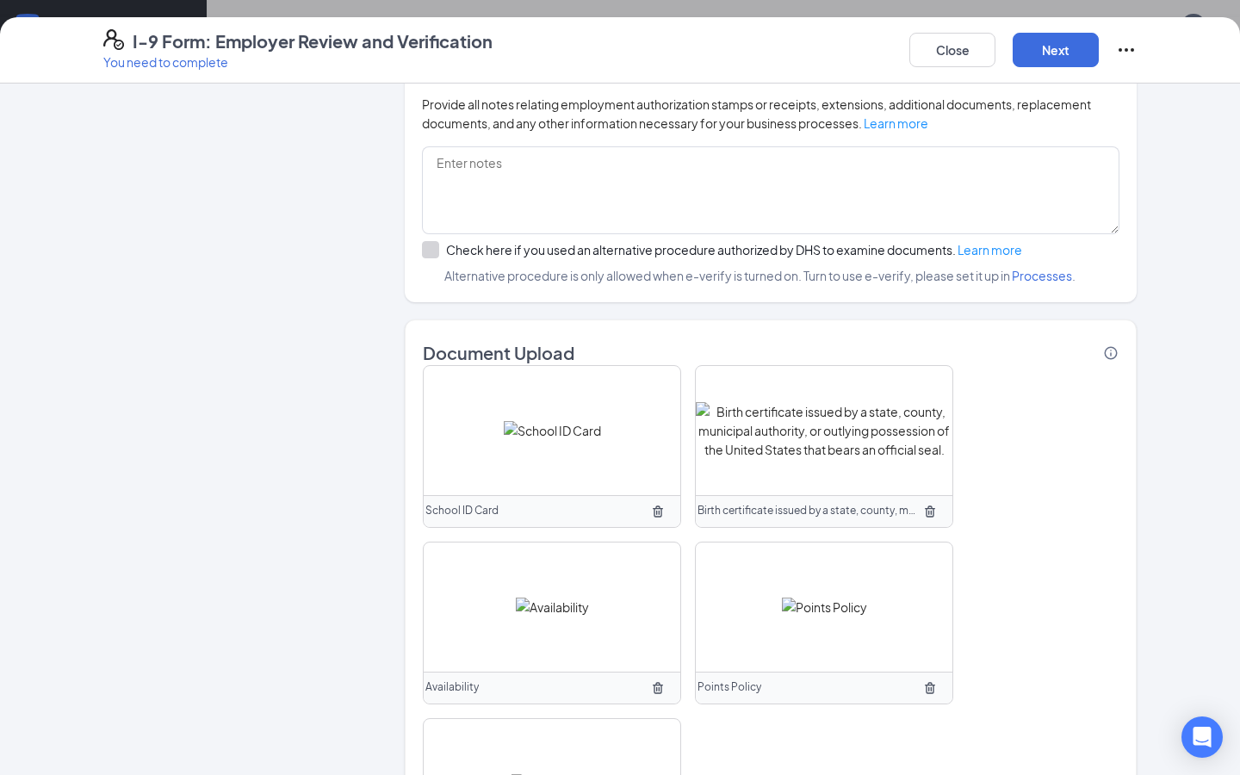
scroll to position [1047, 0]
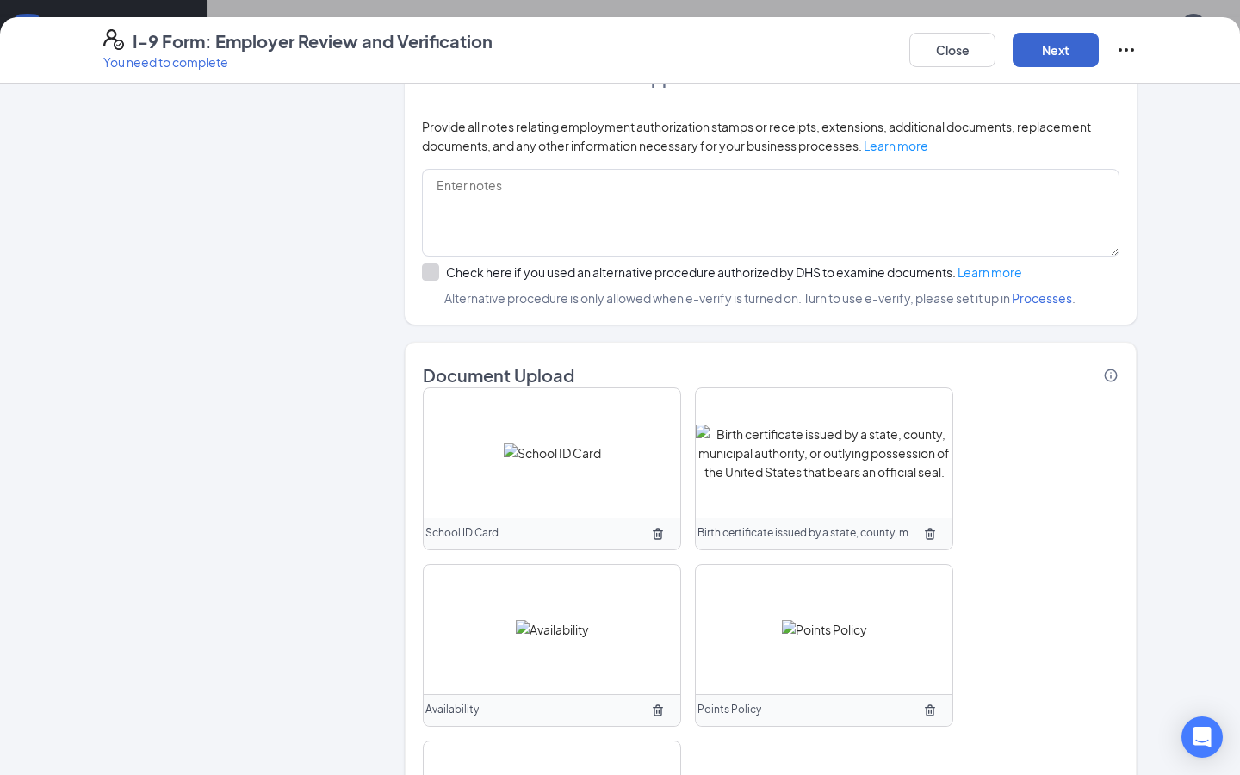
type input "999104205"
click at [1044, 38] on button "Next" at bounding box center [1056, 50] width 86 height 34
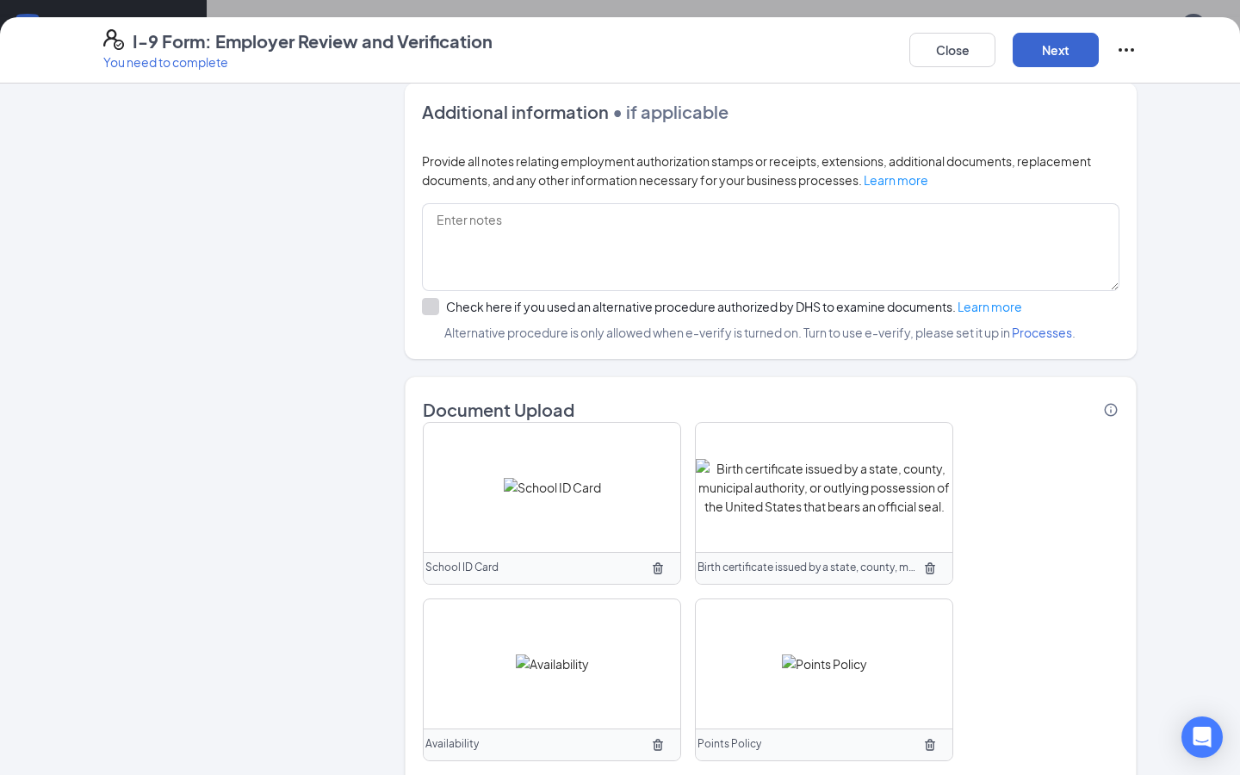
click at [1042, 51] on button "Next" at bounding box center [1056, 50] width 86 height 34
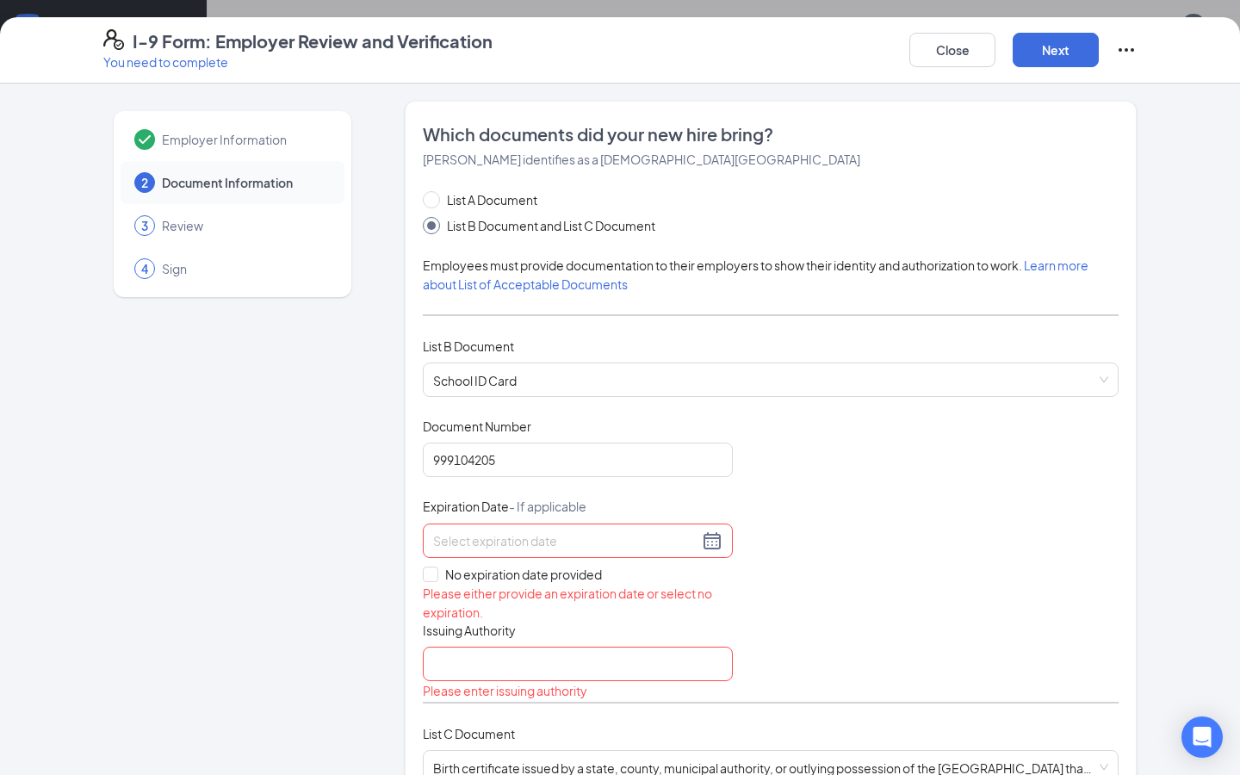
scroll to position [0, 0]
click at [435, 572] on span at bounding box center [431, 575] width 16 height 16
click at [435, 572] on input "No expiration date provided" at bounding box center [429, 573] width 12 height 12
checkbox input "true"
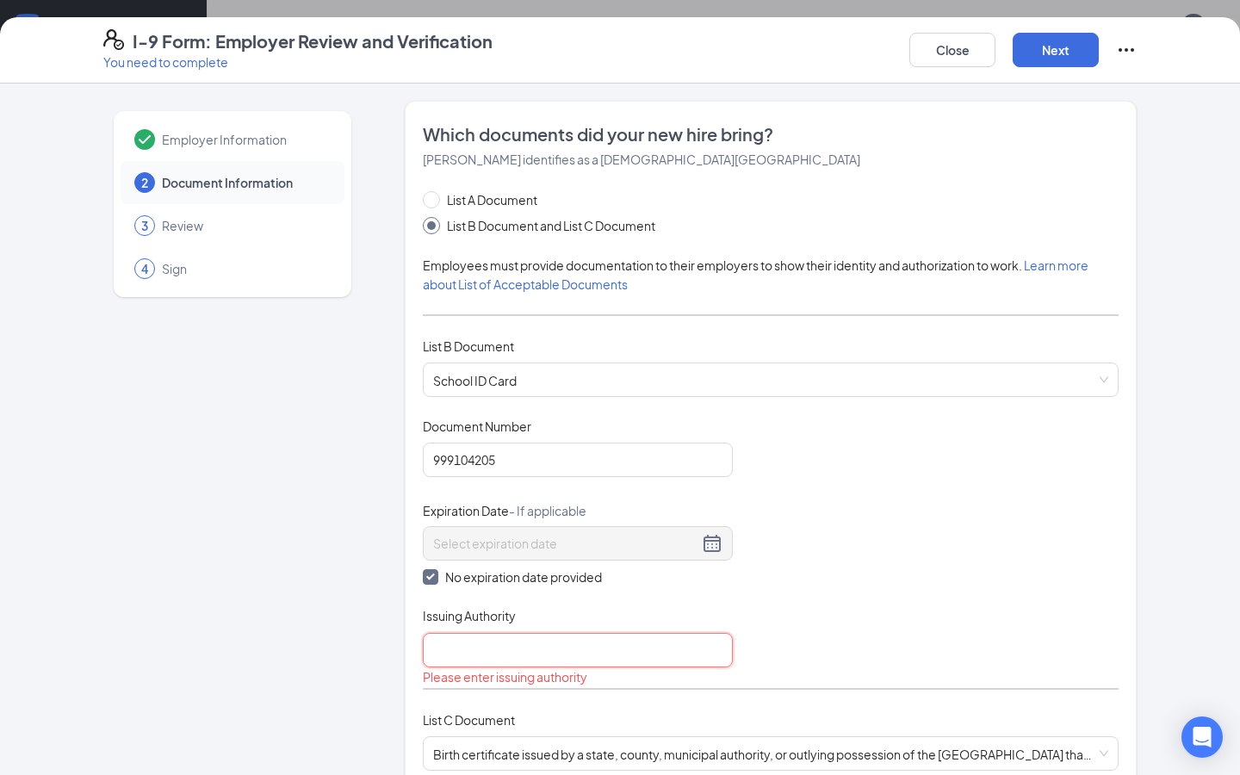
click at [485, 656] on input "Issuing Authority" at bounding box center [578, 650] width 310 height 34
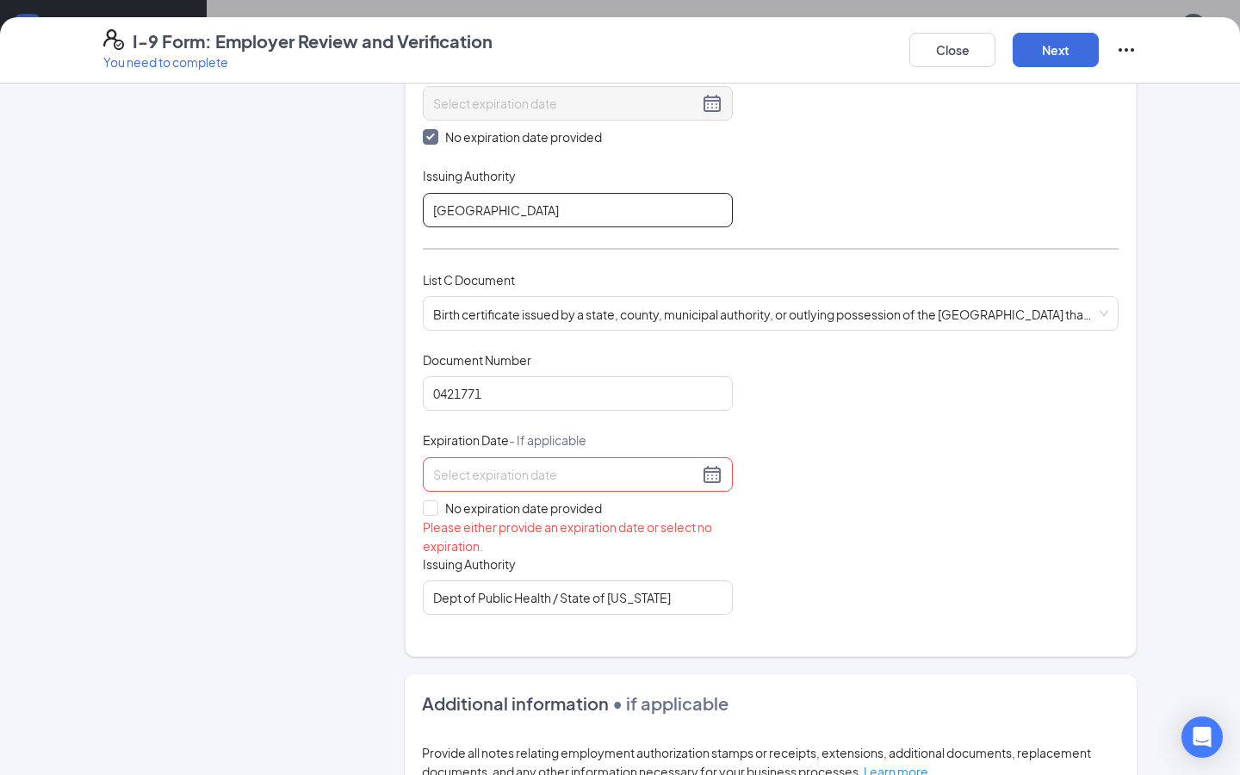
scroll to position [441, 0]
type input "[GEOGRAPHIC_DATA]"
click at [435, 506] on span at bounding box center [431, 508] width 16 height 16
click at [435, 506] on input "No expiration date provided" at bounding box center [429, 506] width 12 height 12
checkbox input "true"
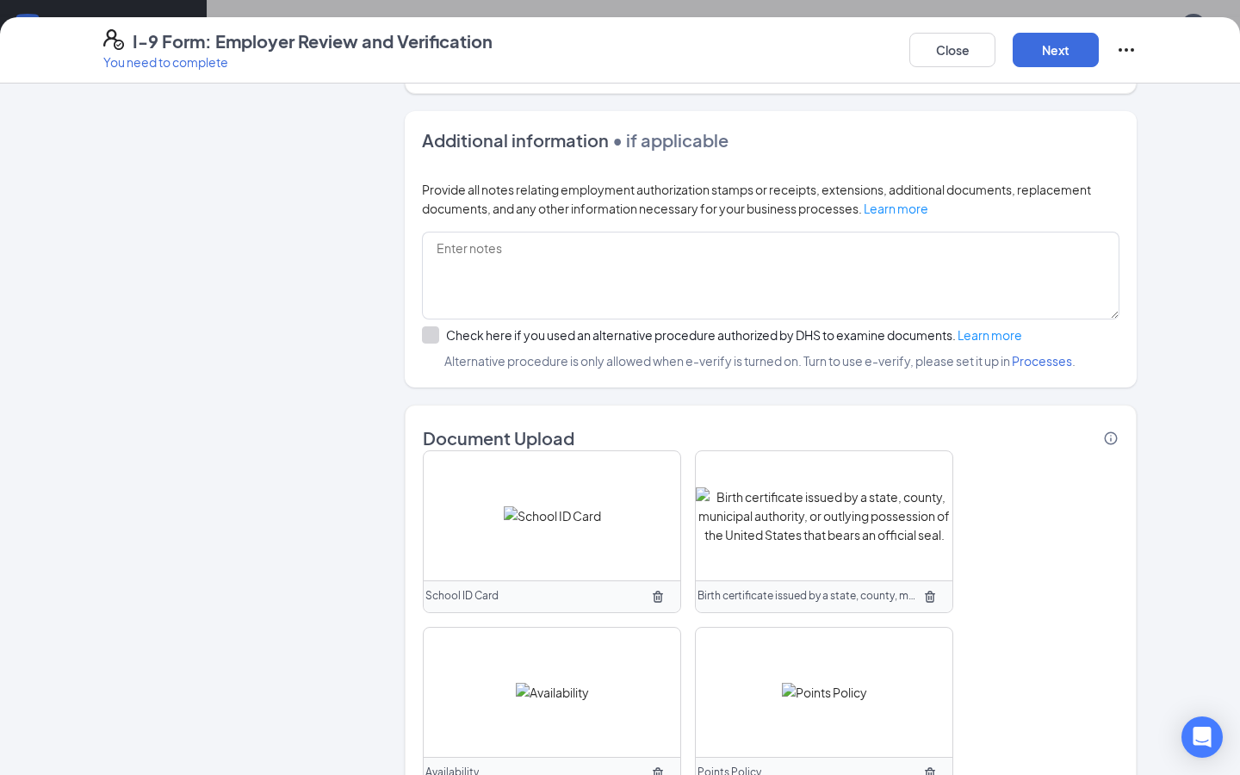
scroll to position [992, 0]
click at [1040, 51] on button "Next" at bounding box center [1056, 50] width 86 height 34
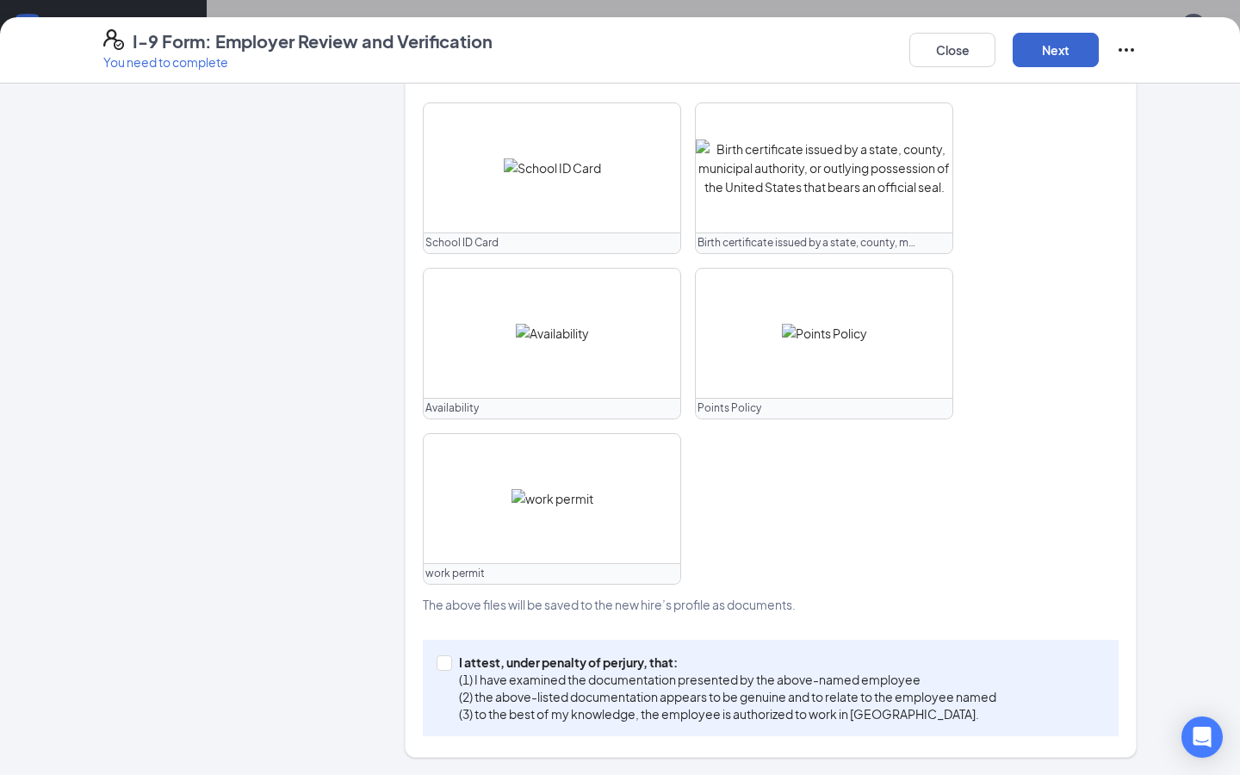
scroll to position [726, 0]
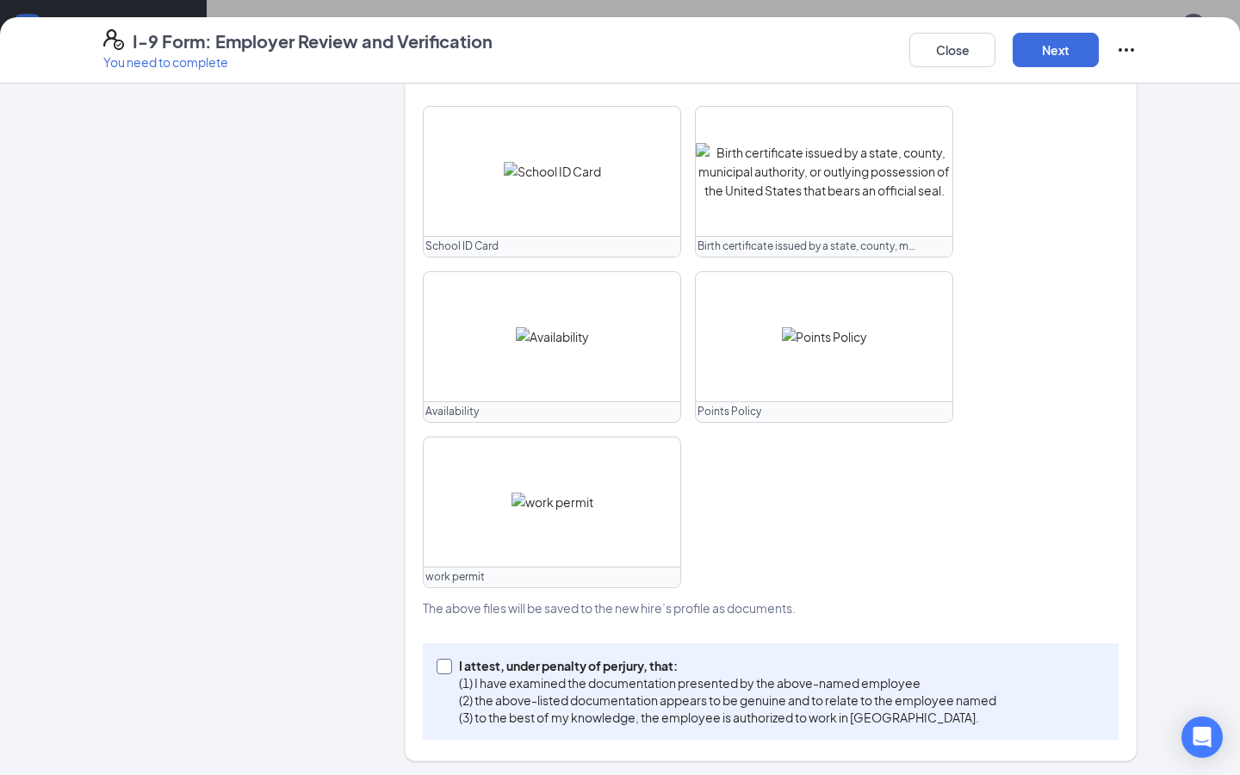
click at [446, 663] on input "I attest, under penalty of [PERSON_NAME], that: (1) I have examined the documen…" at bounding box center [443, 665] width 12 height 12
checkbox input "true"
click at [1035, 41] on button "Next" at bounding box center [1056, 50] width 86 height 34
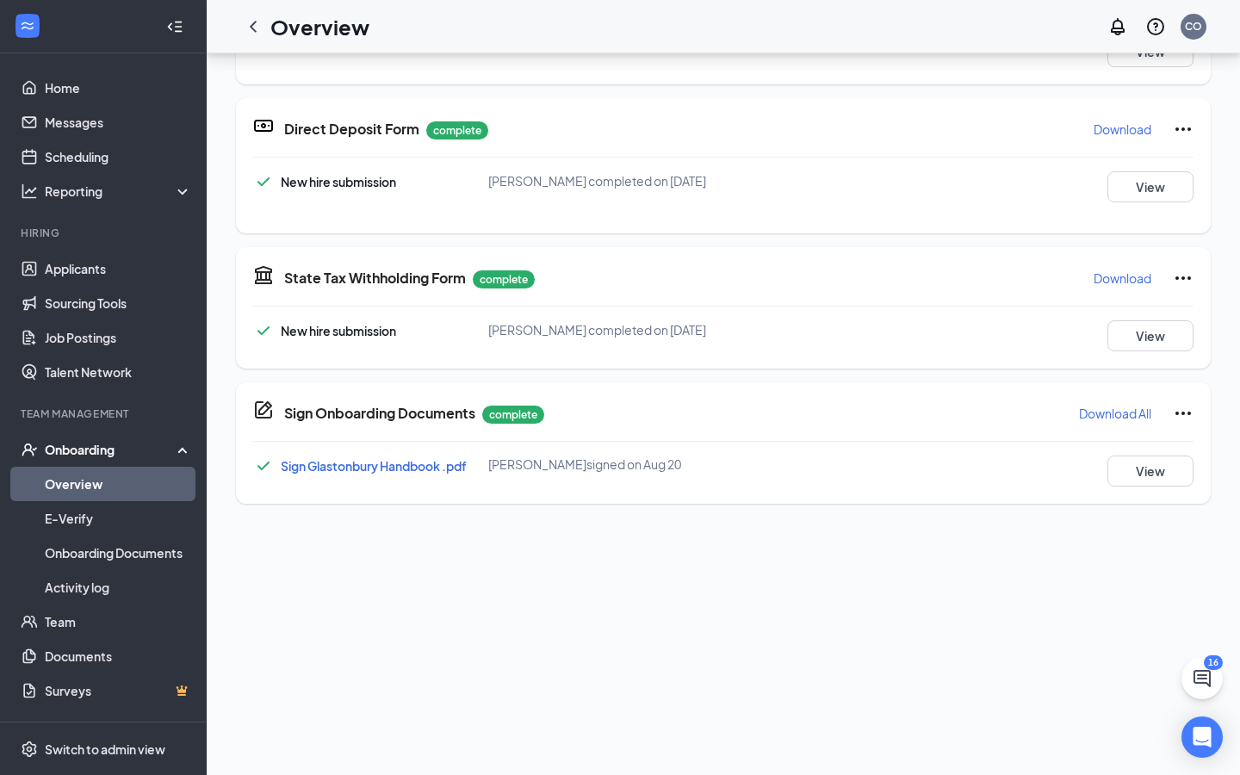
scroll to position [409, 0]
click at [68, 450] on div "Onboarding" at bounding box center [111, 449] width 133 height 17
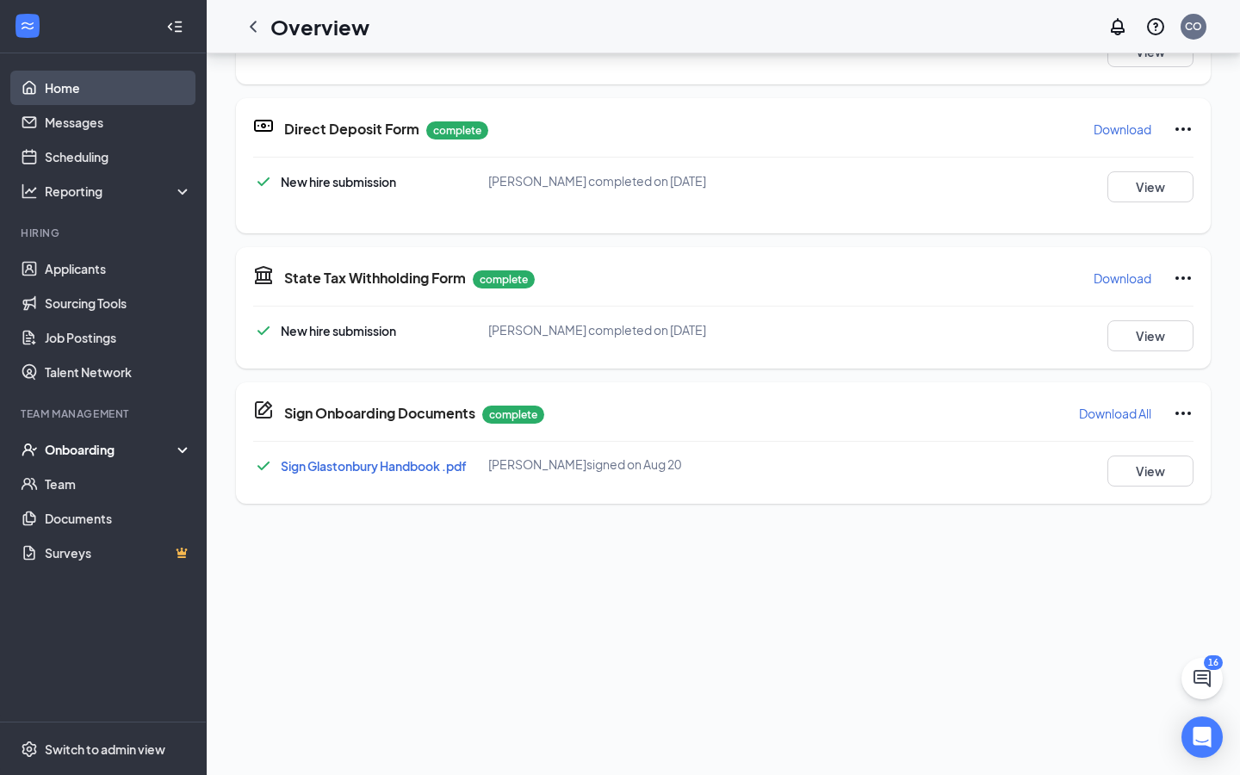
click at [53, 71] on link "Home" at bounding box center [118, 88] width 147 height 34
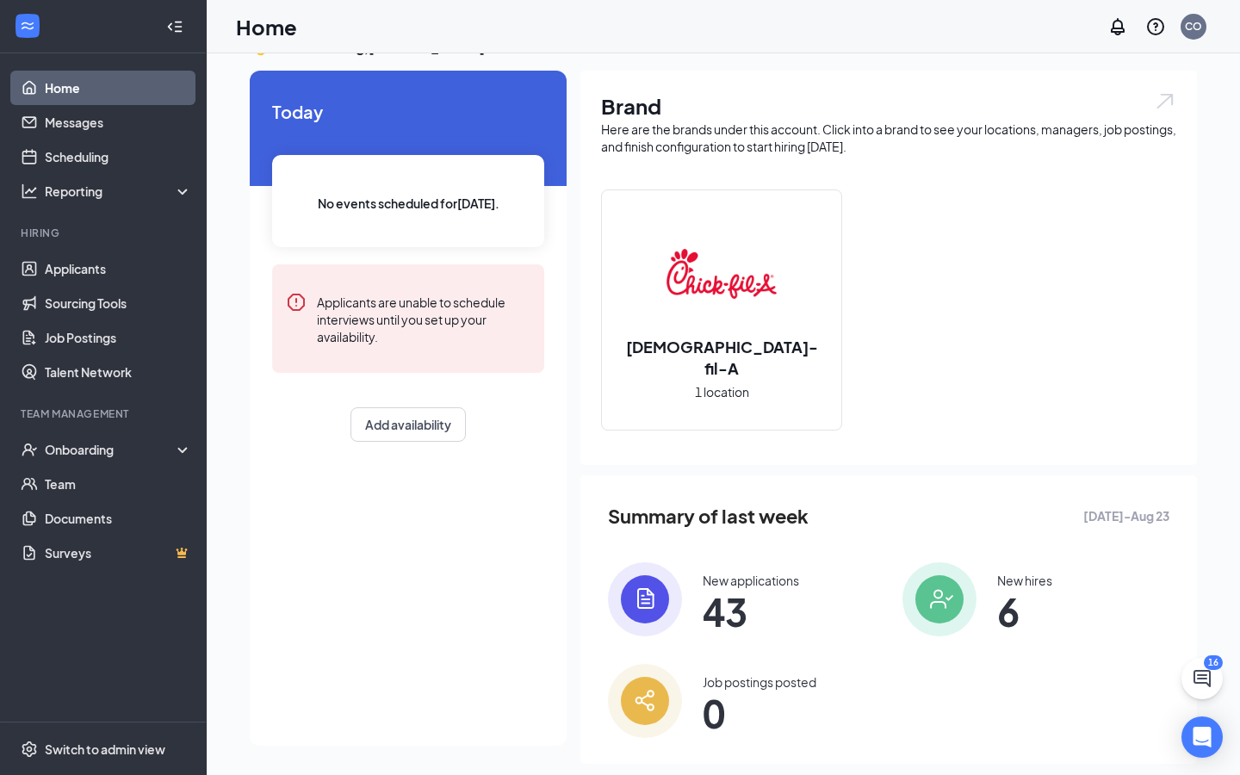
click at [1038, 596] on span "6" at bounding box center [1025, 611] width 55 height 31
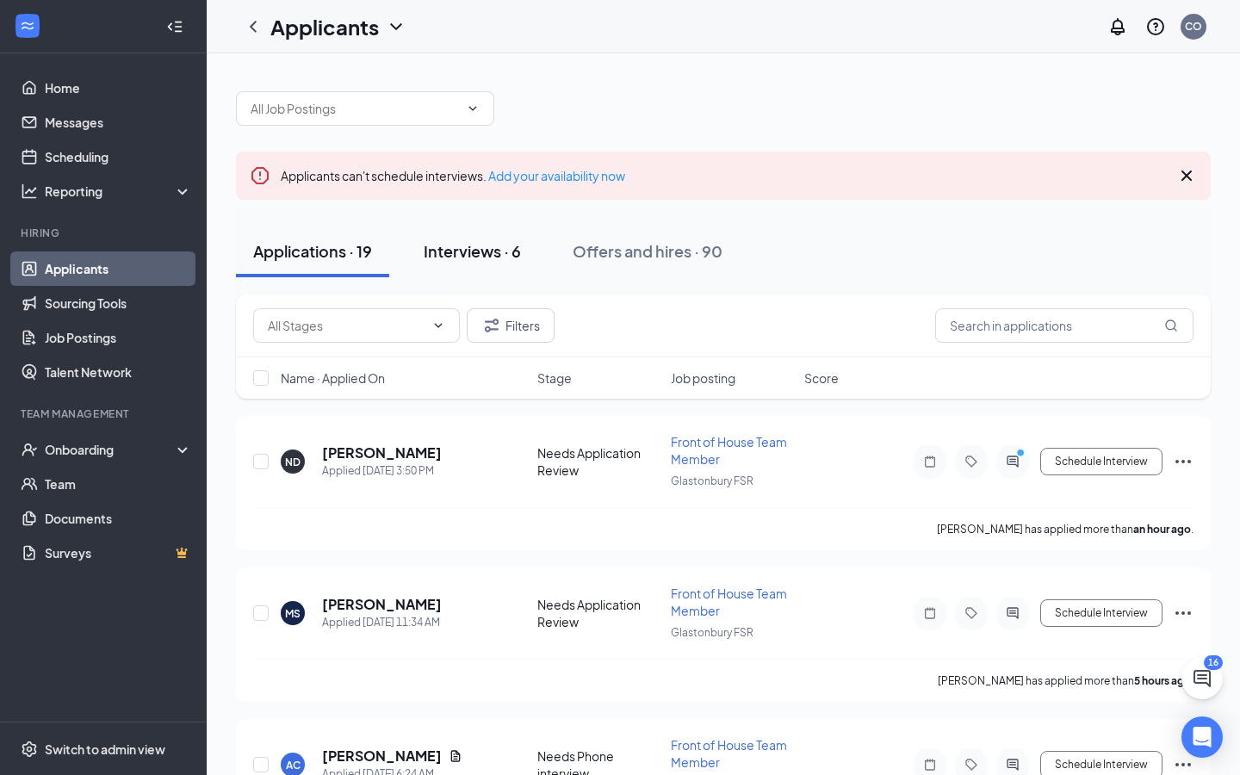
click at [489, 256] on div "Interviews · 6" at bounding box center [472, 251] width 97 height 22
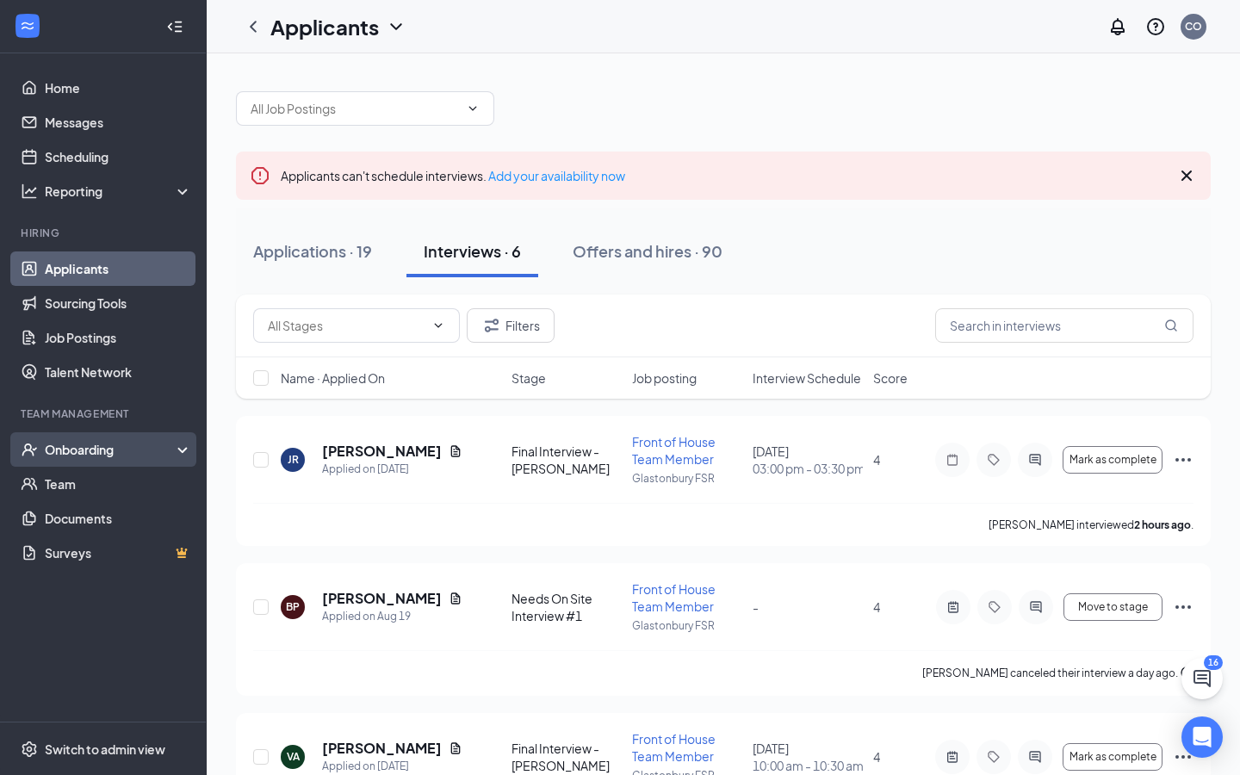
click at [72, 446] on div "Onboarding" at bounding box center [111, 449] width 133 height 17
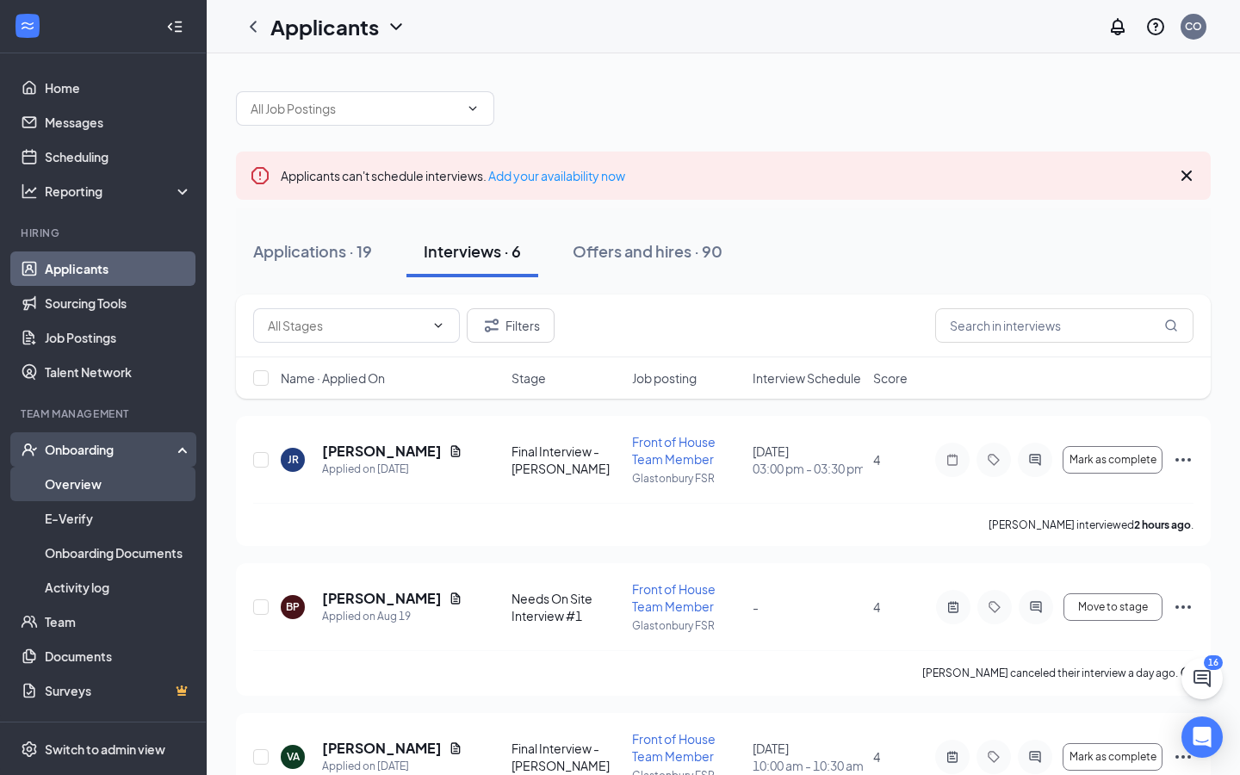
click at [74, 478] on link "Overview" at bounding box center [118, 484] width 147 height 34
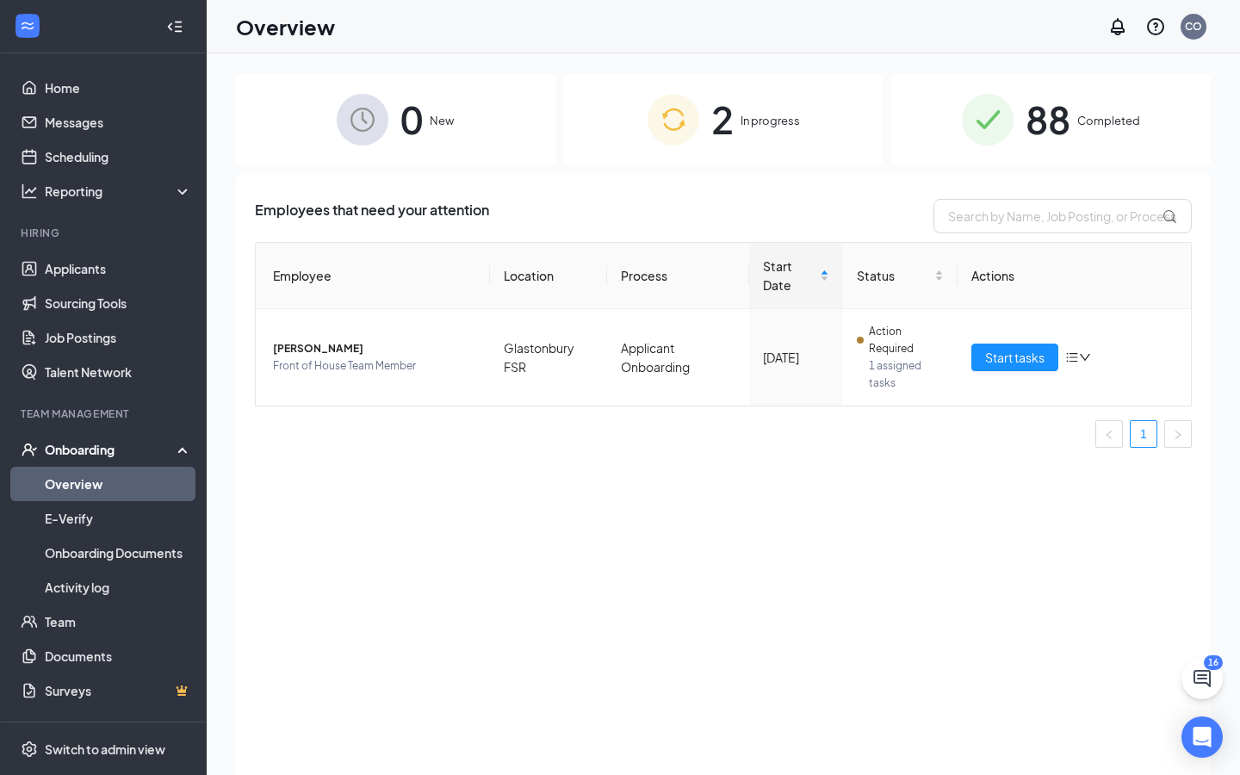
click at [745, 115] on span "In progress" at bounding box center [770, 120] width 59 height 17
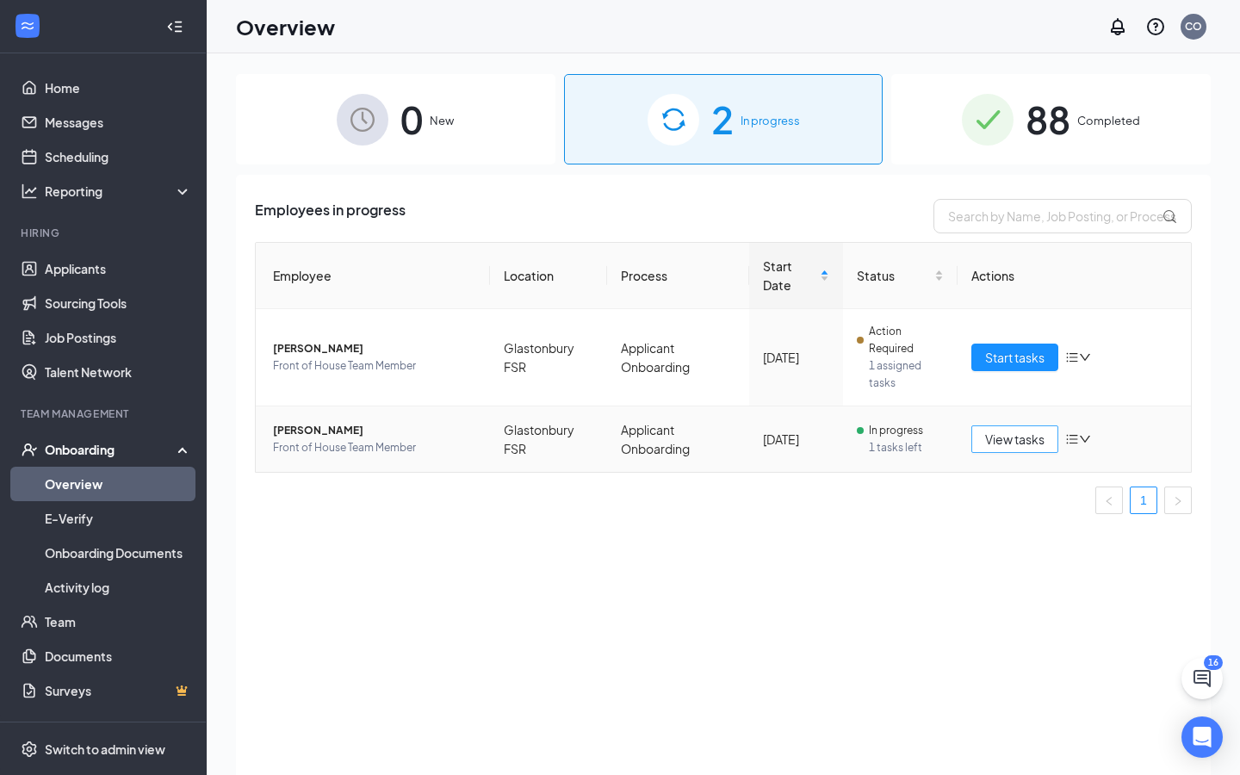
click at [1025, 444] on span "View tasks" at bounding box center [1014, 439] width 59 height 19
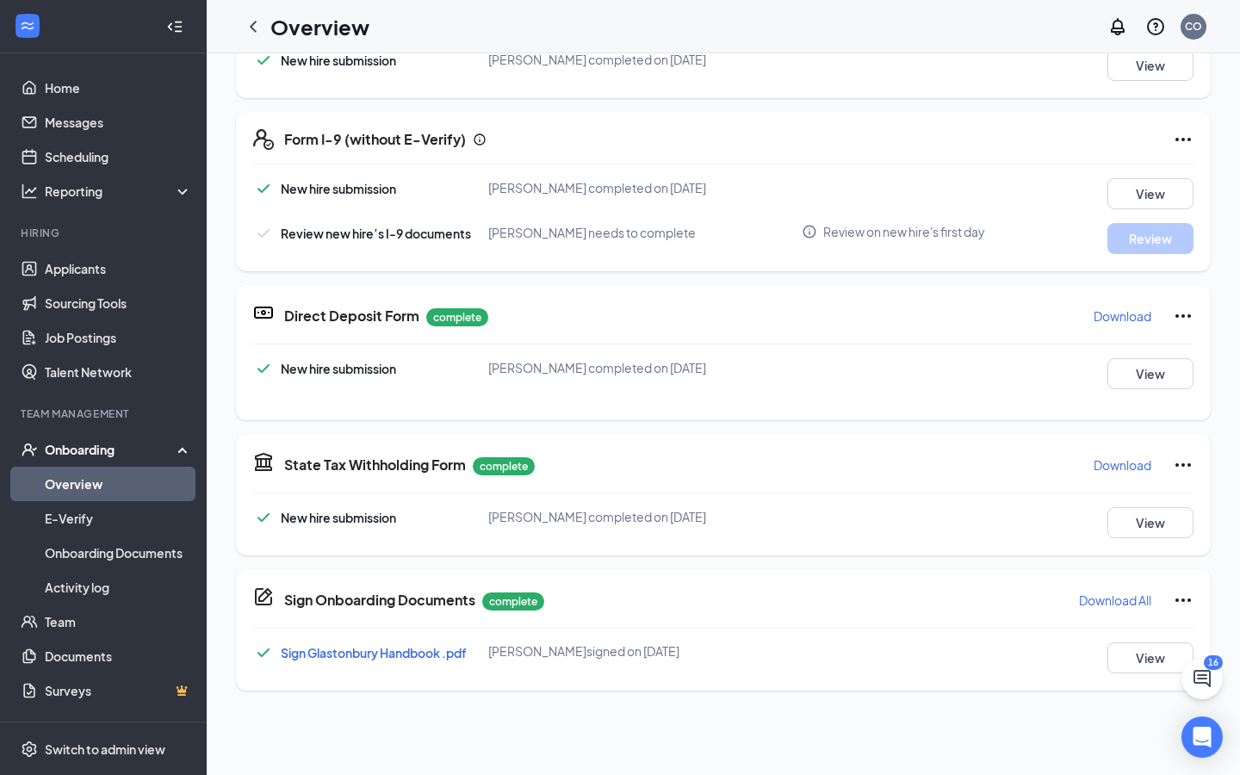
scroll to position [467, 0]
